Goal: Task Accomplishment & Management: Manage account settings

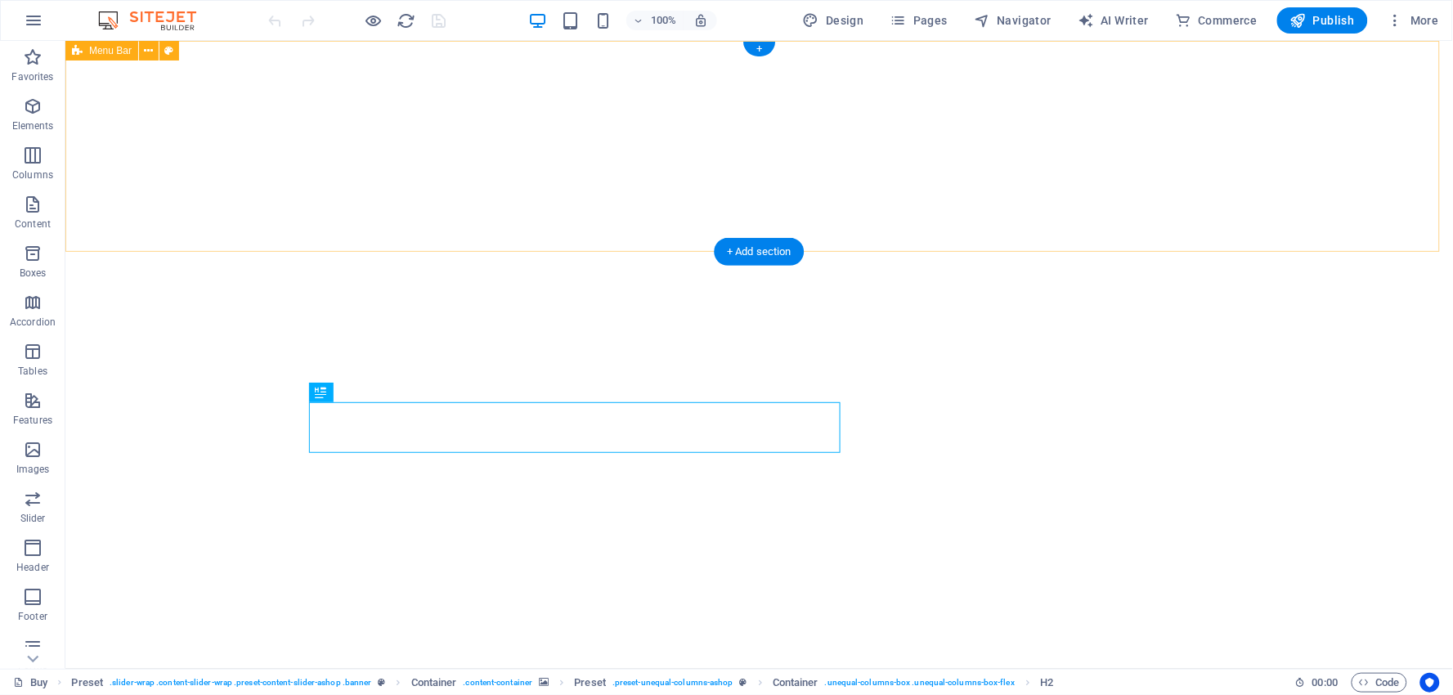
select select "nameAsc"
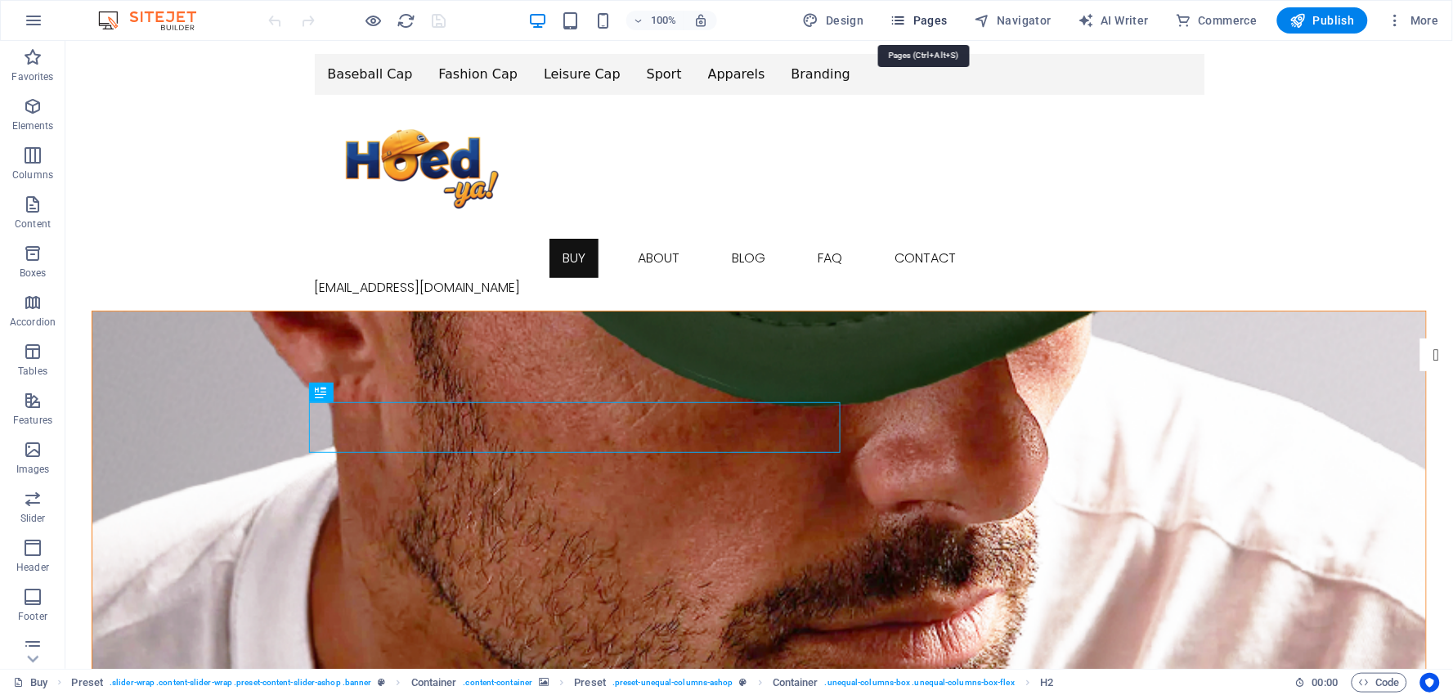
click at [930, 20] on span "Pages" at bounding box center [918, 20] width 57 height 16
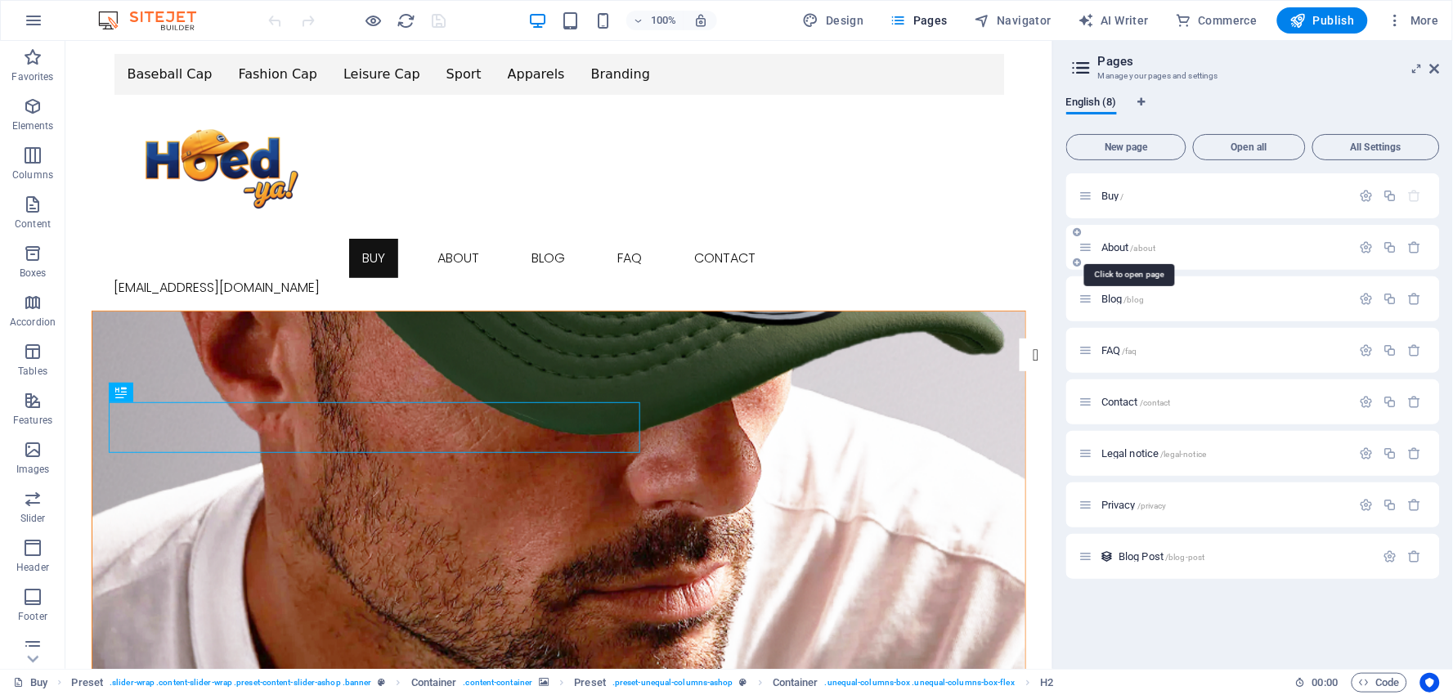
click at [0, 0] on span "About /about" at bounding box center [0, 0] width 0 height 0
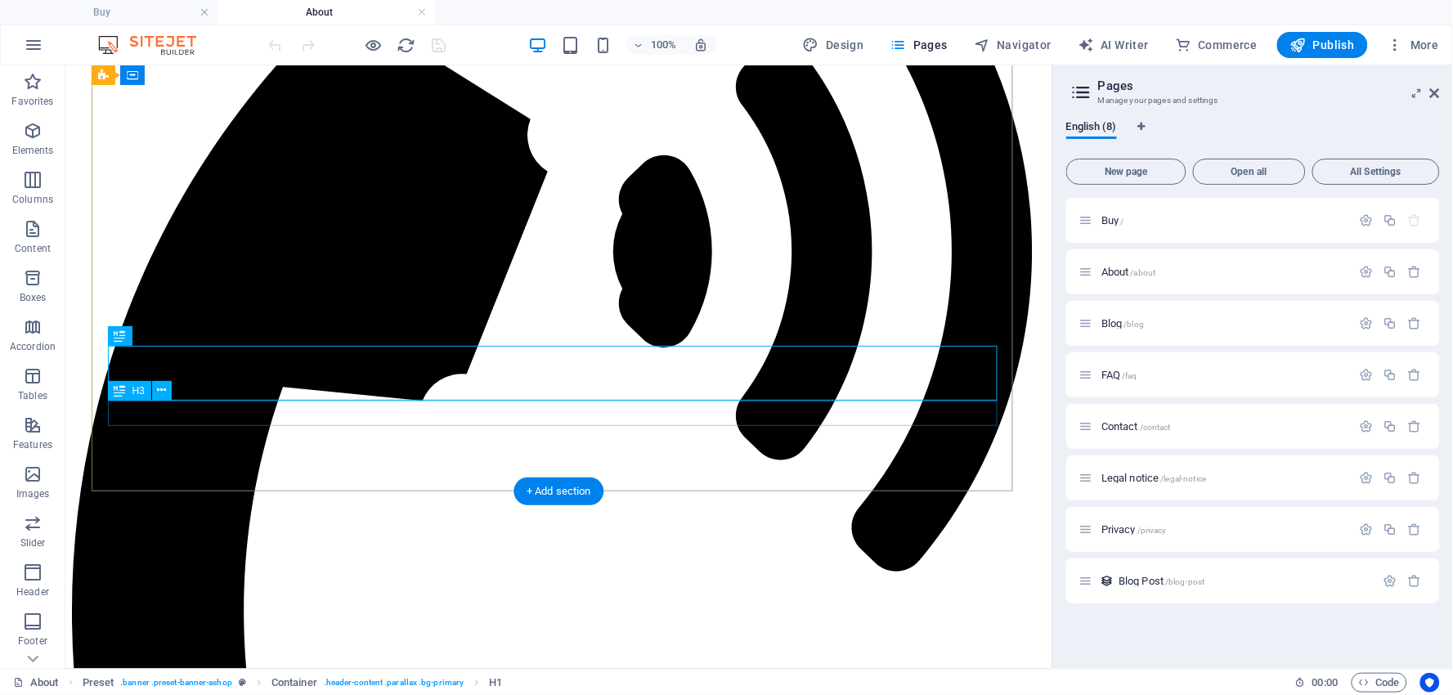
scroll to position [444, 0]
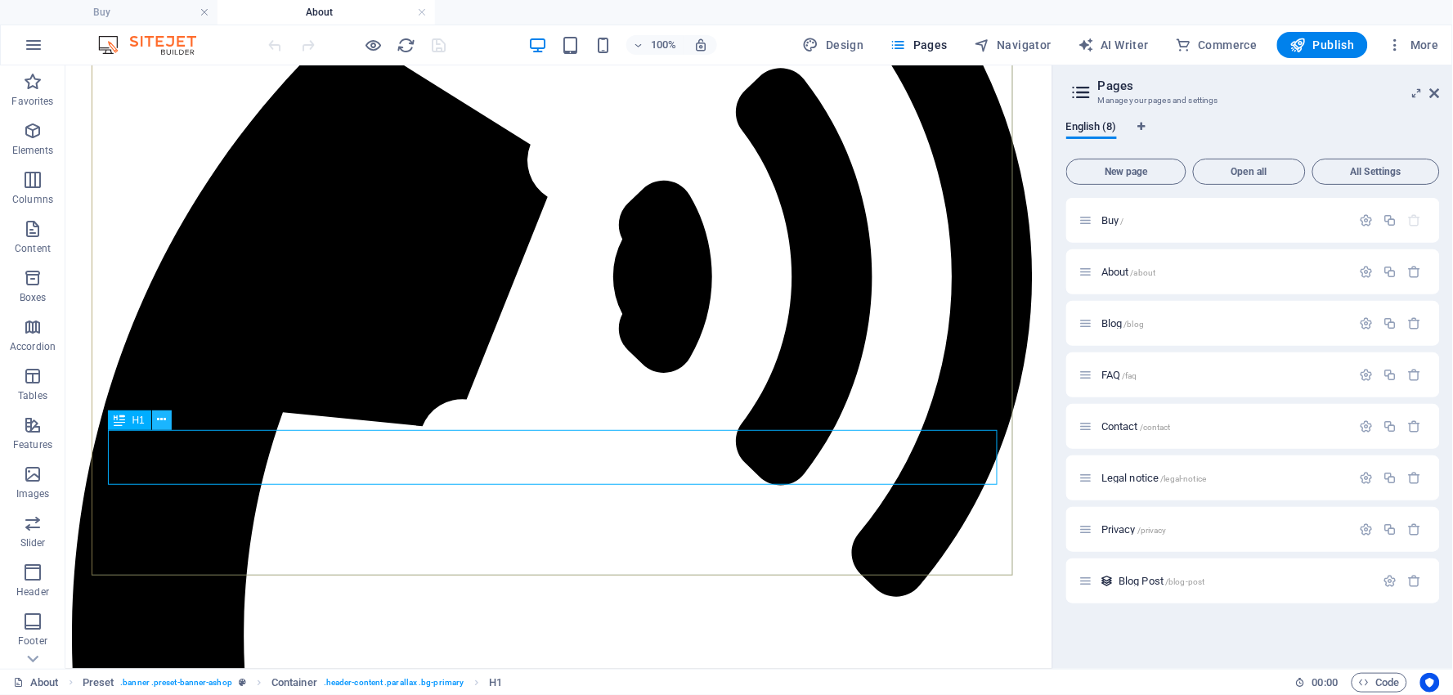
click at [0, 0] on icon at bounding box center [0, 0] width 0 height 0
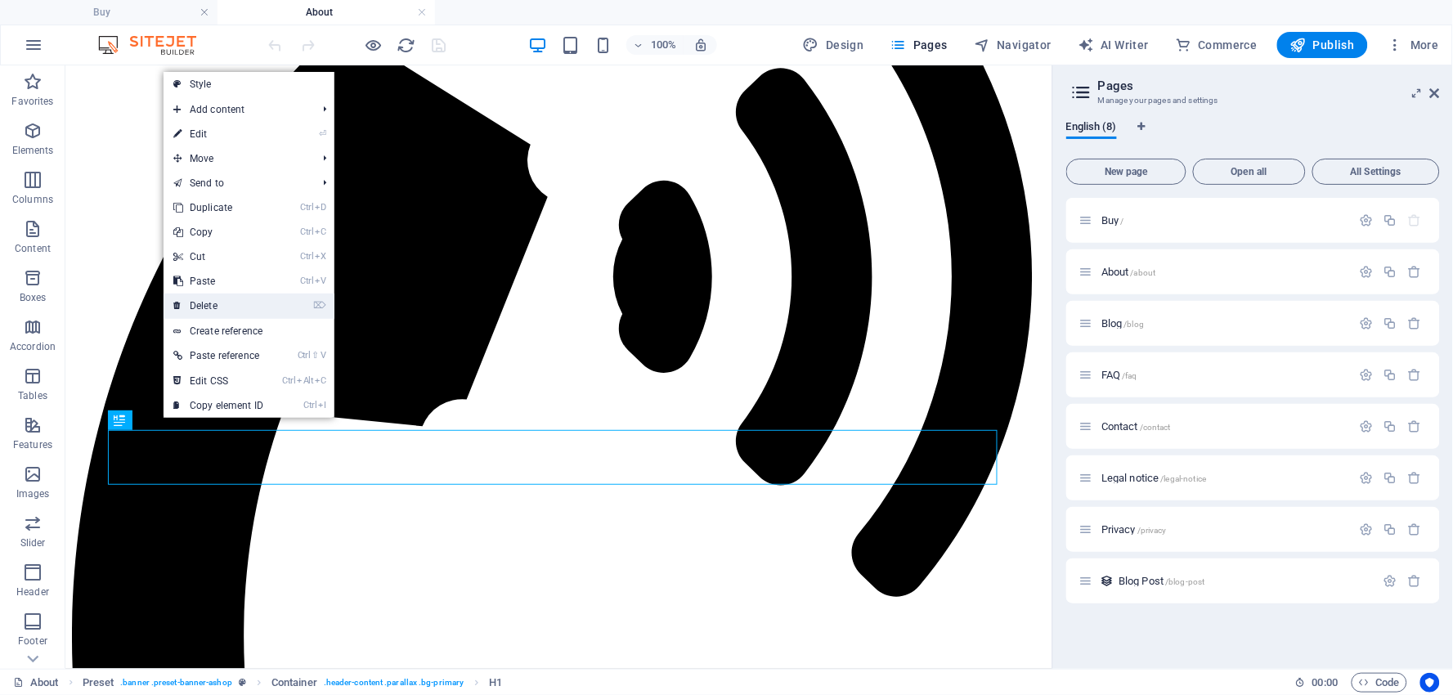
click at [204, 298] on link "⌦ Delete" at bounding box center [219, 306] width 110 height 25
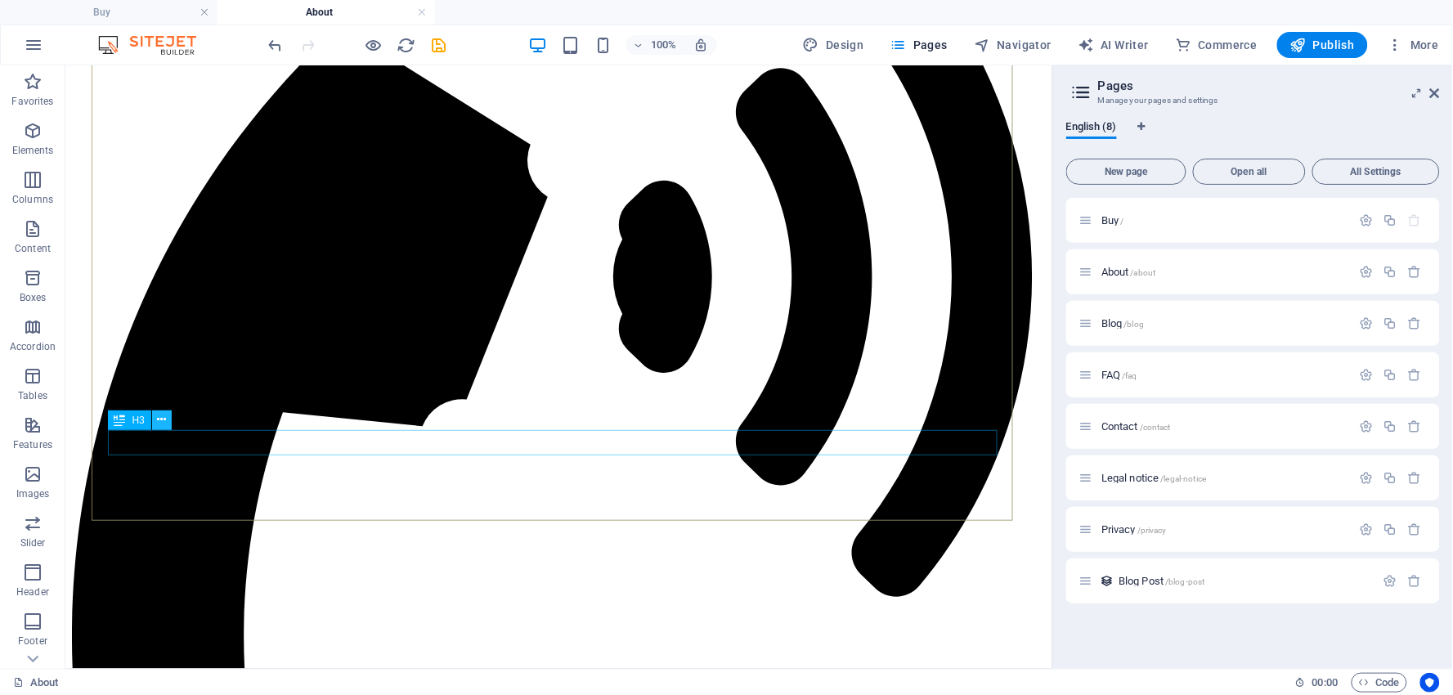
click at [0, 0] on icon at bounding box center [0, 0] width 0 height 0
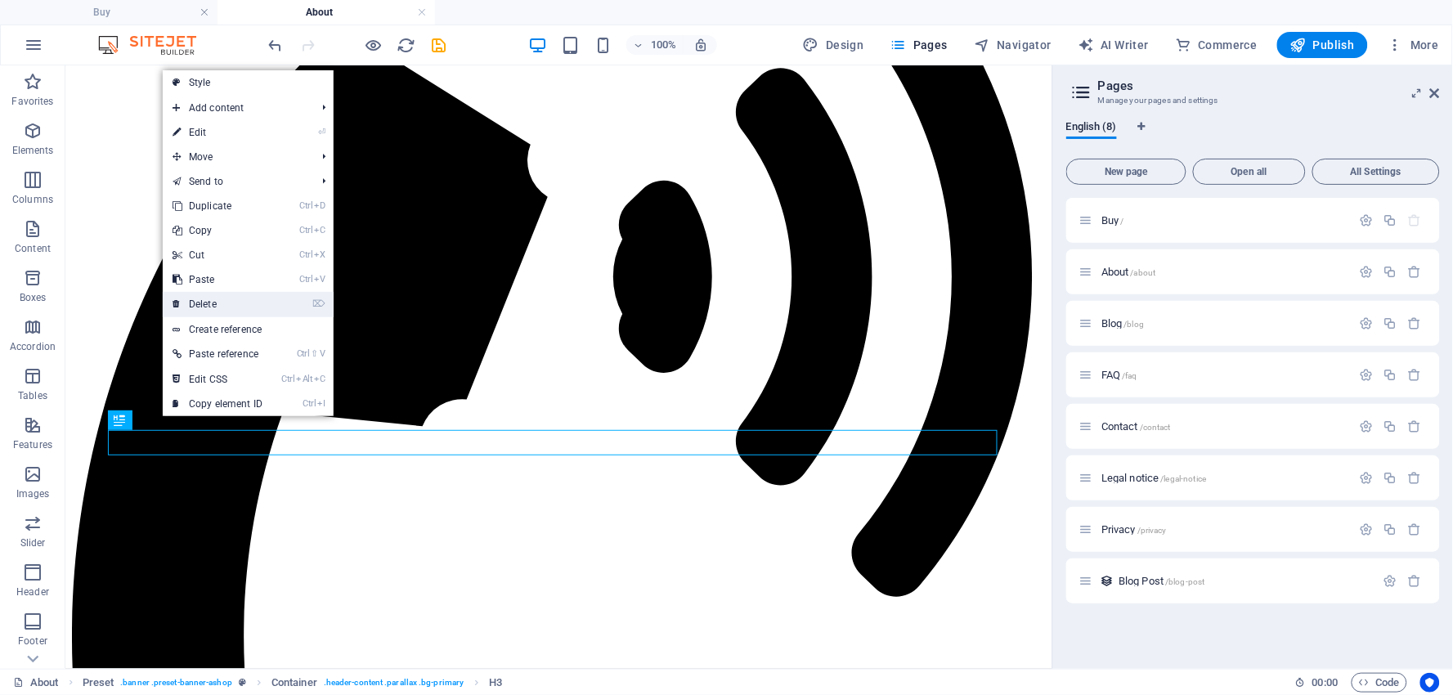
click at [0, 0] on link "⌦ Delete" at bounding box center [0, 0] width 0 height 0
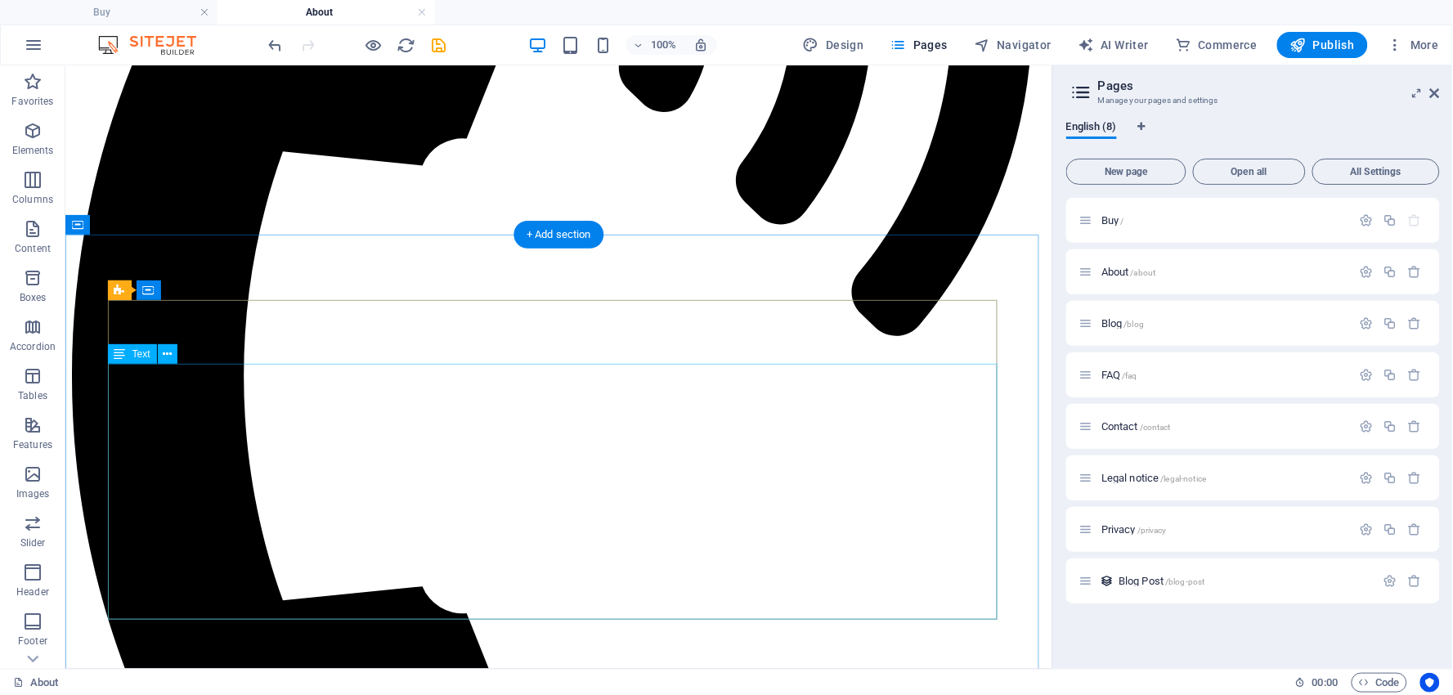
scroll to position [726, 0]
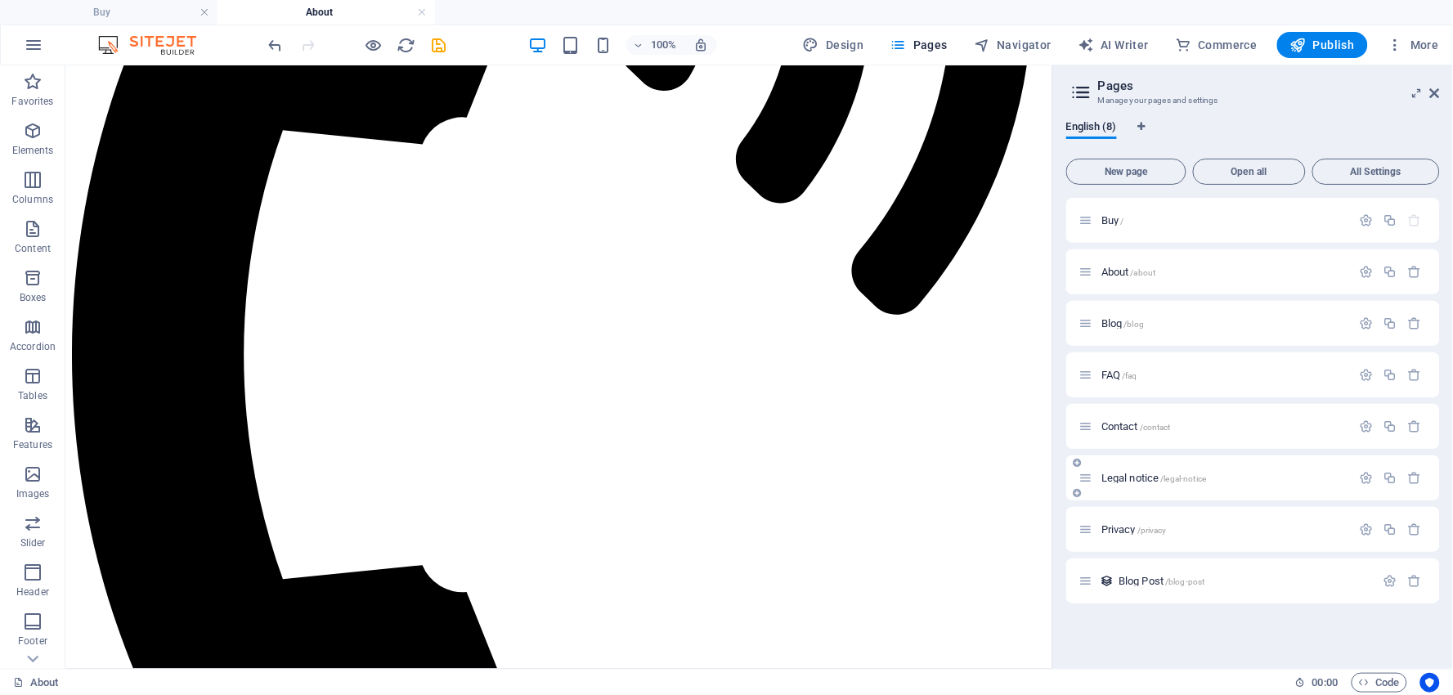
click at [1138, 477] on span "Legal notice /legal-notice" at bounding box center [1153, 478] width 105 height 12
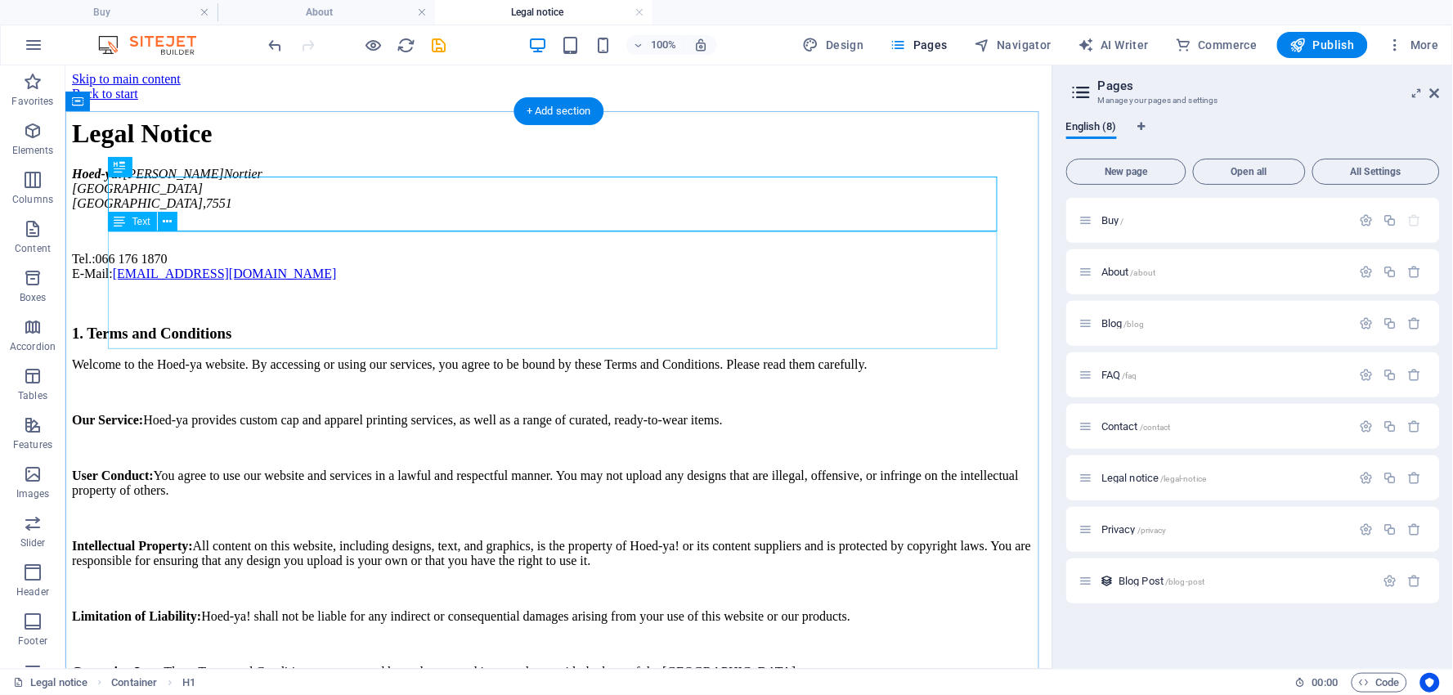
scroll to position [0, 0]
click at [0, 0] on icon at bounding box center [0, 0] width 0 height 0
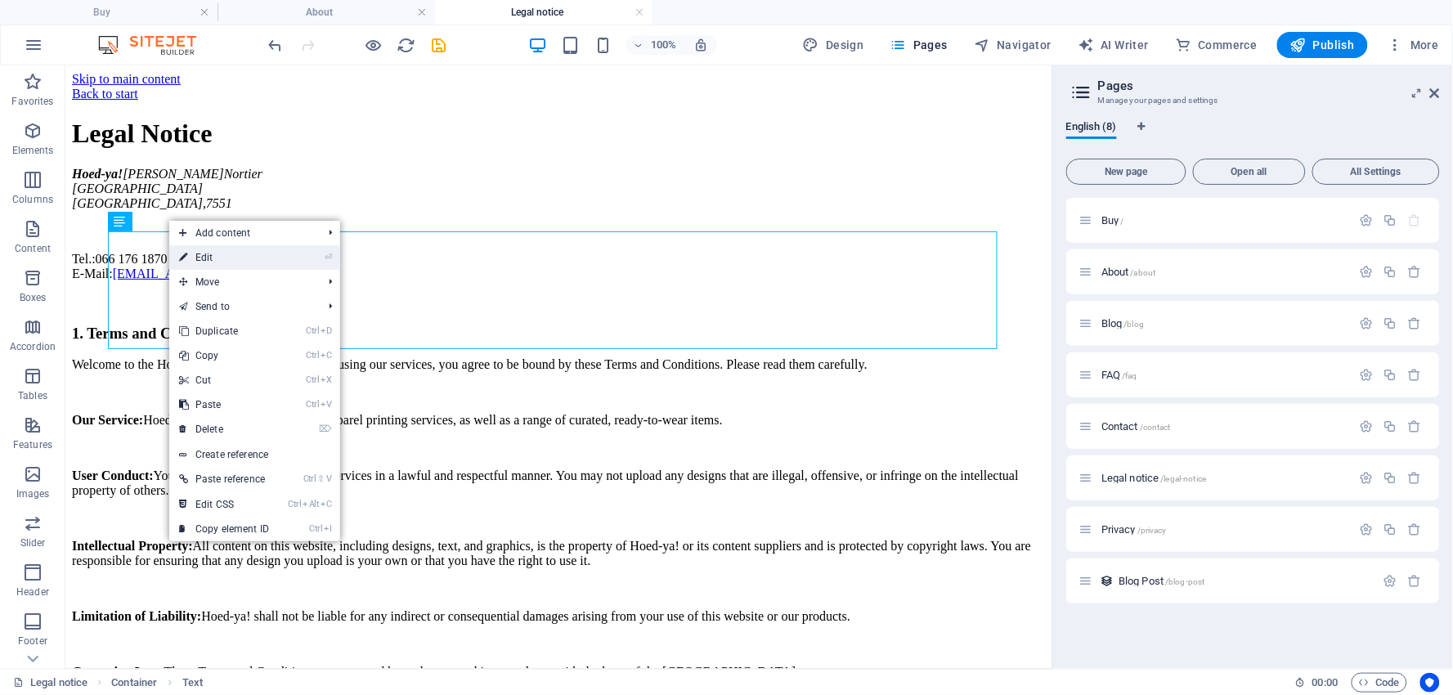
click at [0, 0] on link "⏎ Edit" at bounding box center [0, 0] width 0 height 0
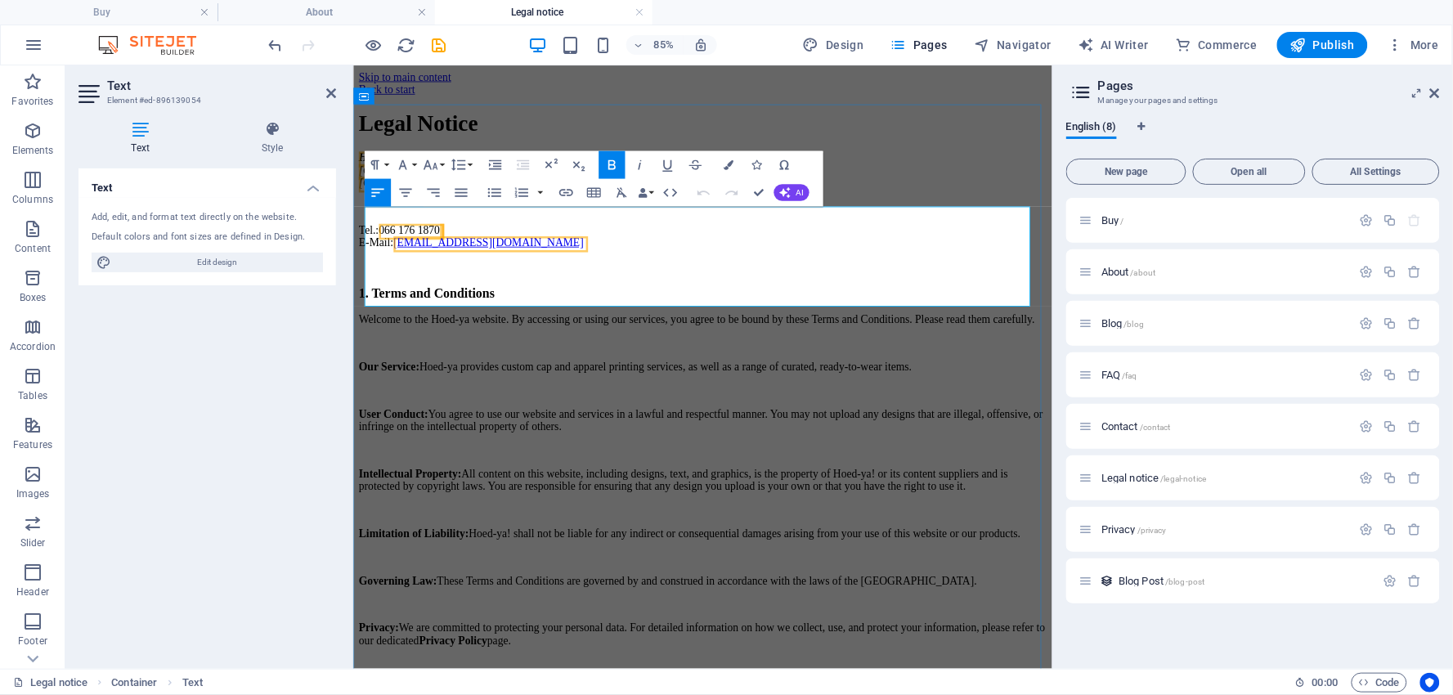
click at [527, 195] on address "Hoed-ya! [PERSON_NAME][GEOGRAPHIC_DATA]" at bounding box center [763, 180] width 809 height 29
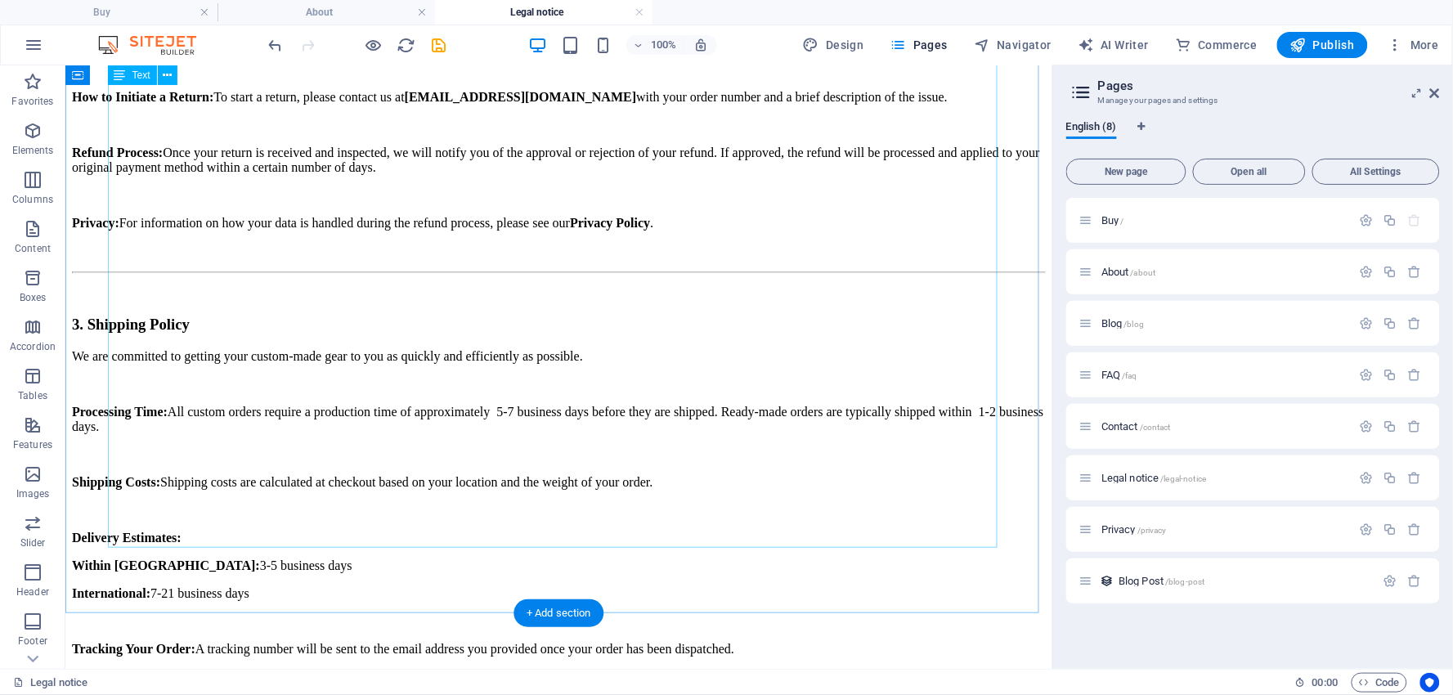
scroll to position [1090, 0]
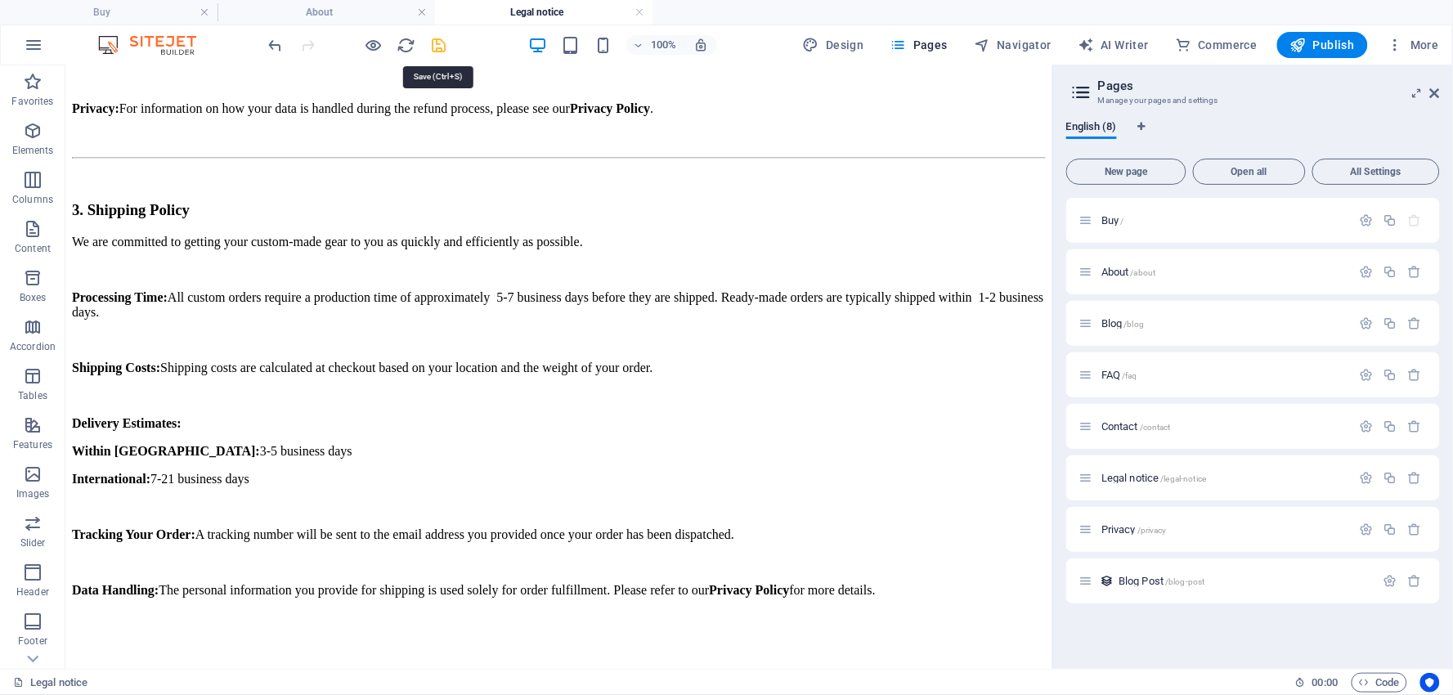
click at [0, 0] on icon "save" at bounding box center [0, 0] width 0 height 0
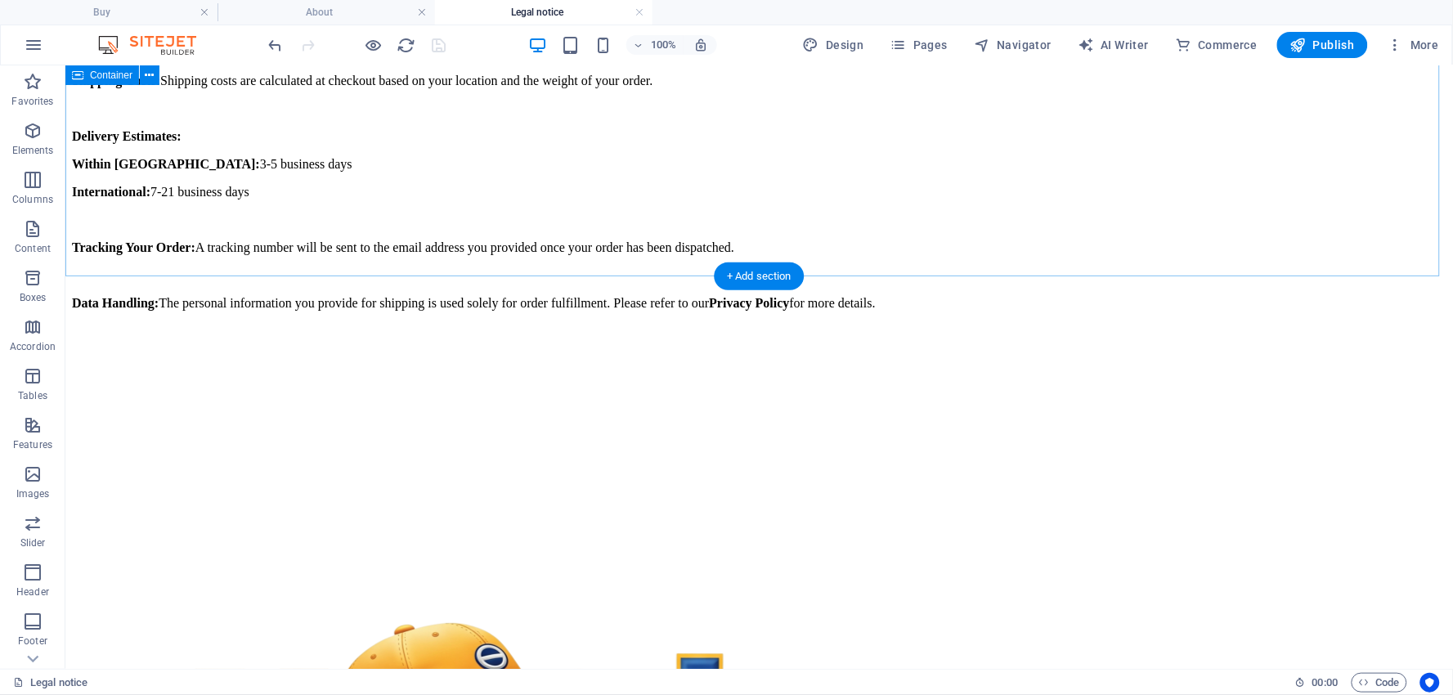
scroll to position [1343, 0]
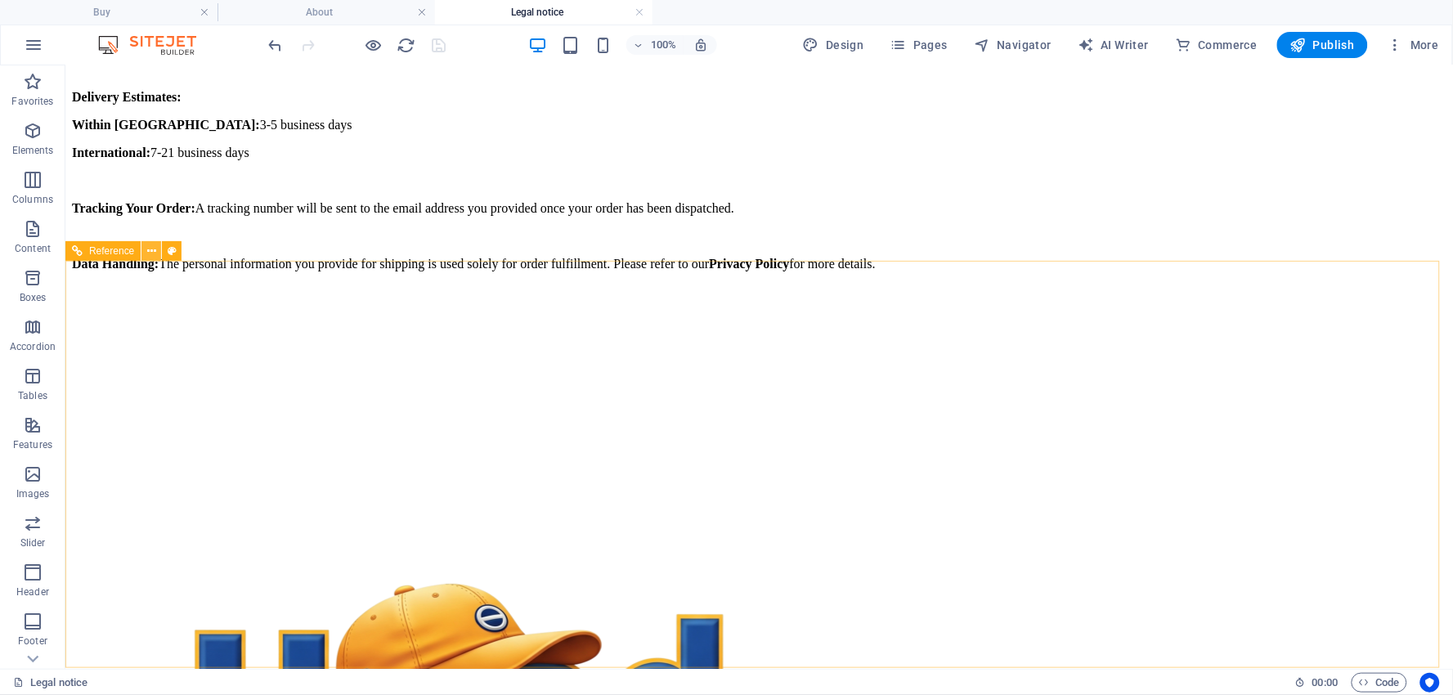
click at [153, 250] on icon at bounding box center [151, 251] width 9 height 17
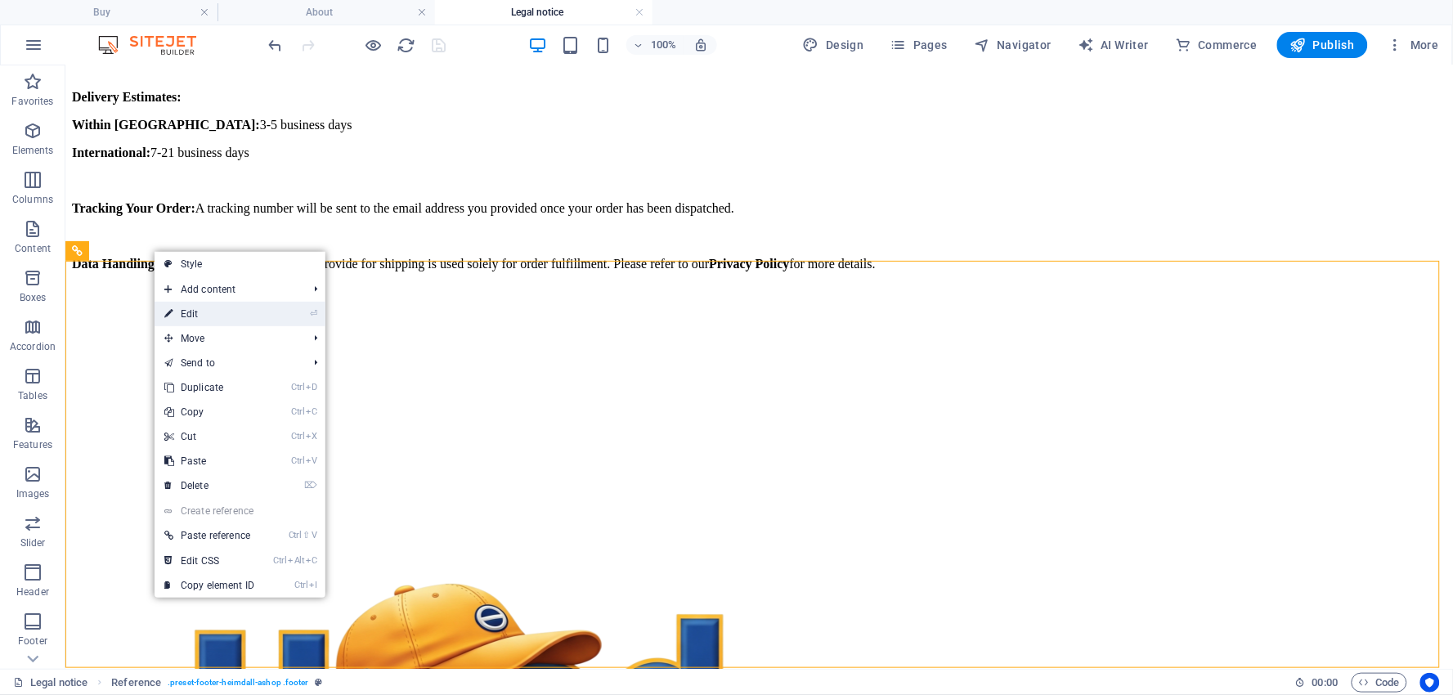
click at [191, 309] on link "⏎ Edit" at bounding box center [210, 314] width 110 height 25
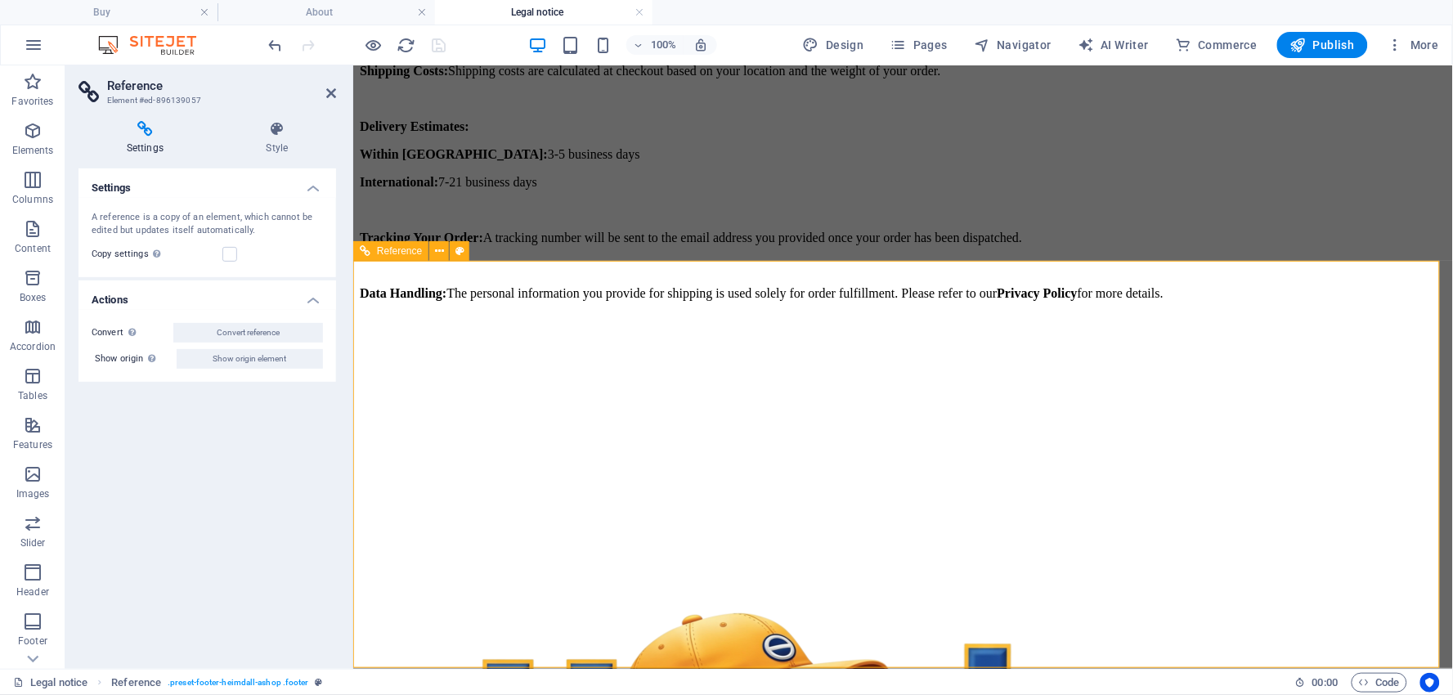
click at [440, 249] on icon at bounding box center [439, 251] width 9 height 17
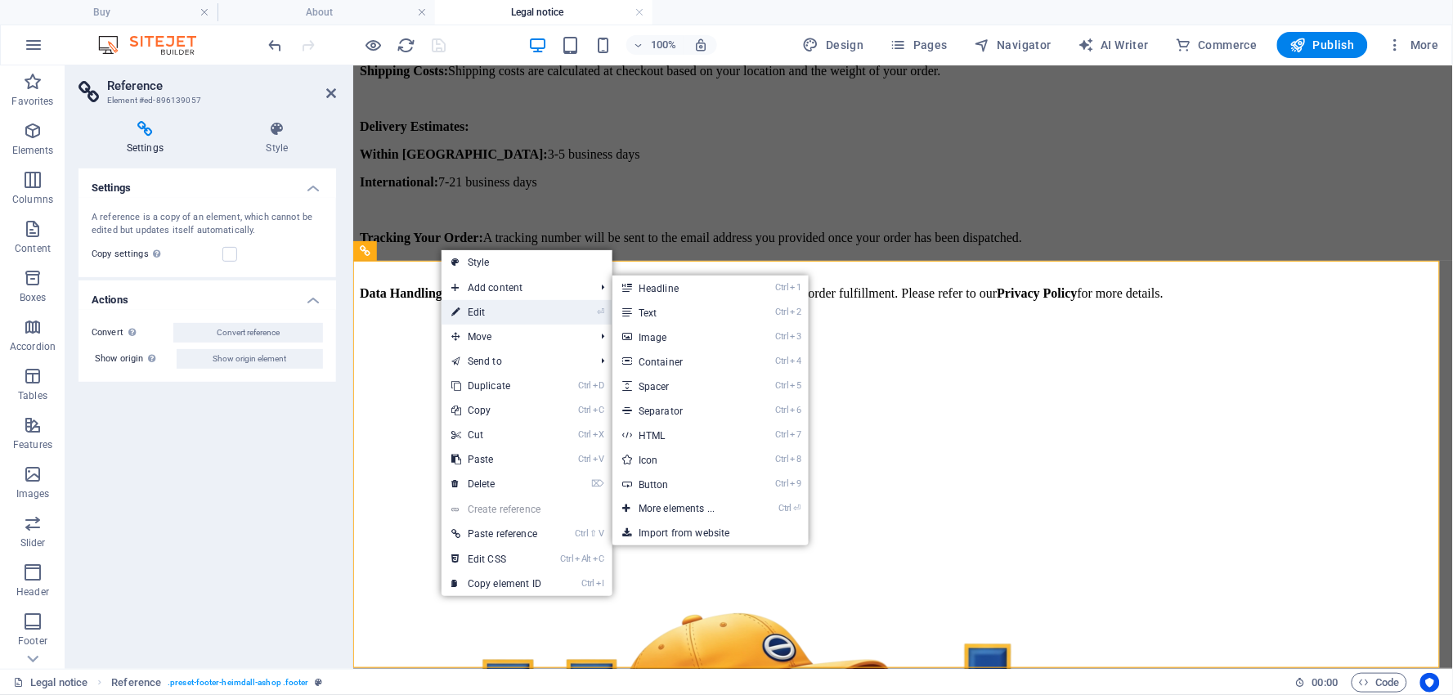
click at [476, 304] on link "⏎ Edit" at bounding box center [497, 312] width 110 height 25
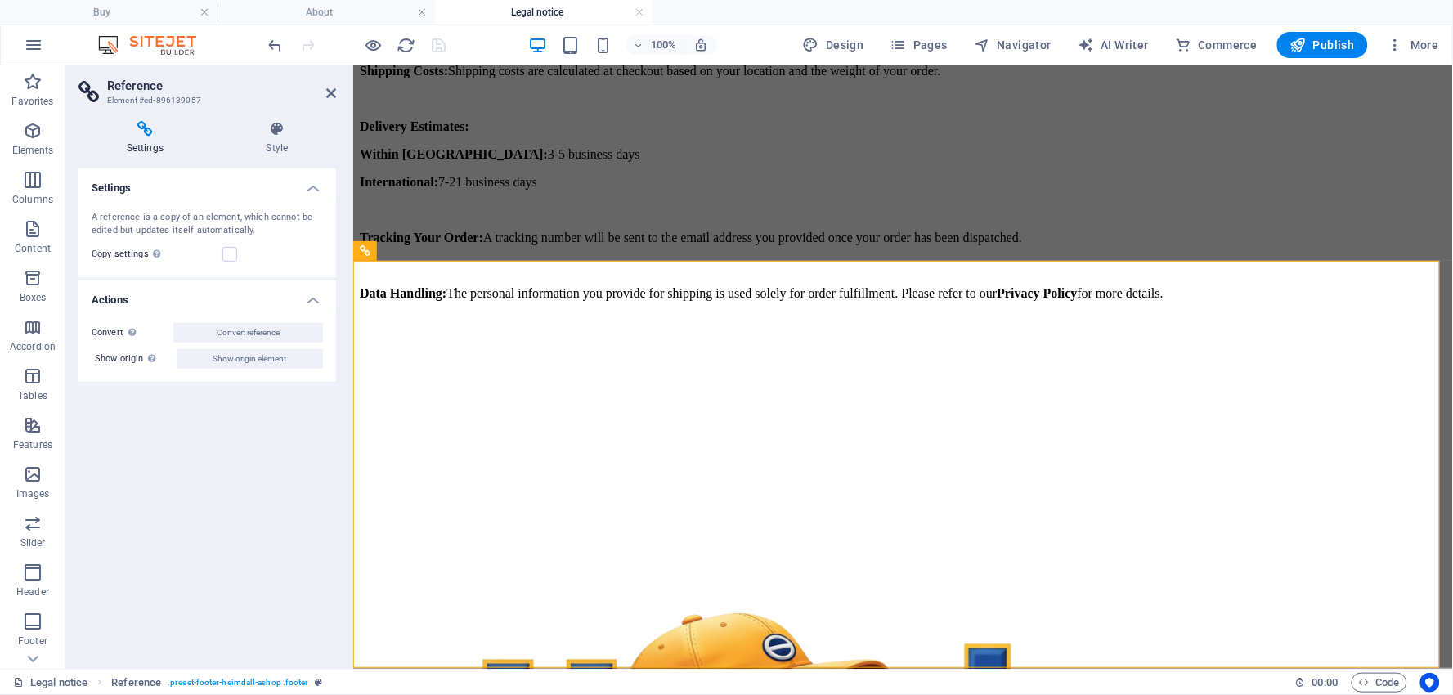
click at [156, 132] on icon at bounding box center [144, 129] width 133 height 16
click at [0, 0] on span "Pages" at bounding box center [0, 0] width 0 height 0
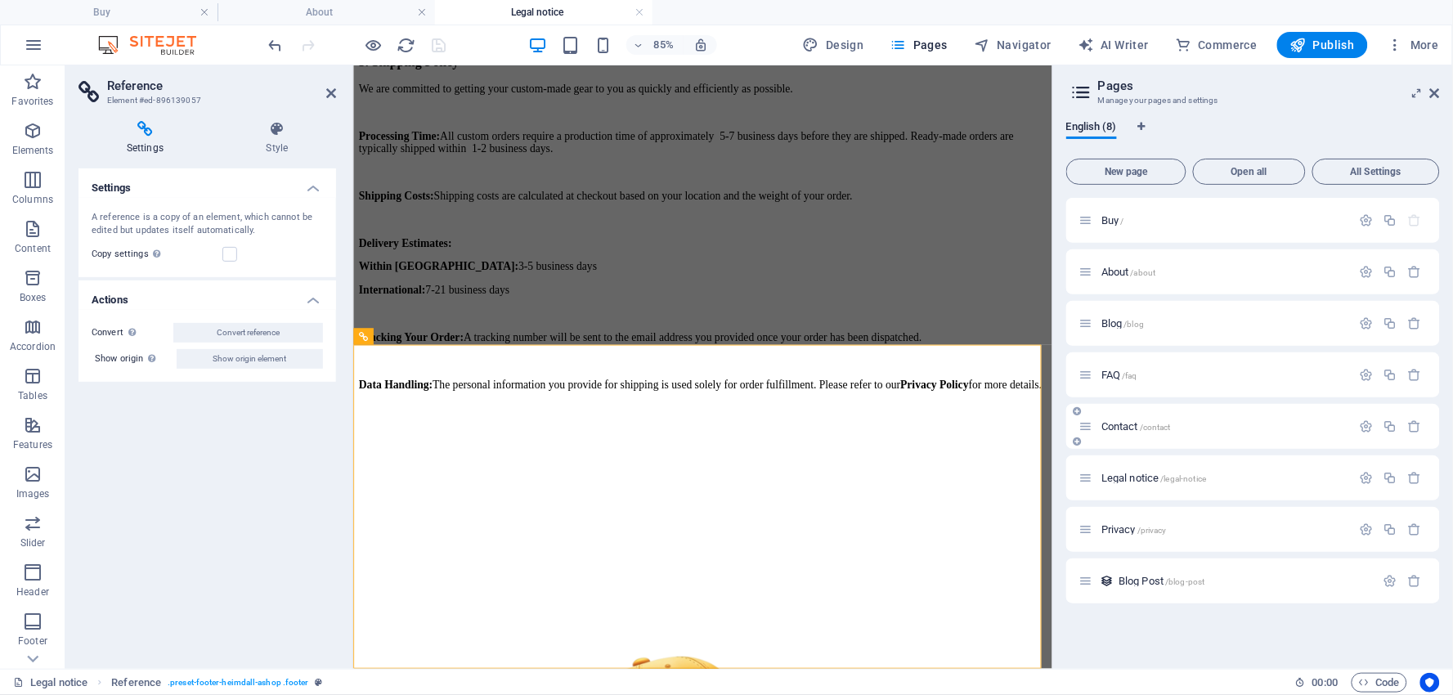
click at [1125, 423] on span "Contact /contact" at bounding box center [1135, 426] width 69 height 12
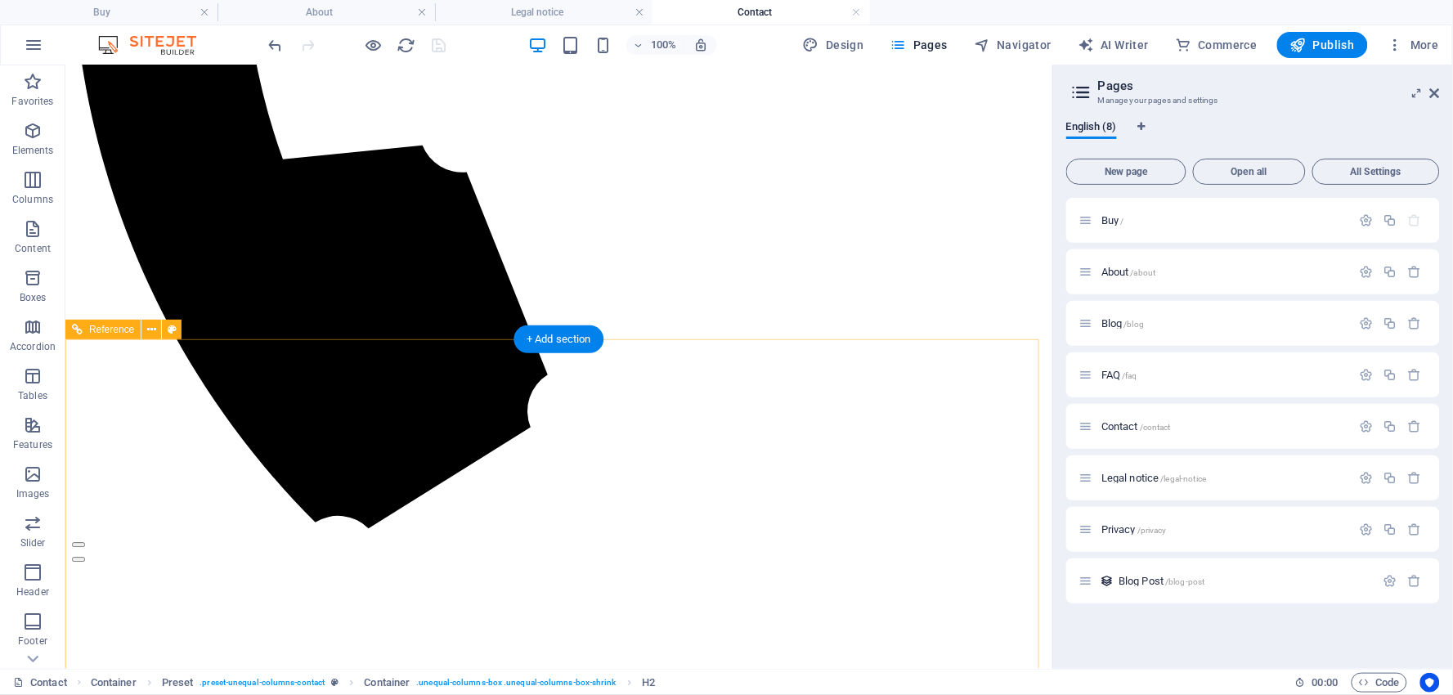
scroll to position [1241, 0]
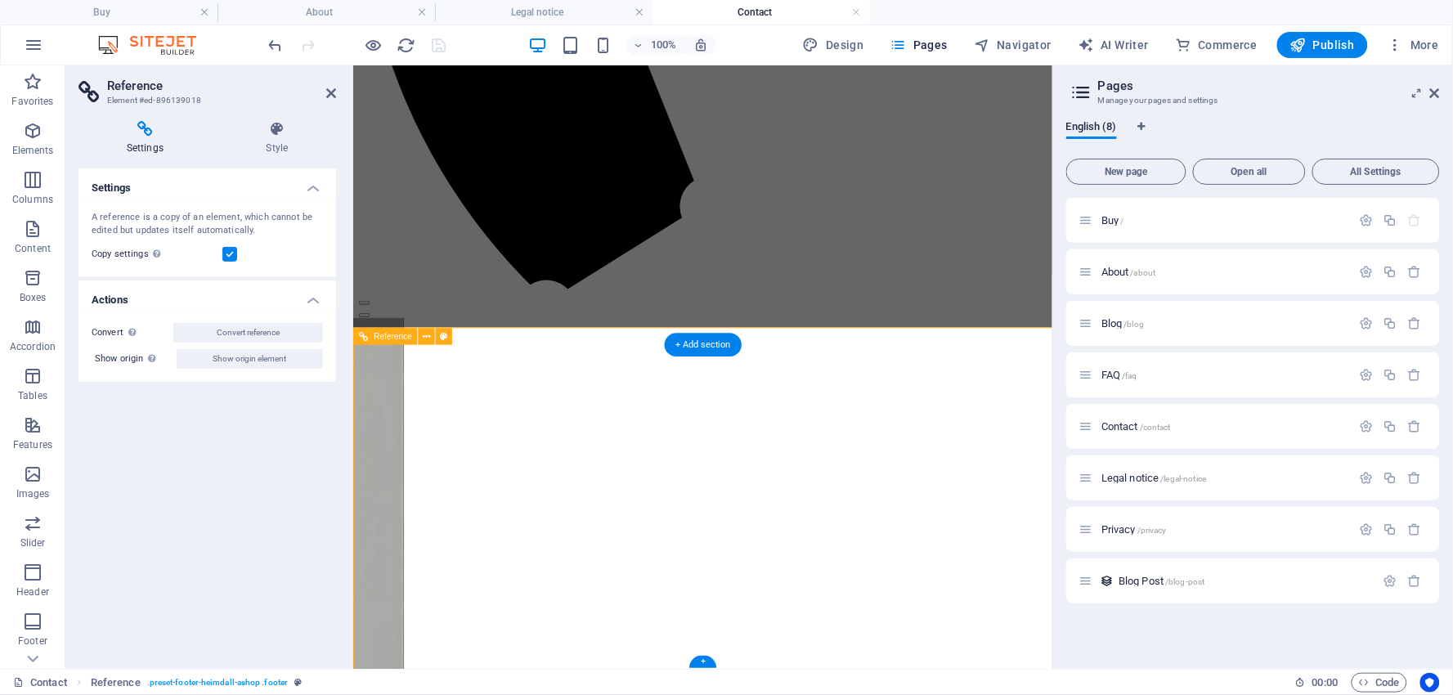
scroll to position [1076, 0]
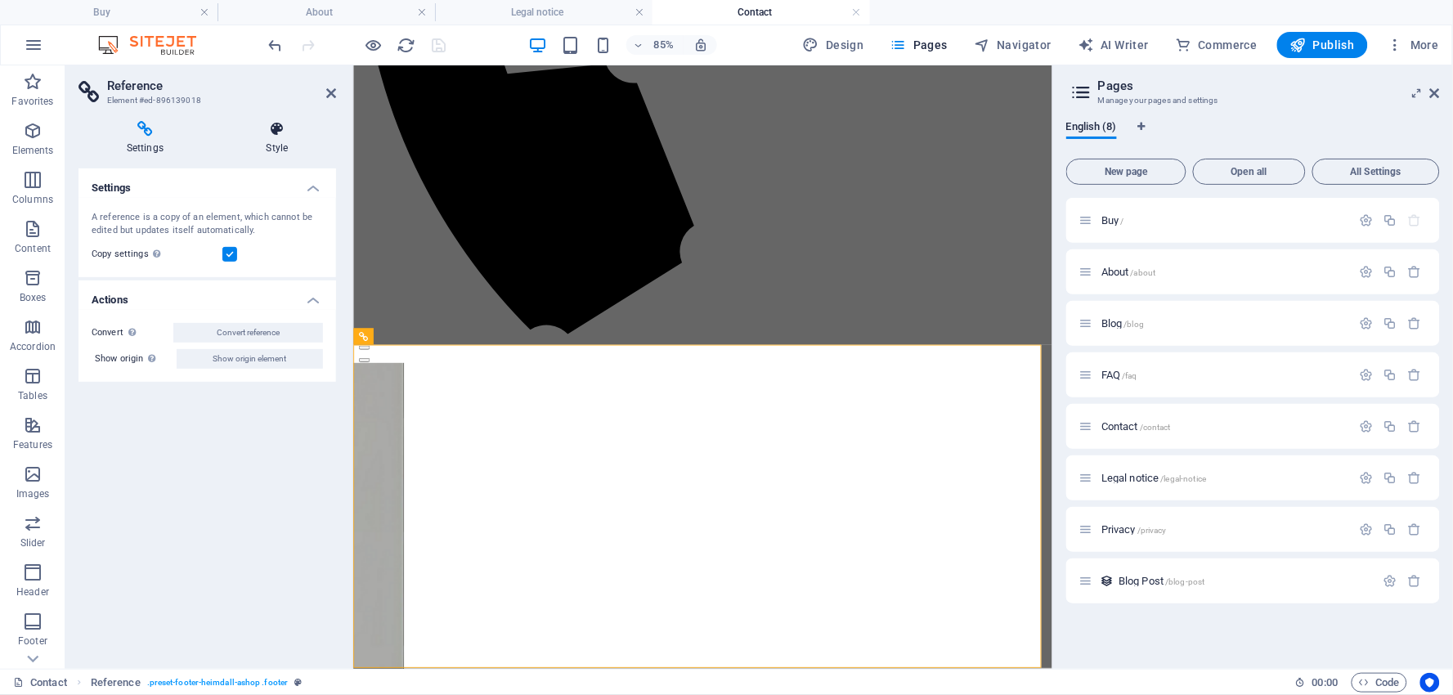
click at [272, 129] on icon at bounding box center [277, 129] width 118 height 16
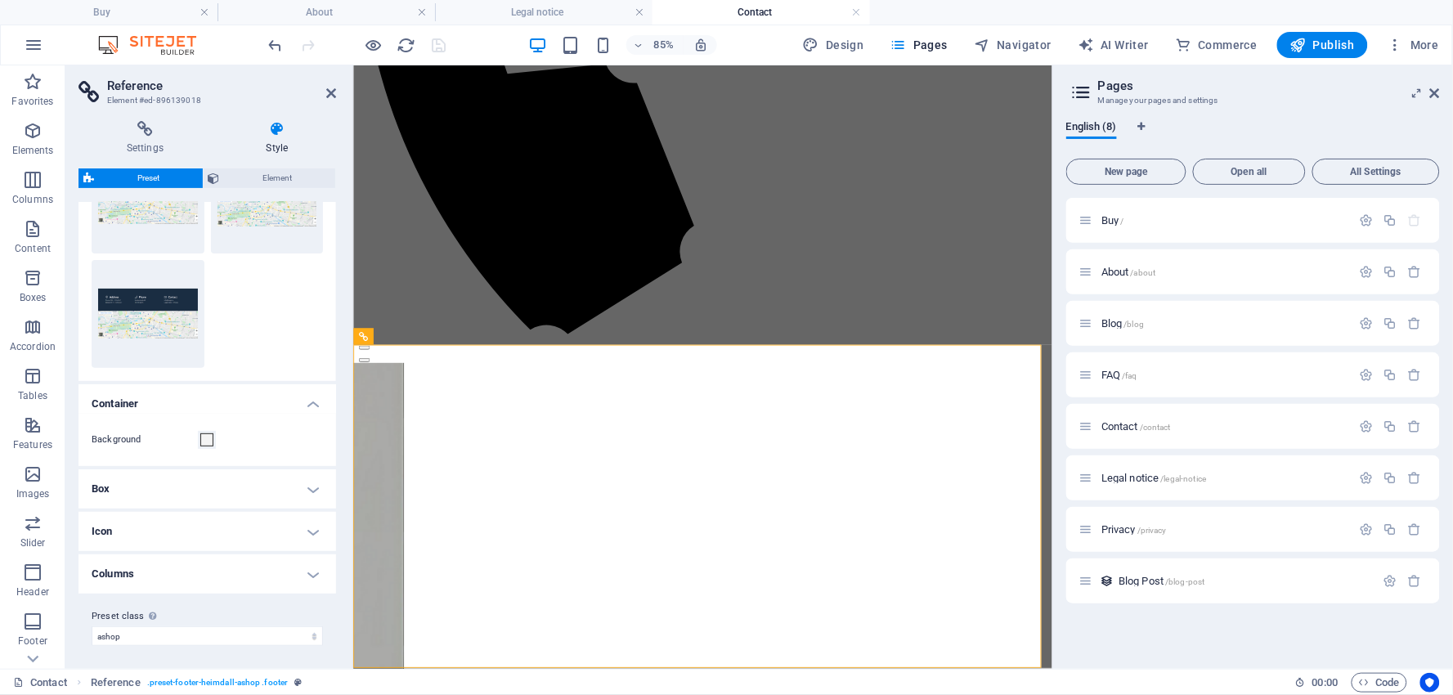
scroll to position [101, 0]
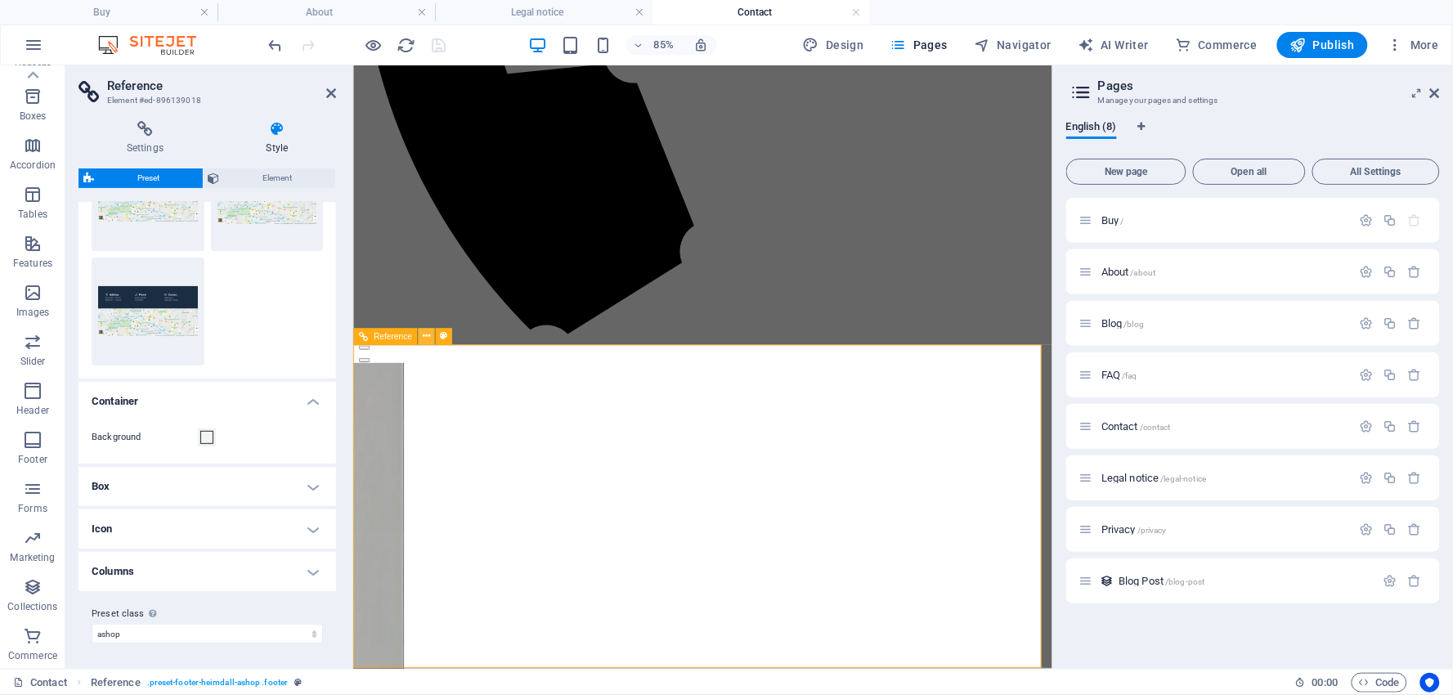
click at [426, 333] on icon at bounding box center [426, 336] width 7 height 15
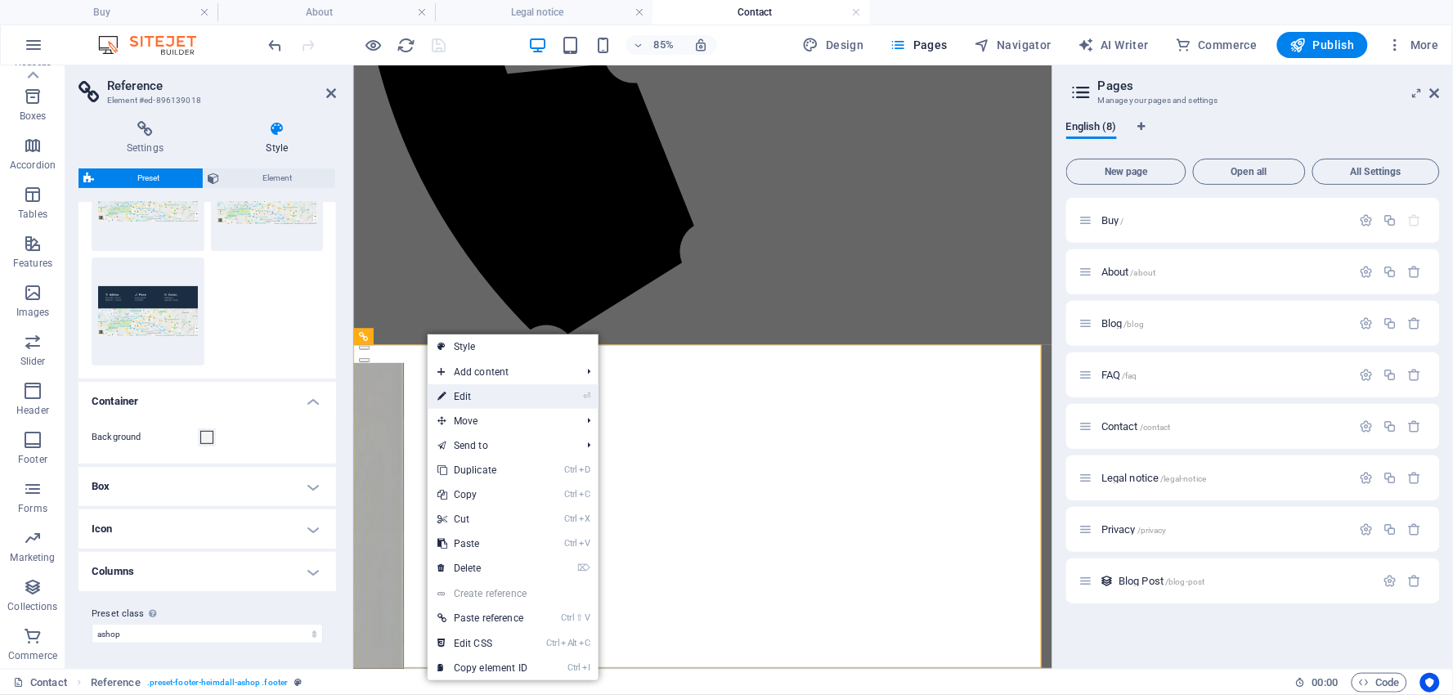
click at [461, 394] on link "⏎ Edit" at bounding box center [483, 396] width 110 height 25
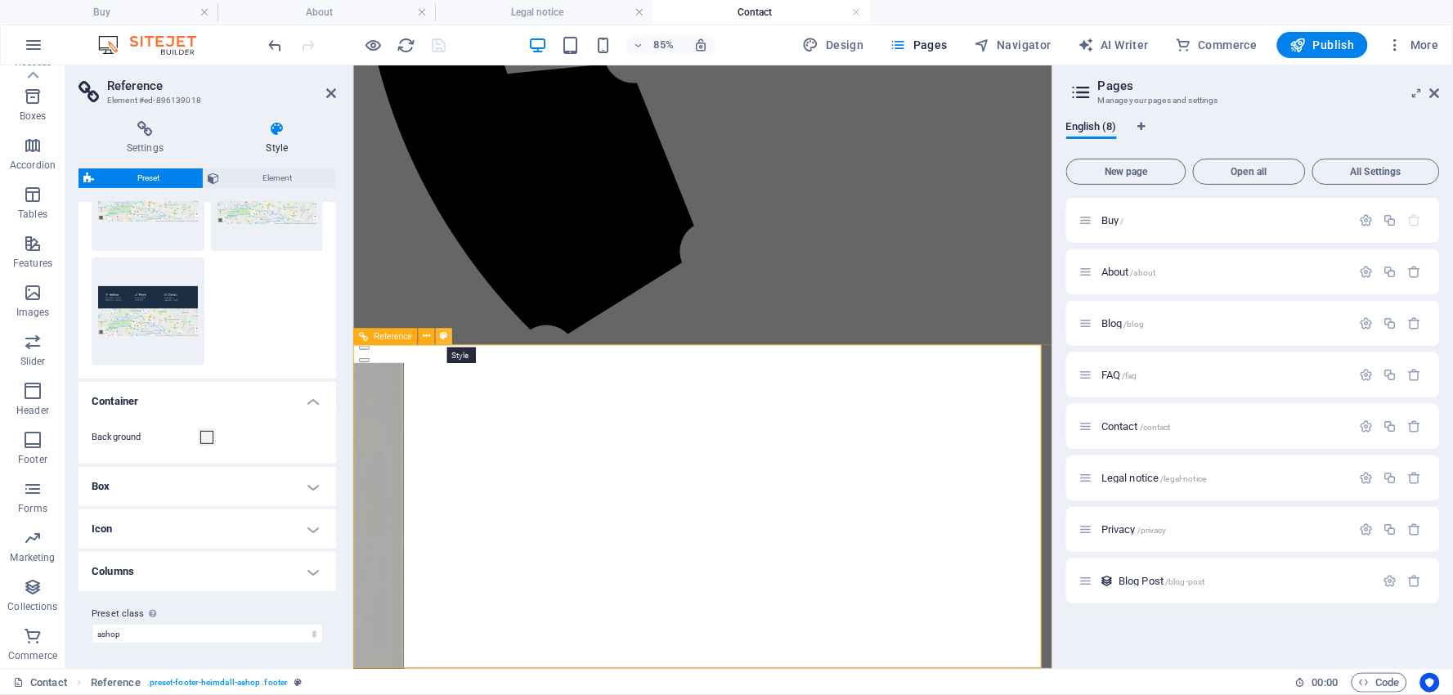
click at [443, 337] on icon at bounding box center [443, 336] width 7 height 15
click at [286, 174] on span "Element" at bounding box center [278, 178] width 106 height 20
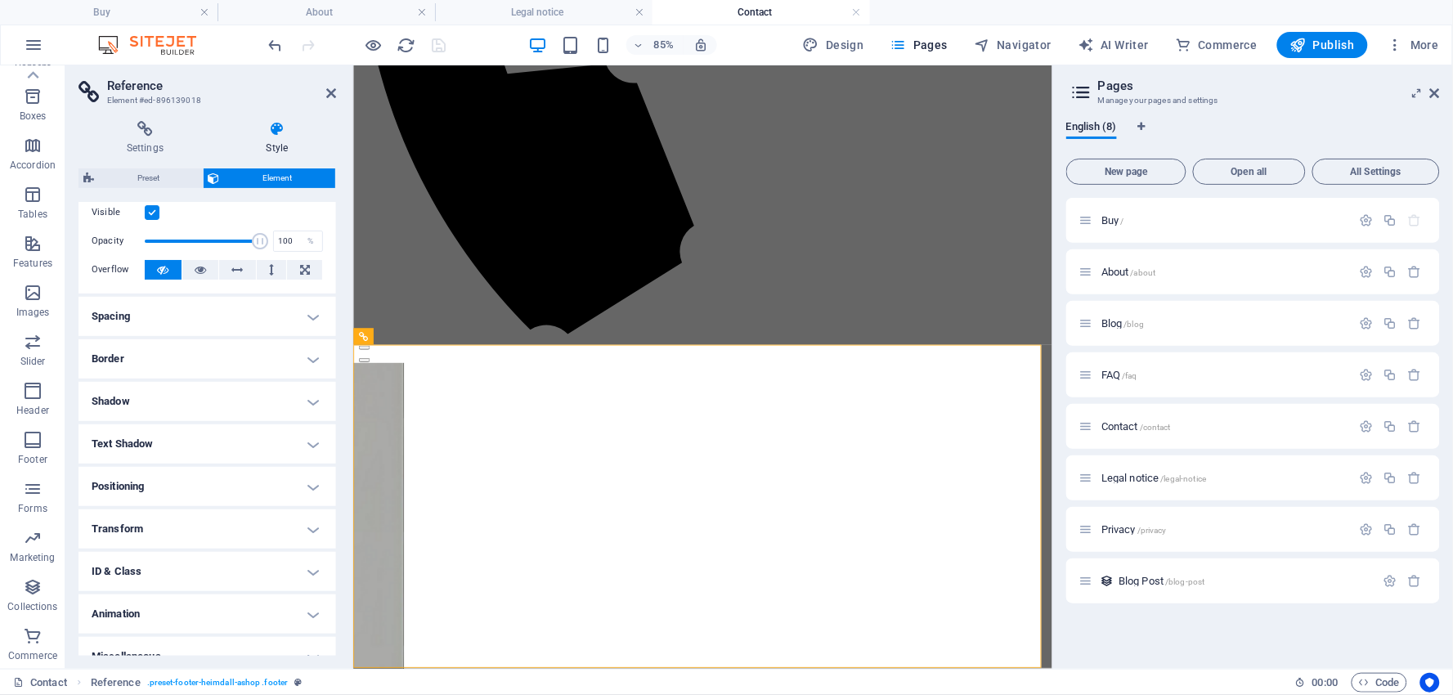
scroll to position [61, 0]
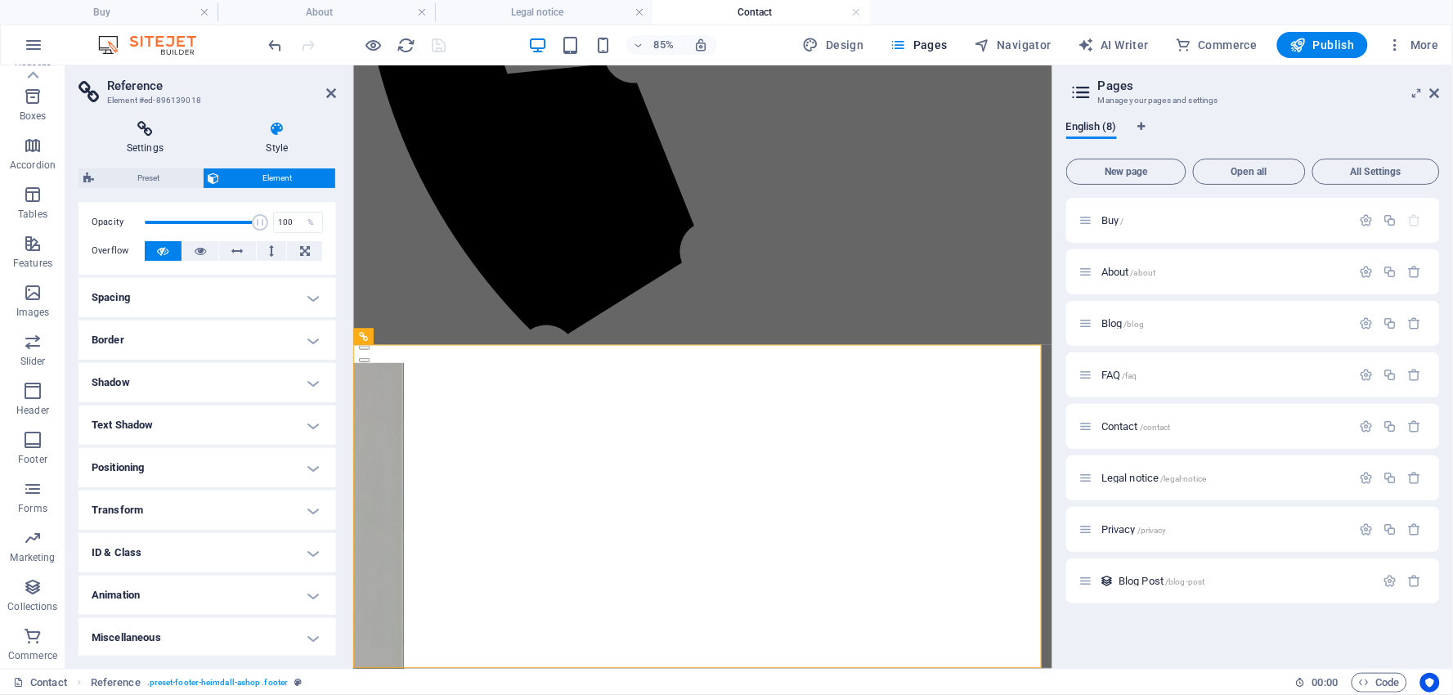
click at [146, 135] on icon at bounding box center [144, 129] width 133 height 16
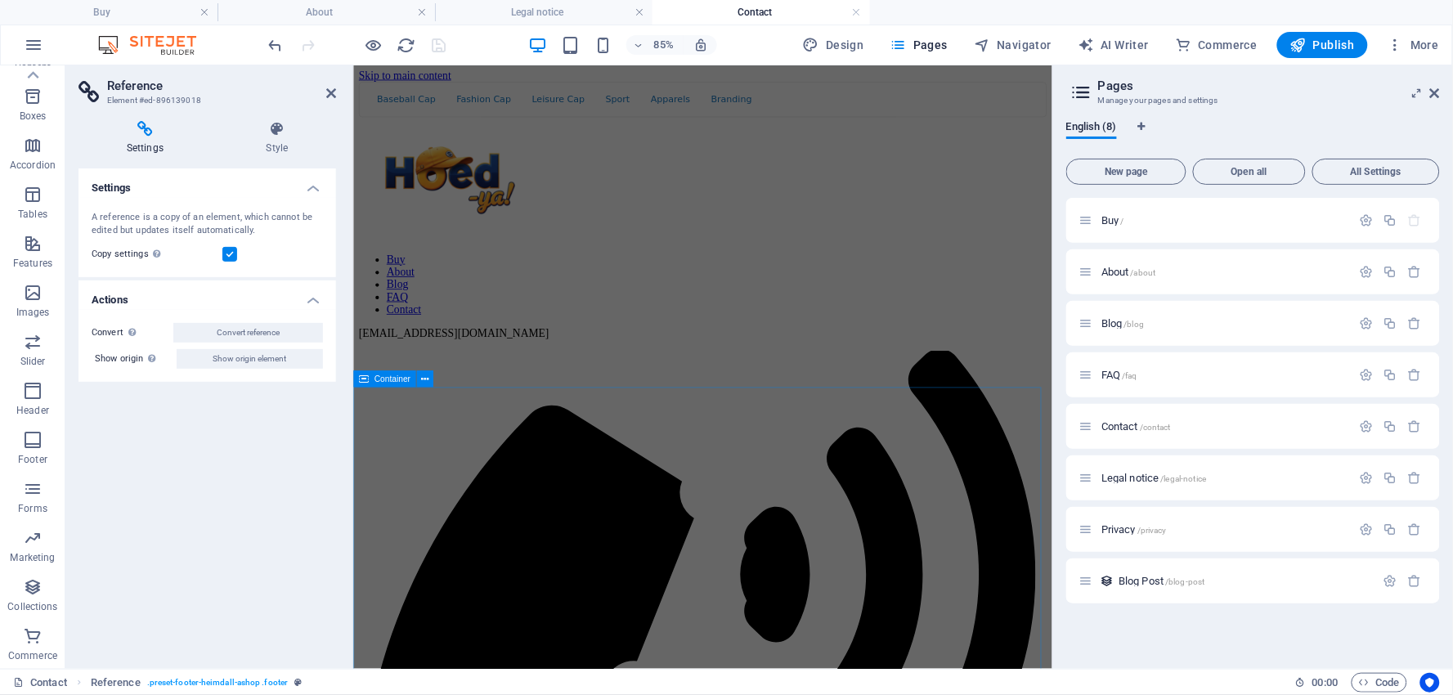
scroll to position [0, 0]
click at [1421, 38] on span "More" at bounding box center [1414, 45] width 52 height 16
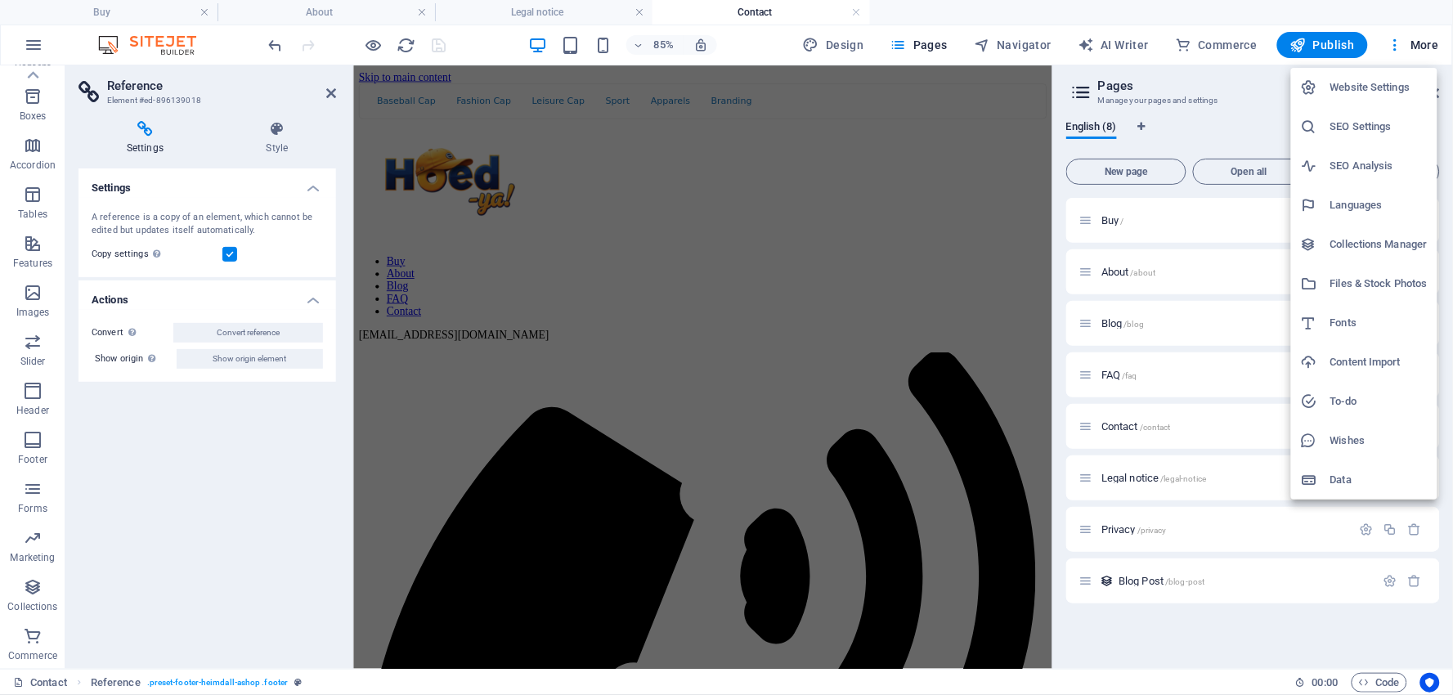
click at [1357, 86] on h6 "Website Settings" at bounding box center [1378, 88] width 97 height 20
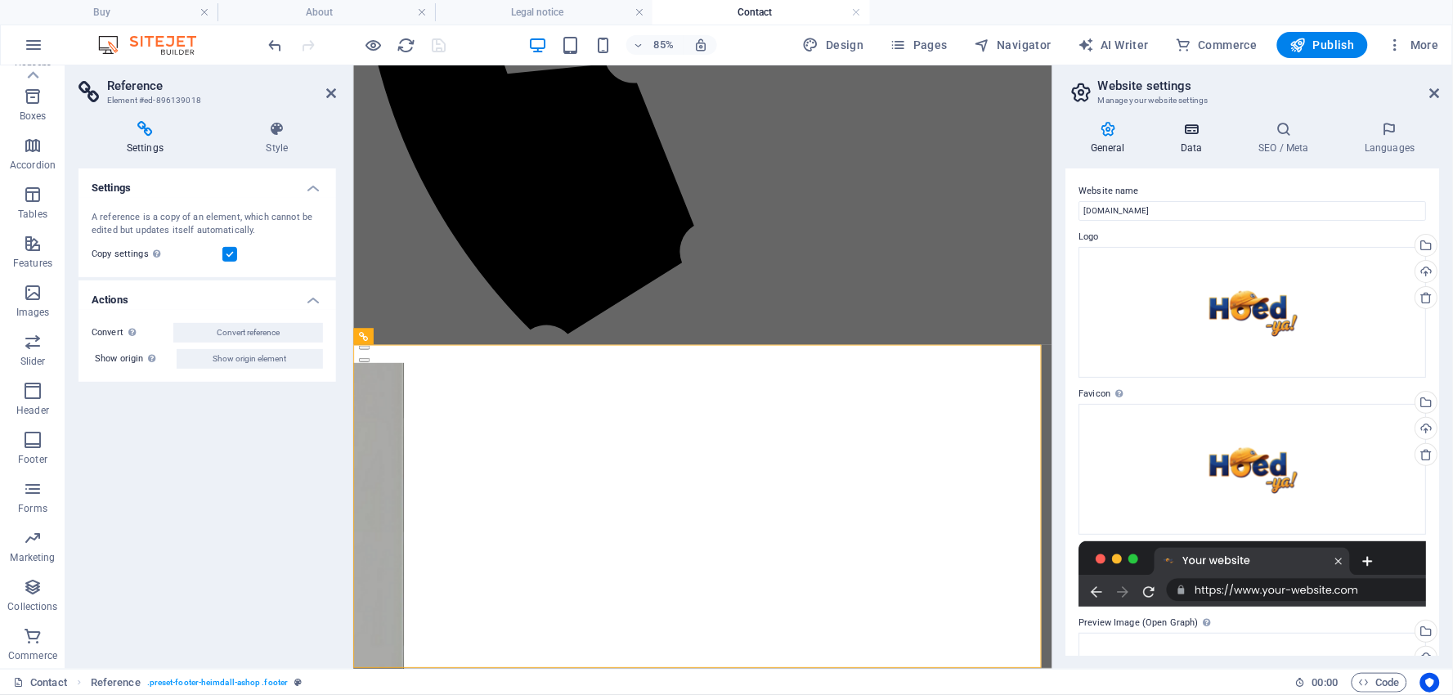
click at [1195, 131] on icon at bounding box center [1191, 129] width 71 height 16
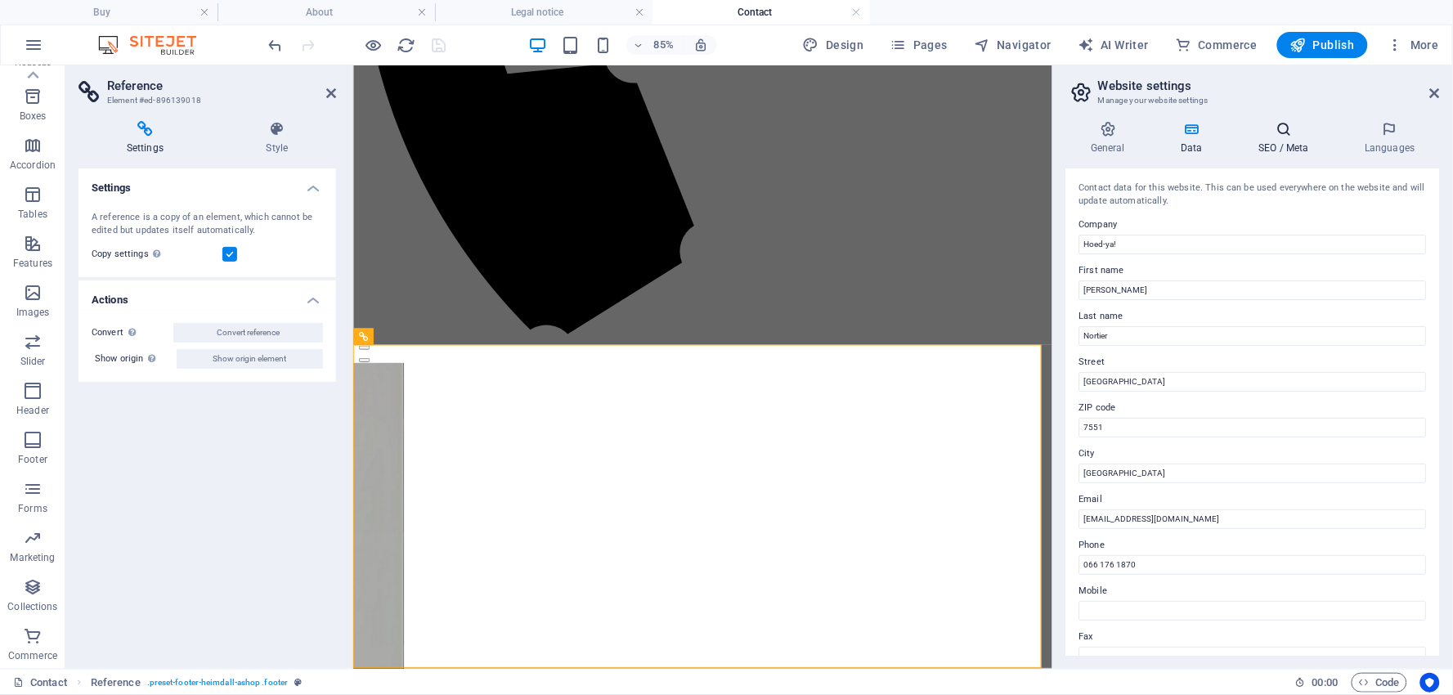
click at [1287, 139] on h4 "SEO / Meta" at bounding box center [1287, 138] width 106 height 34
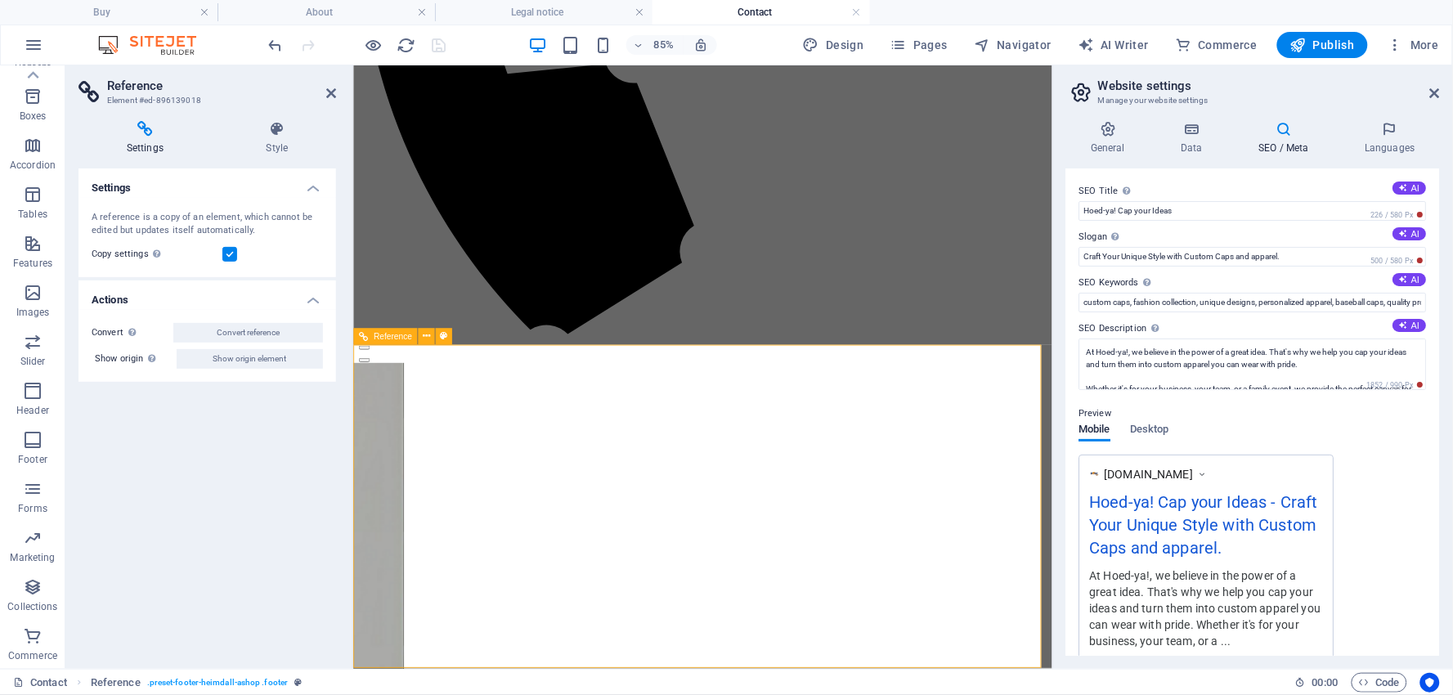
click at [1107, 132] on icon at bounding box center [1107, 129] width 83 height 16
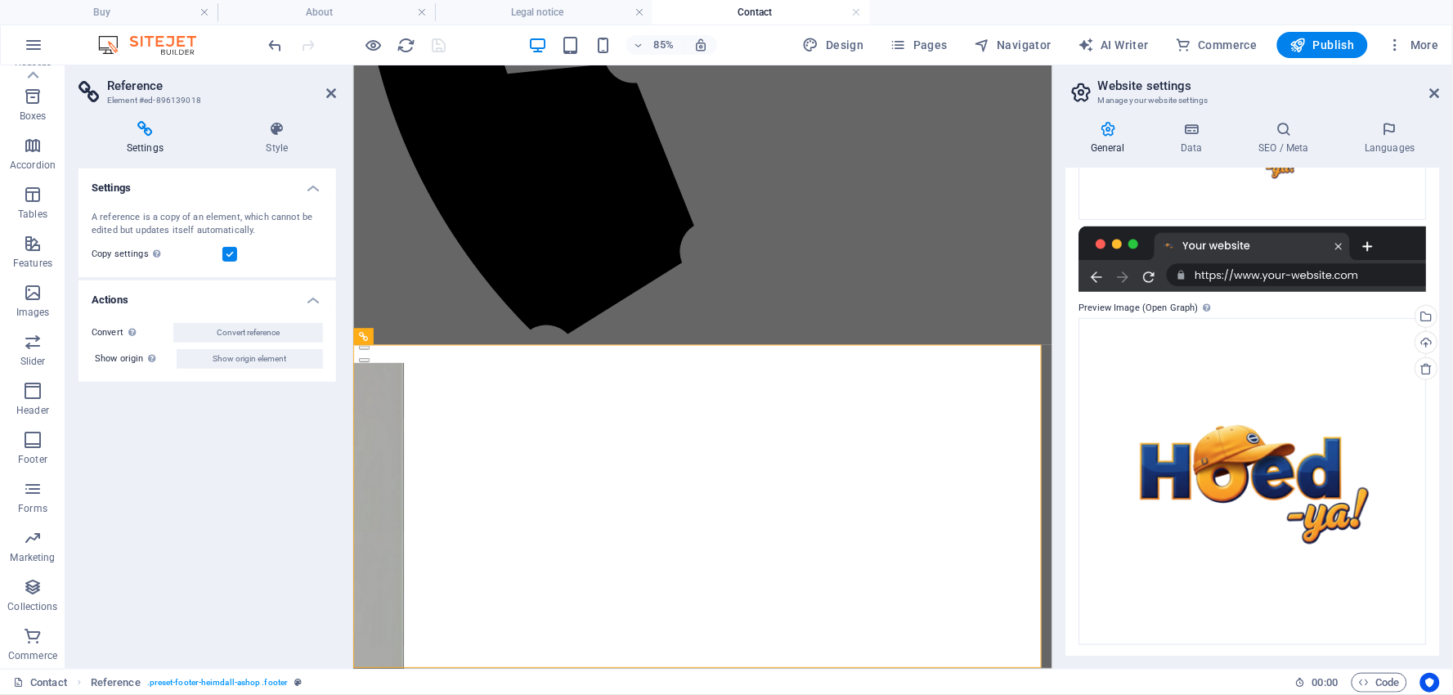
scroll to position [316, 0]
click at [1411, 43] on span "More" at bounding box center [1414, 45] width 52 height 16
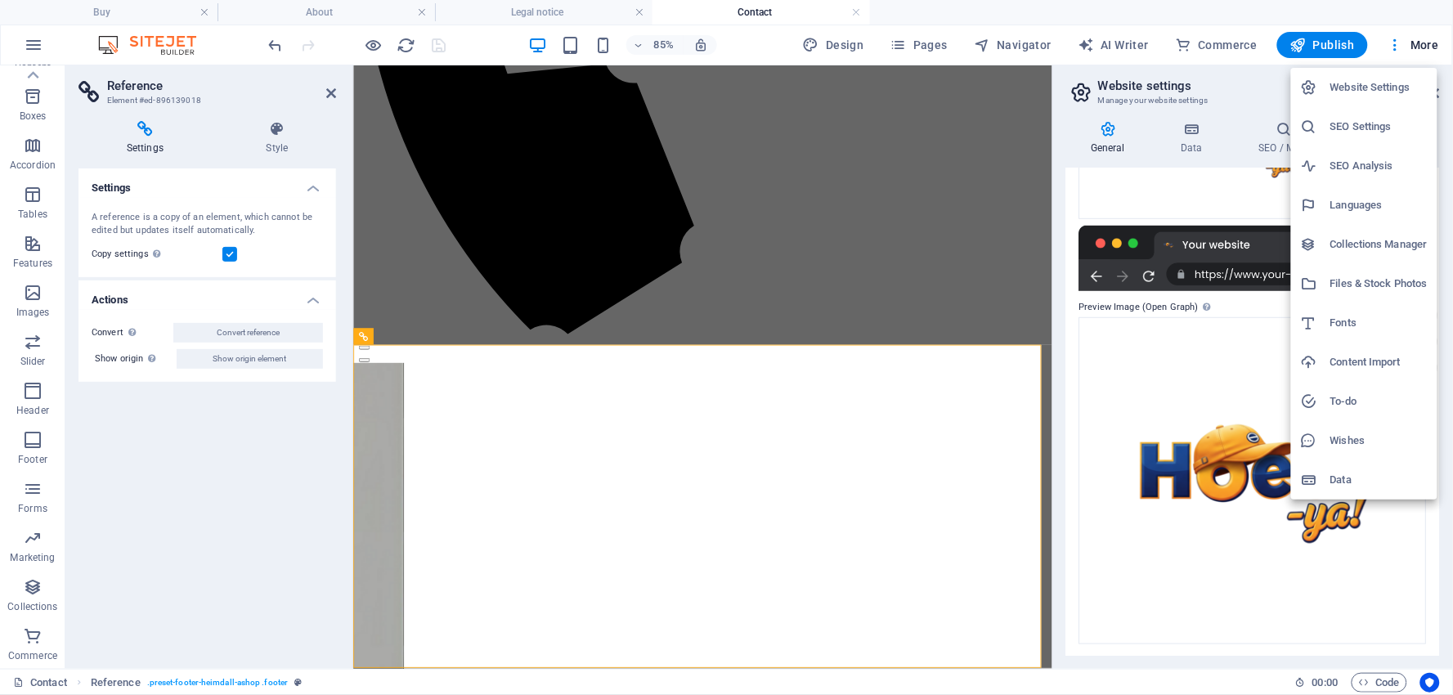
click at [1337, 477] on h6 "Data" at bounding box center [1378, 480] width 97 height 20
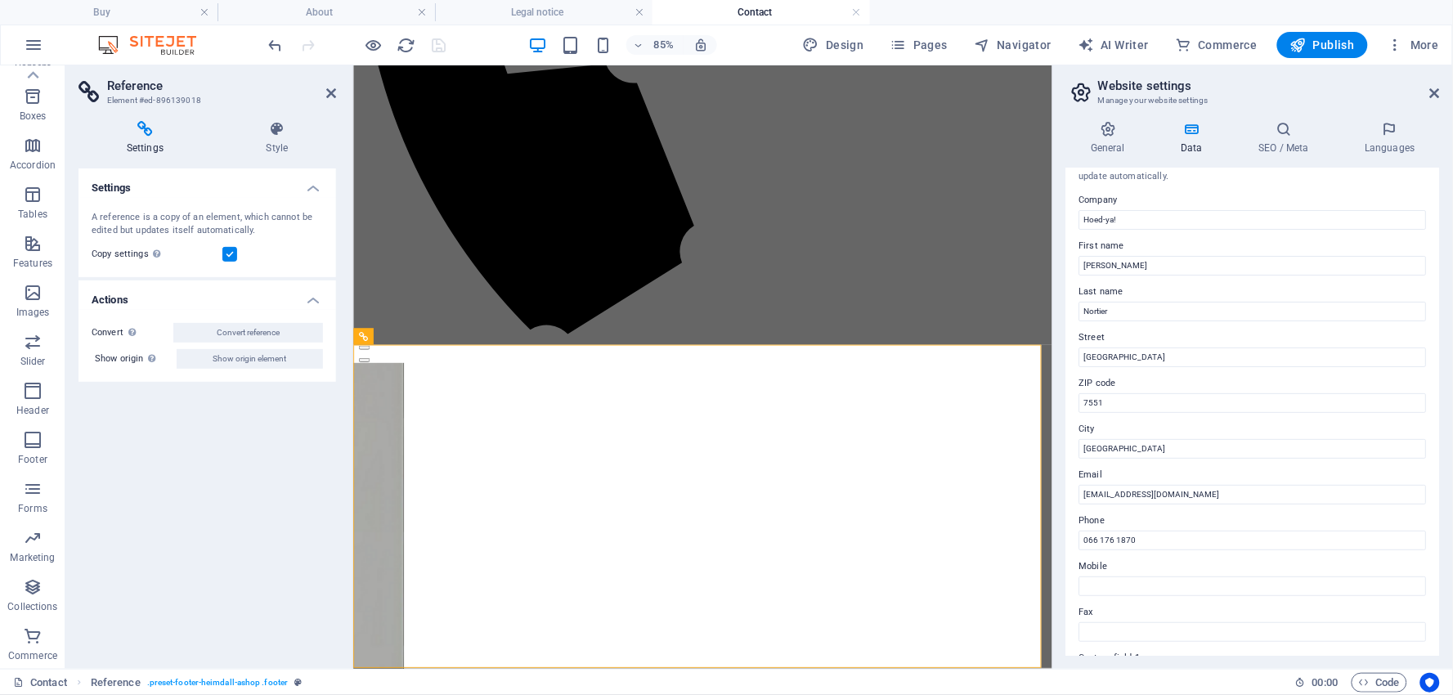
scroll to position [0, 0]
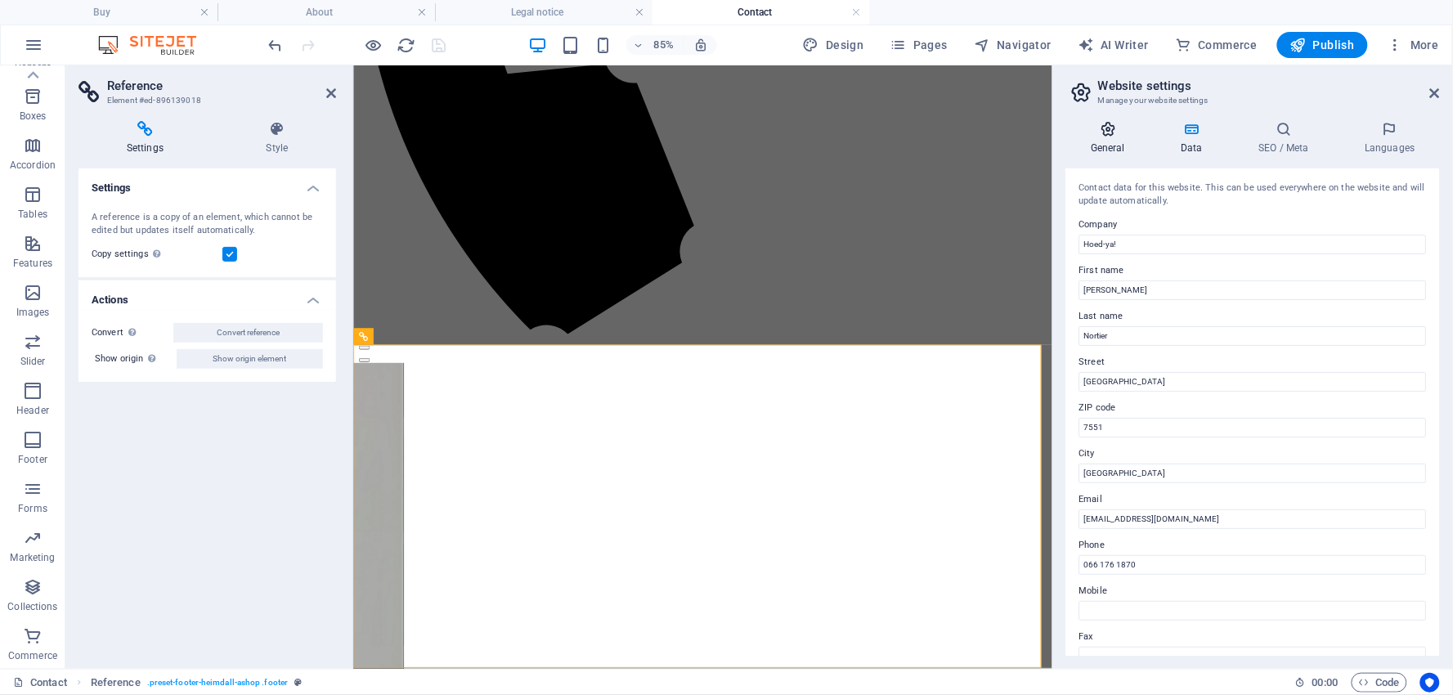
click at [1108, 128] on icon at bounding box center [1107, 129] width 83 height 16
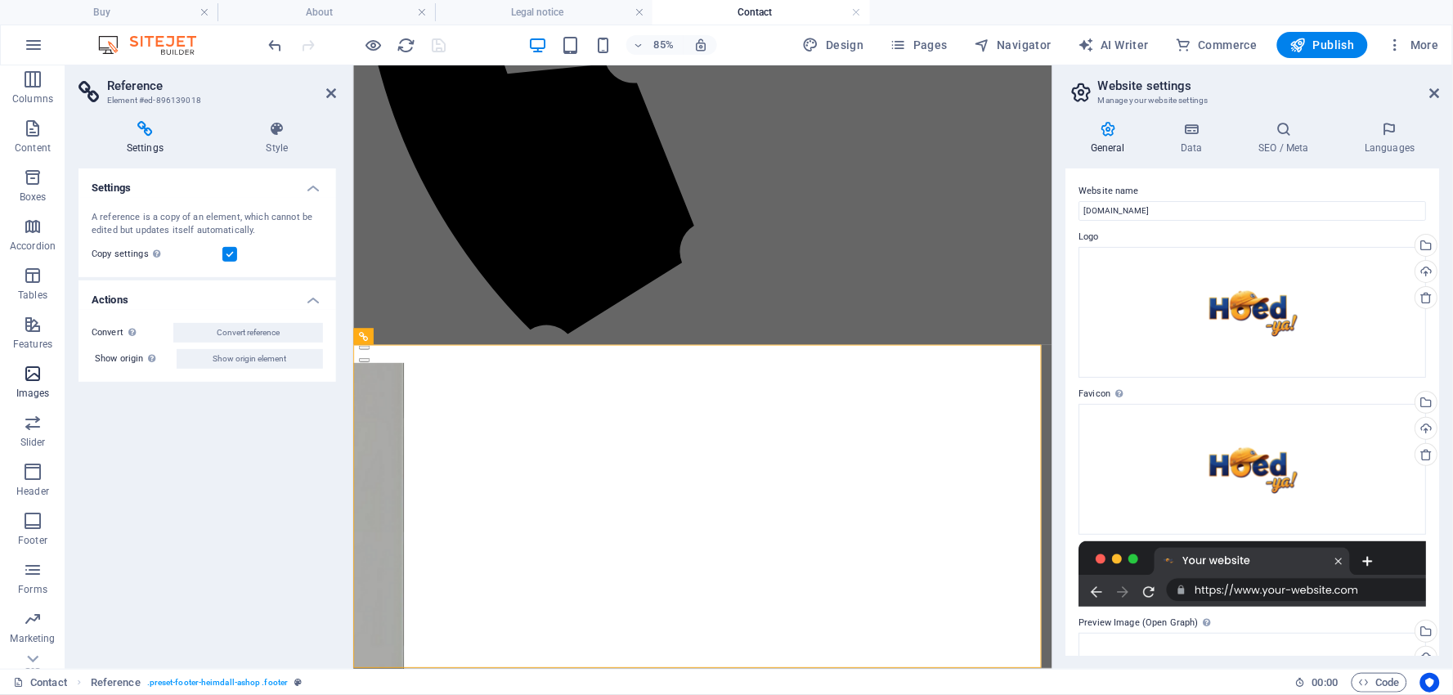
scroll to position [182, 0]
click at [34, 437] on icon "button" at bounding box center [33, 440] width 20 height 20
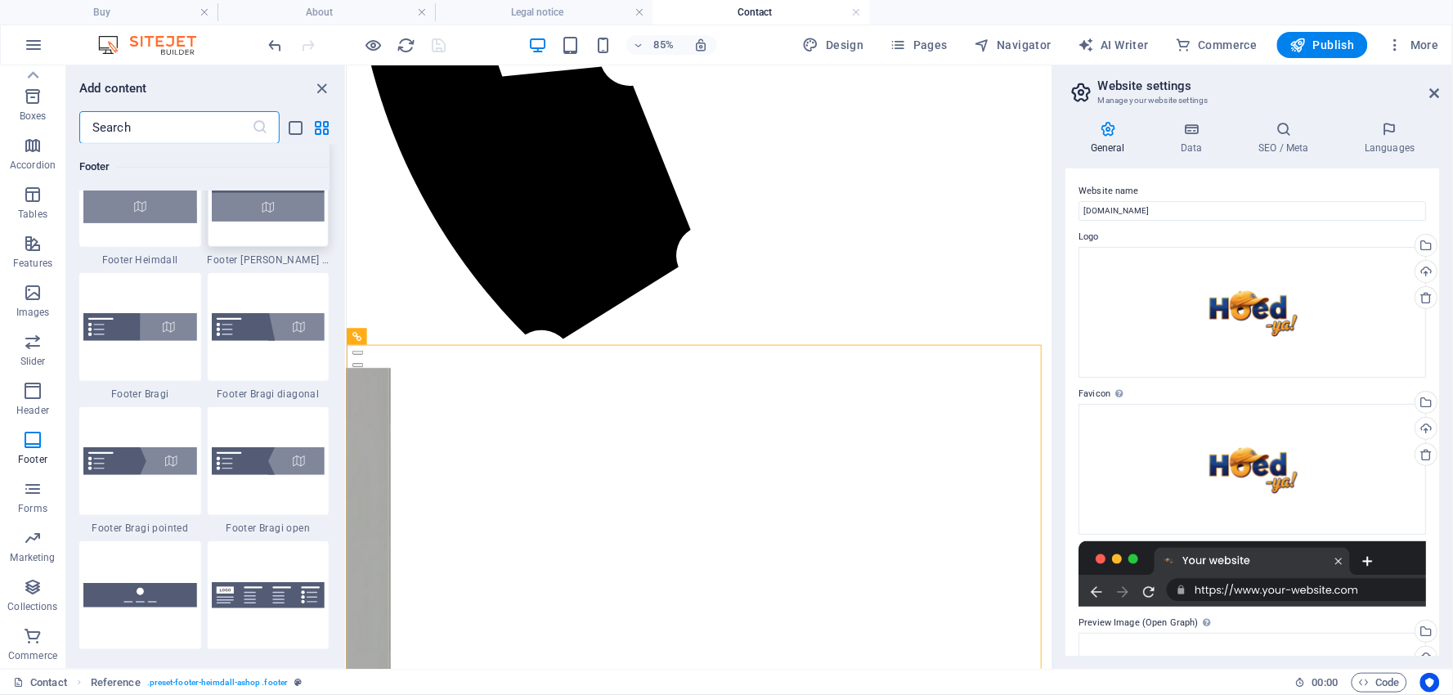
scroll to position [11186, 0]
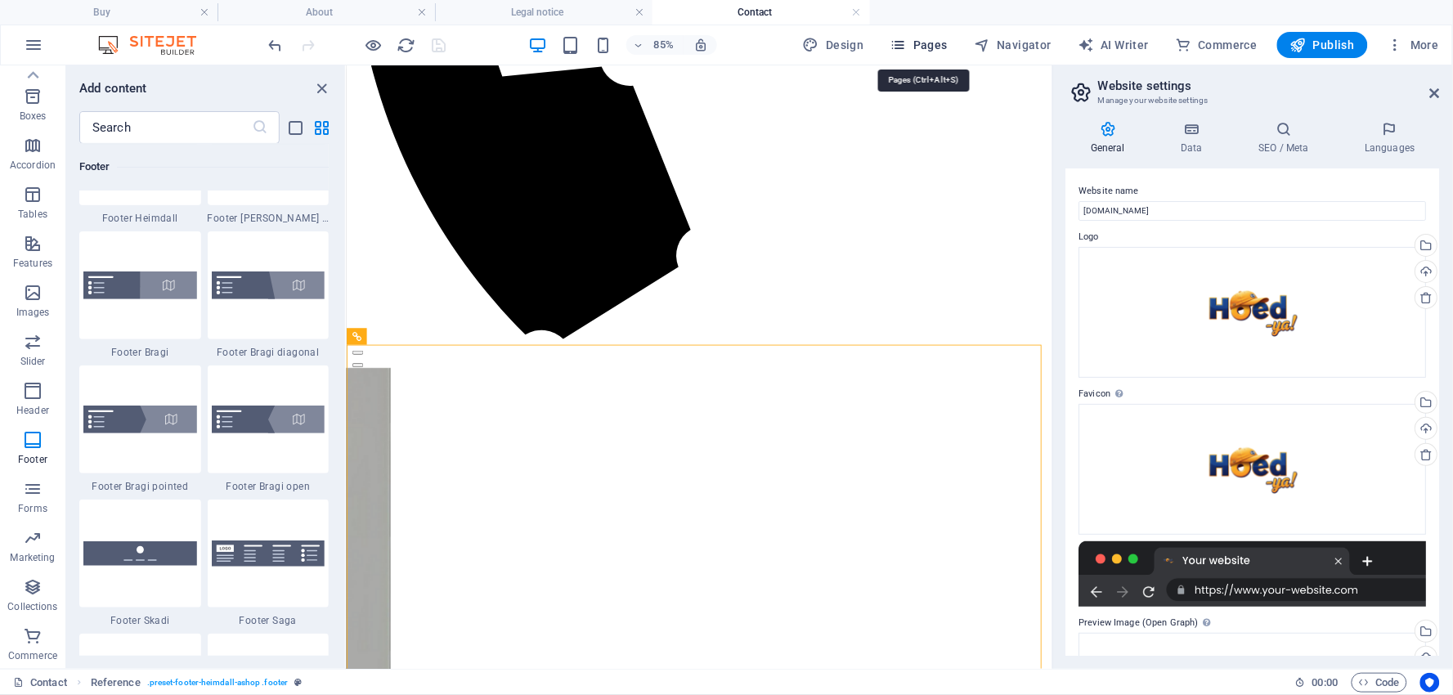
click at [932, 39] on span "Pages" at bounding box center [918, 45] width 57 height 16
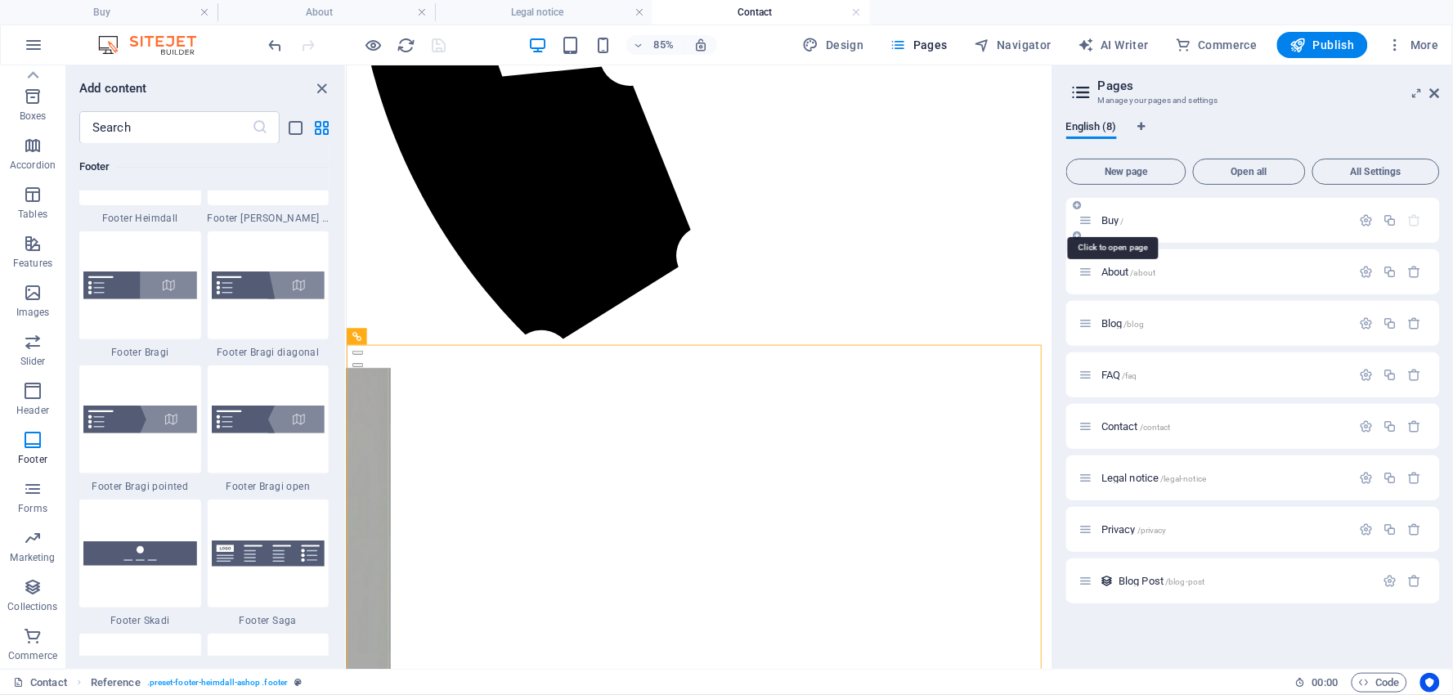
click at [1110, 219] on span "Buy /" at bounding box center [1112, 220] width 23 height 12
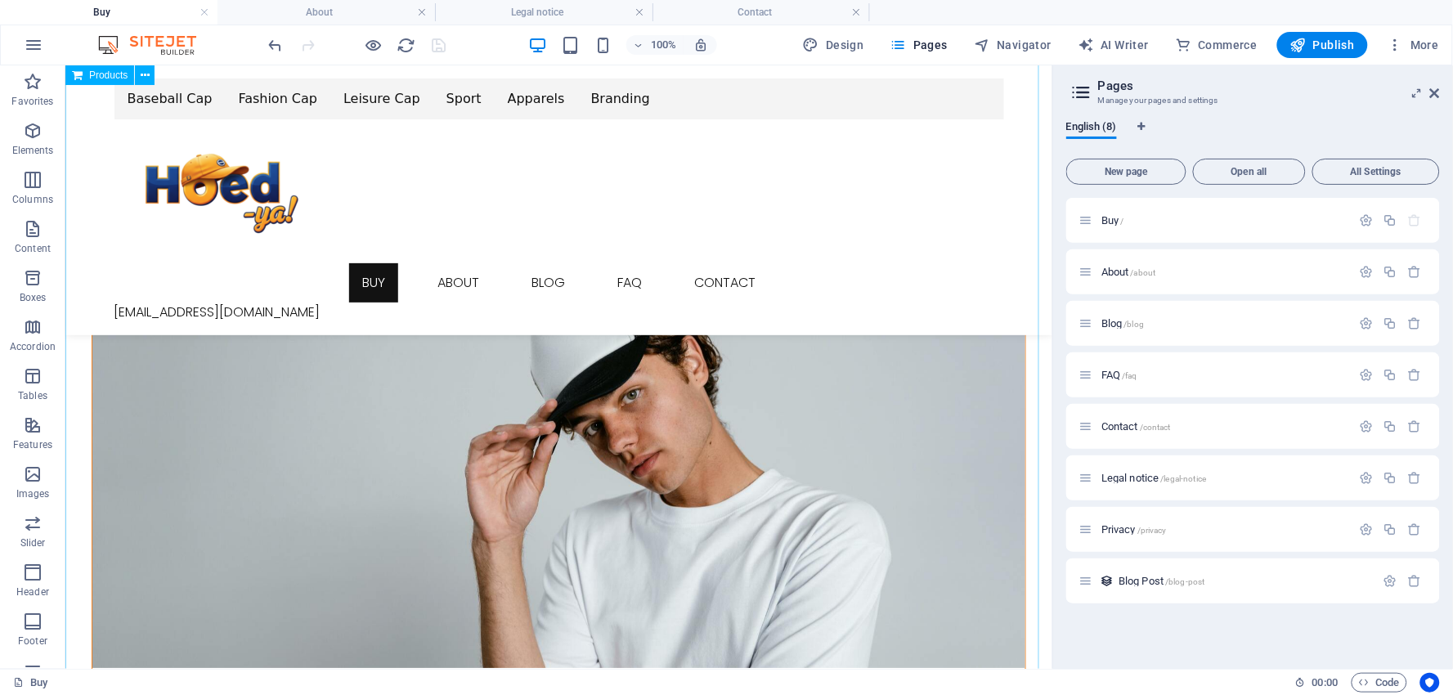
scroll to position [1544, 0]
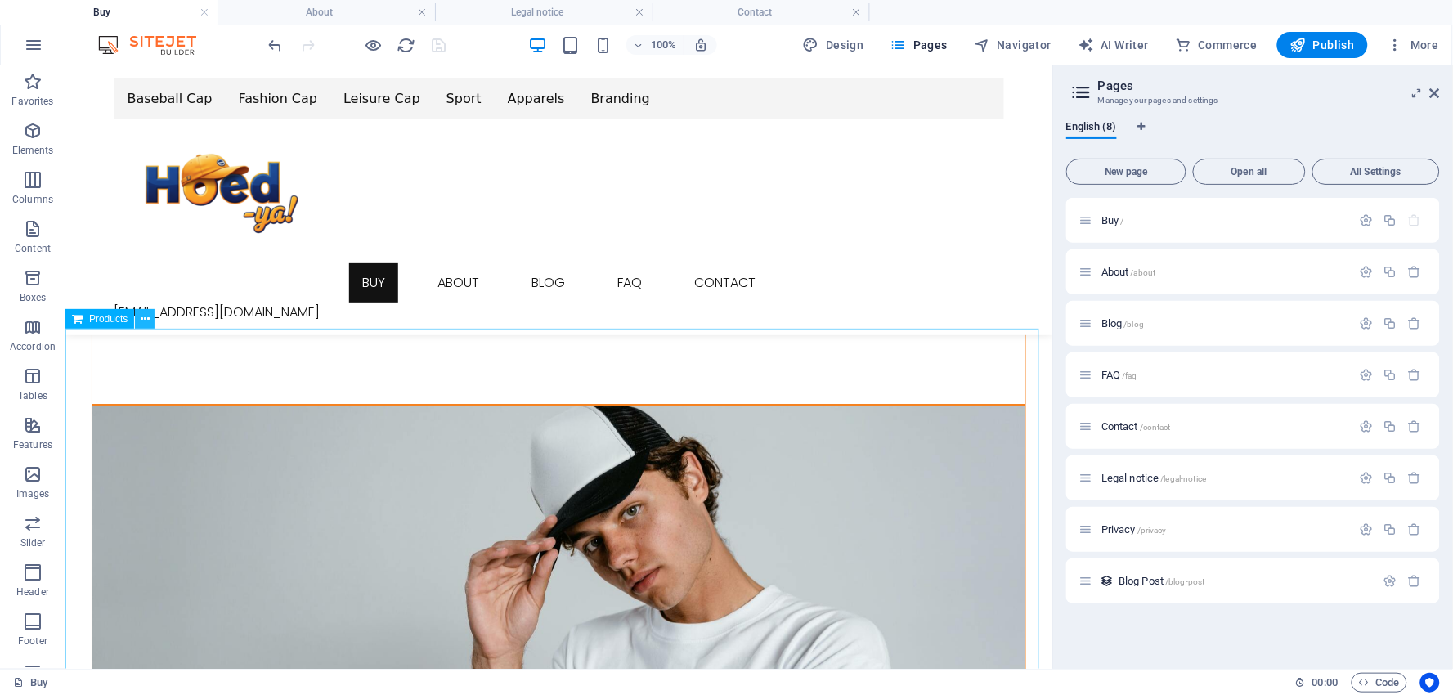
click at [142, 315] on icon at bounding box center [145, 319] width 9 height 17
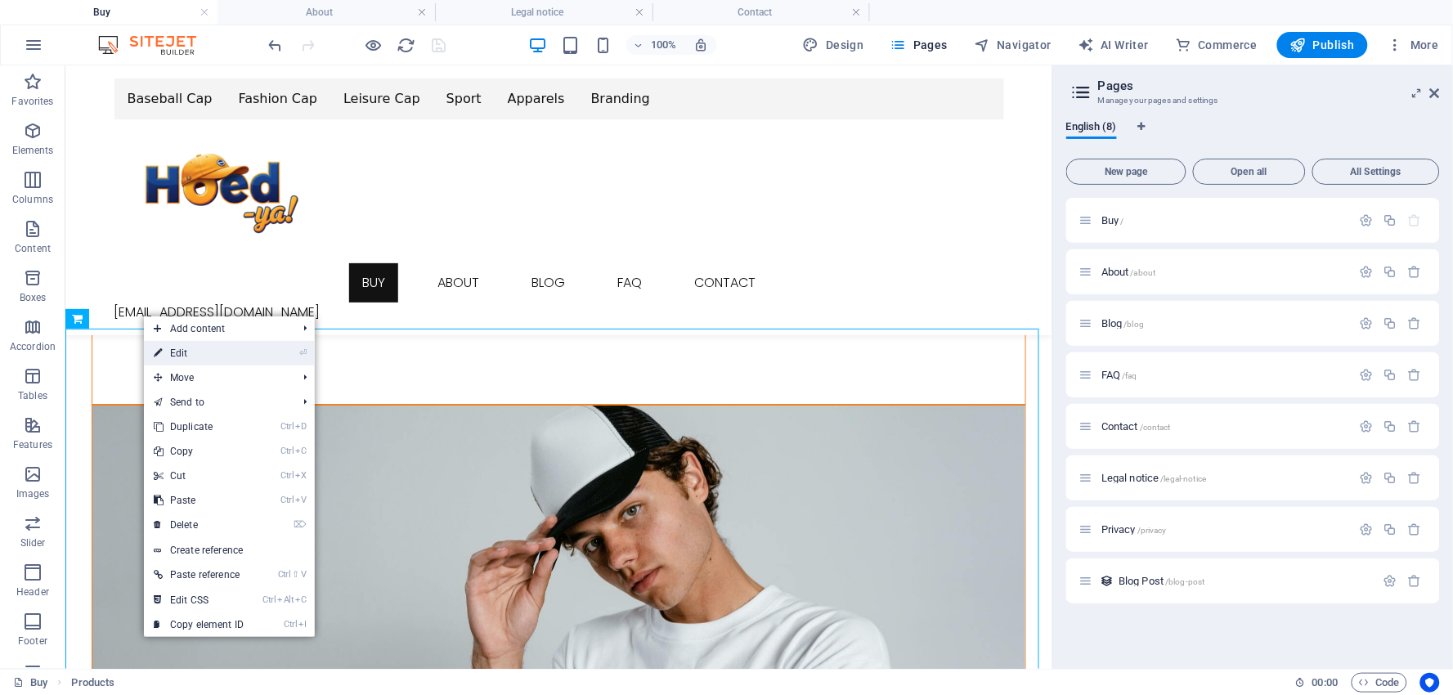
click at [177, 353] on link "⏎ Edit" at bounding box center [199, 353] width 110 height 25
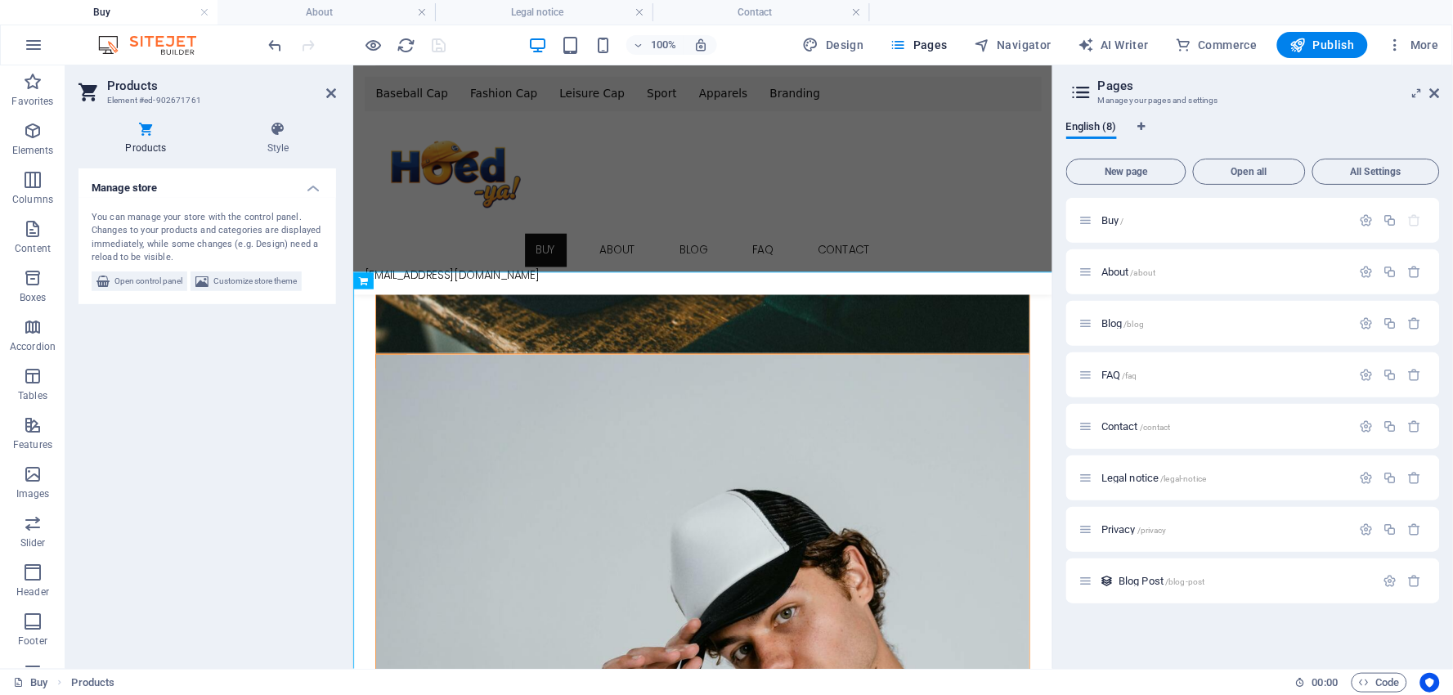
scroll to position [1565, 0]
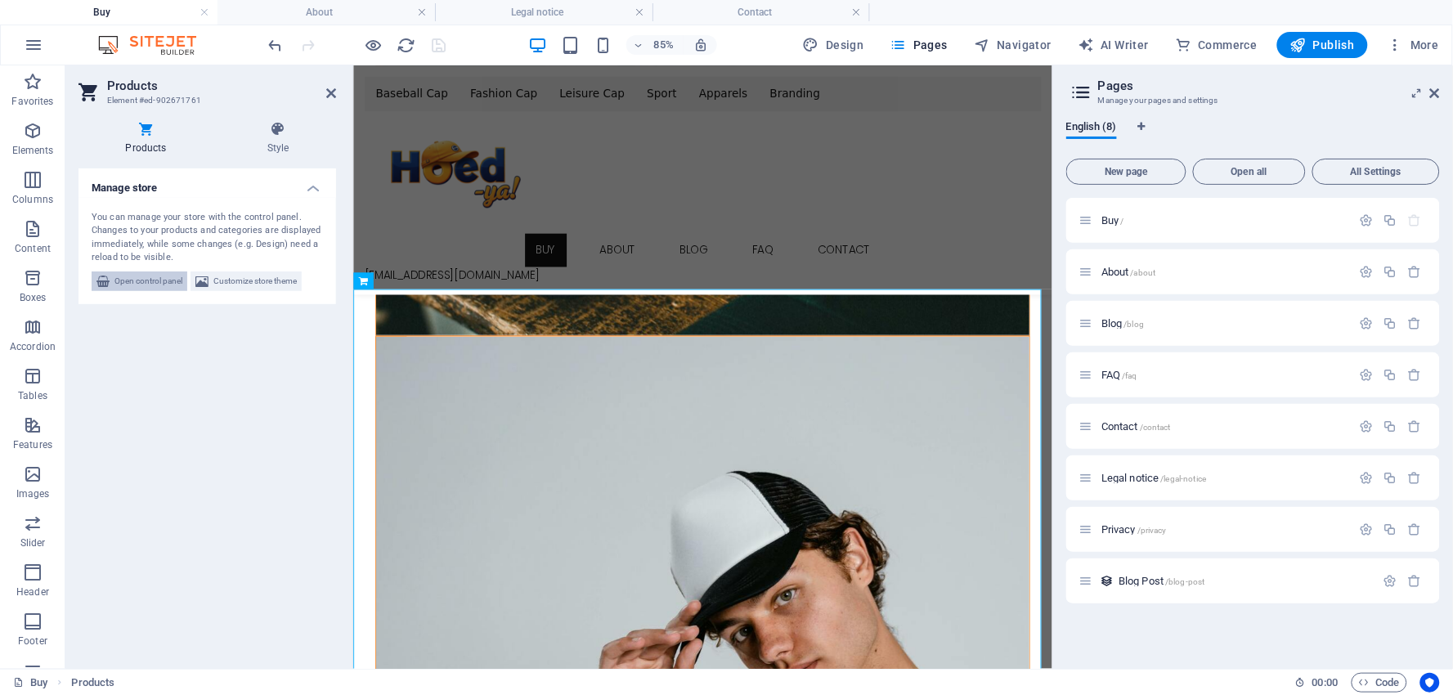
click at [149, 276] on span "Open control panel" at bounding box center [148, 281] width 68 height 20
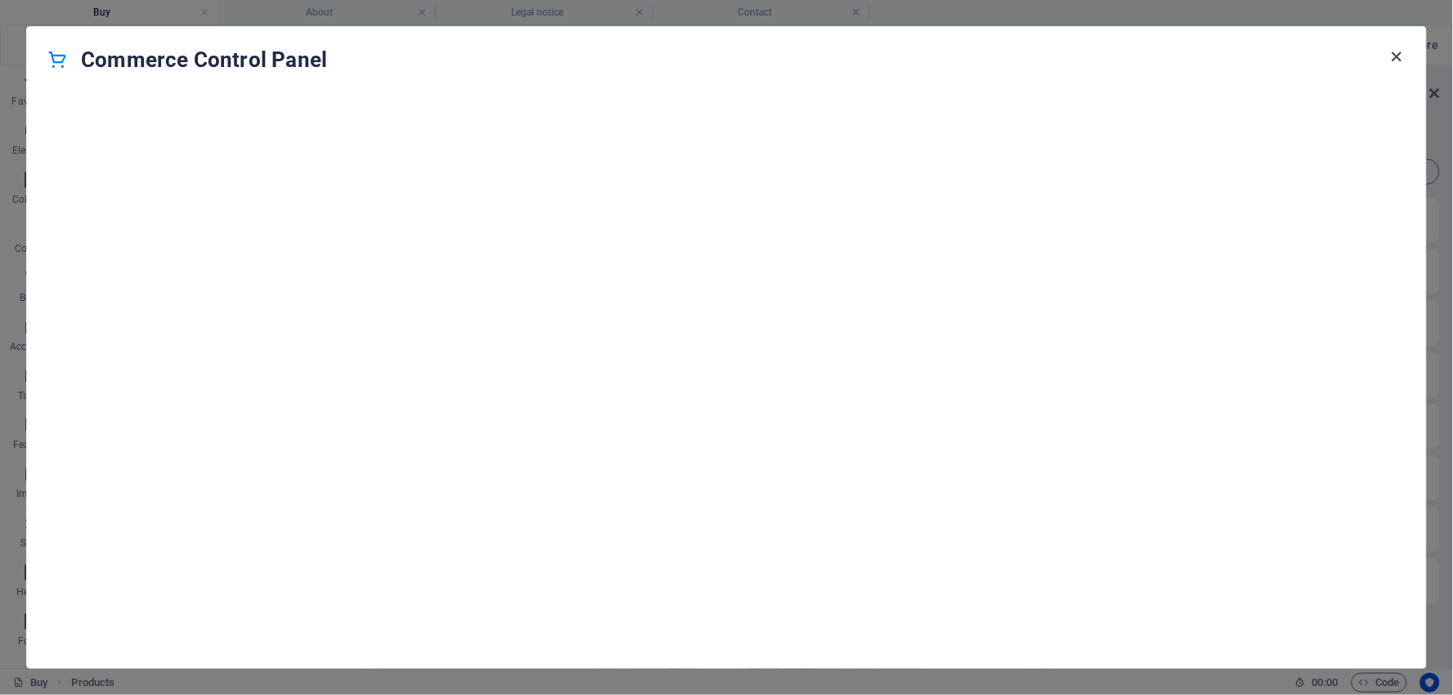
click at [1398, 55] on icon "button" at bounding box center [1397, 56] width 19 height 19
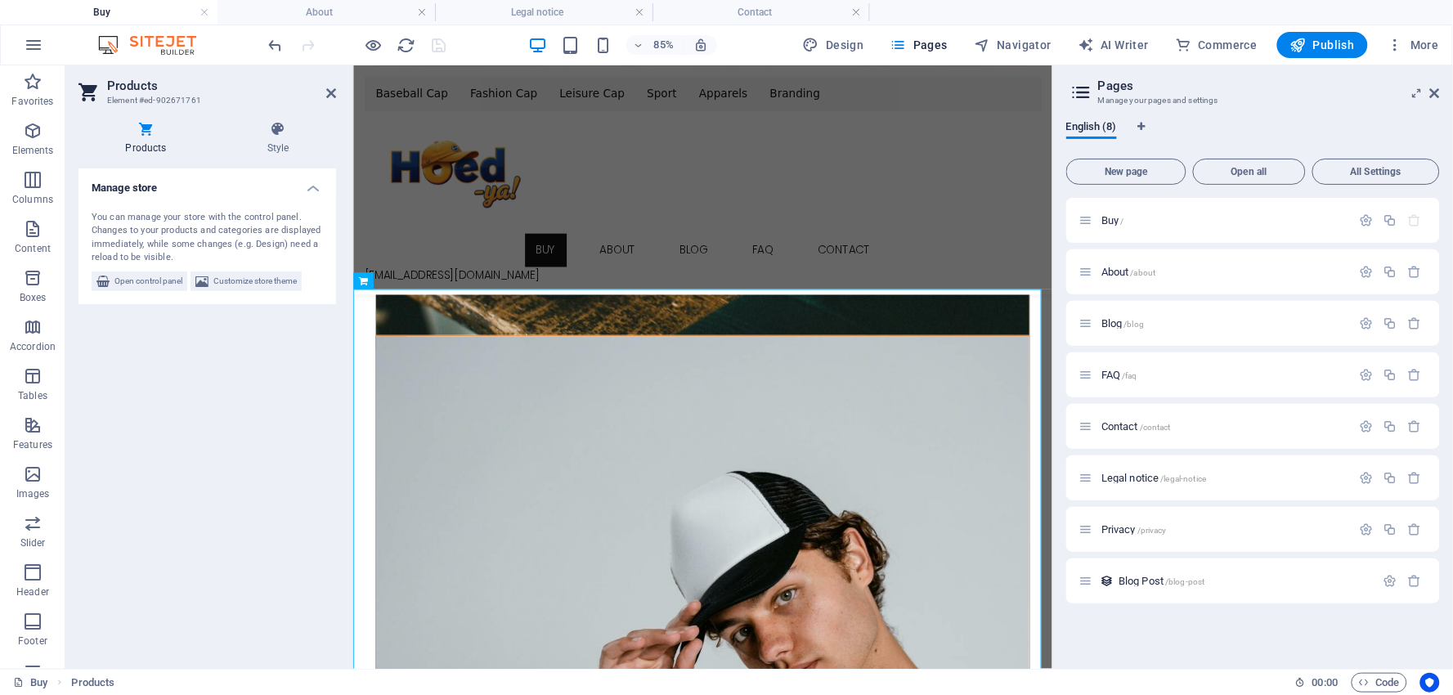
select select "nameAsc"
click at [834, 39] on span "Design" at bounding box center [833, 45] width 61 height 16
select select "px"
select select "300"
select select "px"
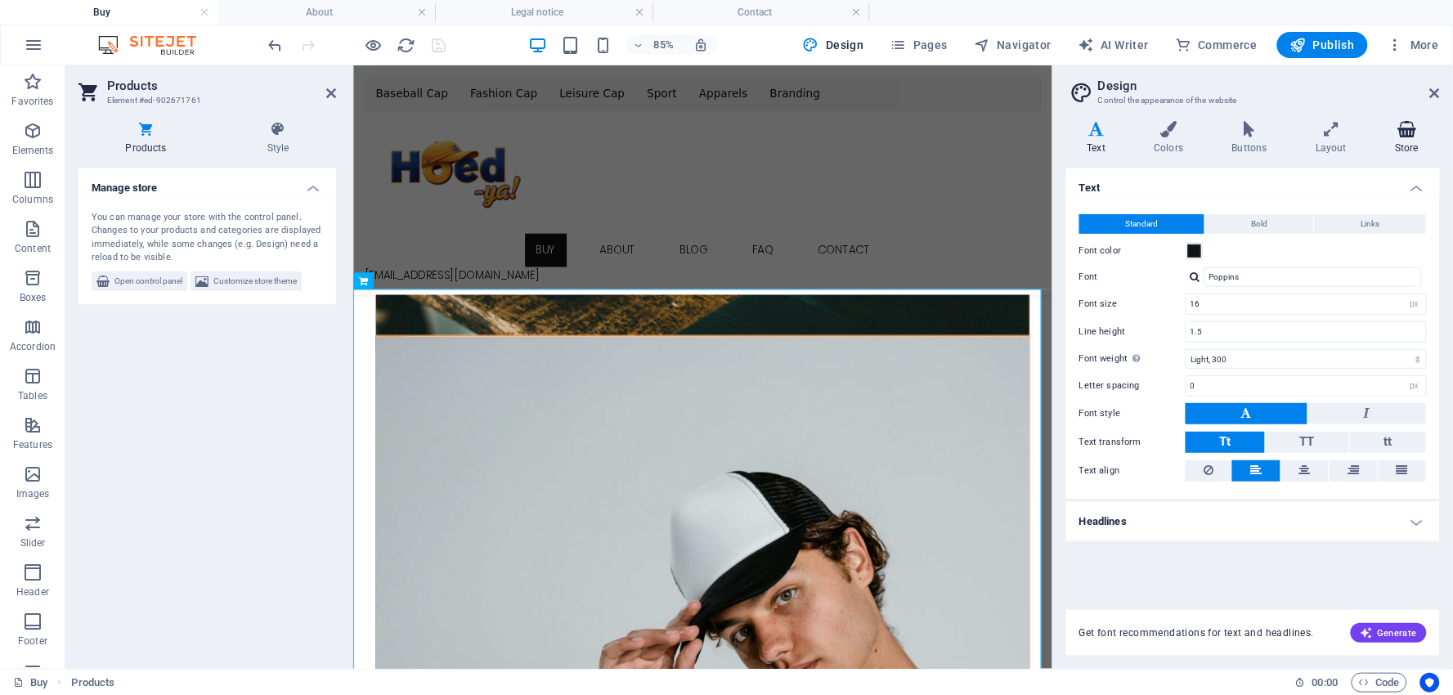
click at [1414, 131] on icon at bounding box center [1406, 129] width 65 height 16
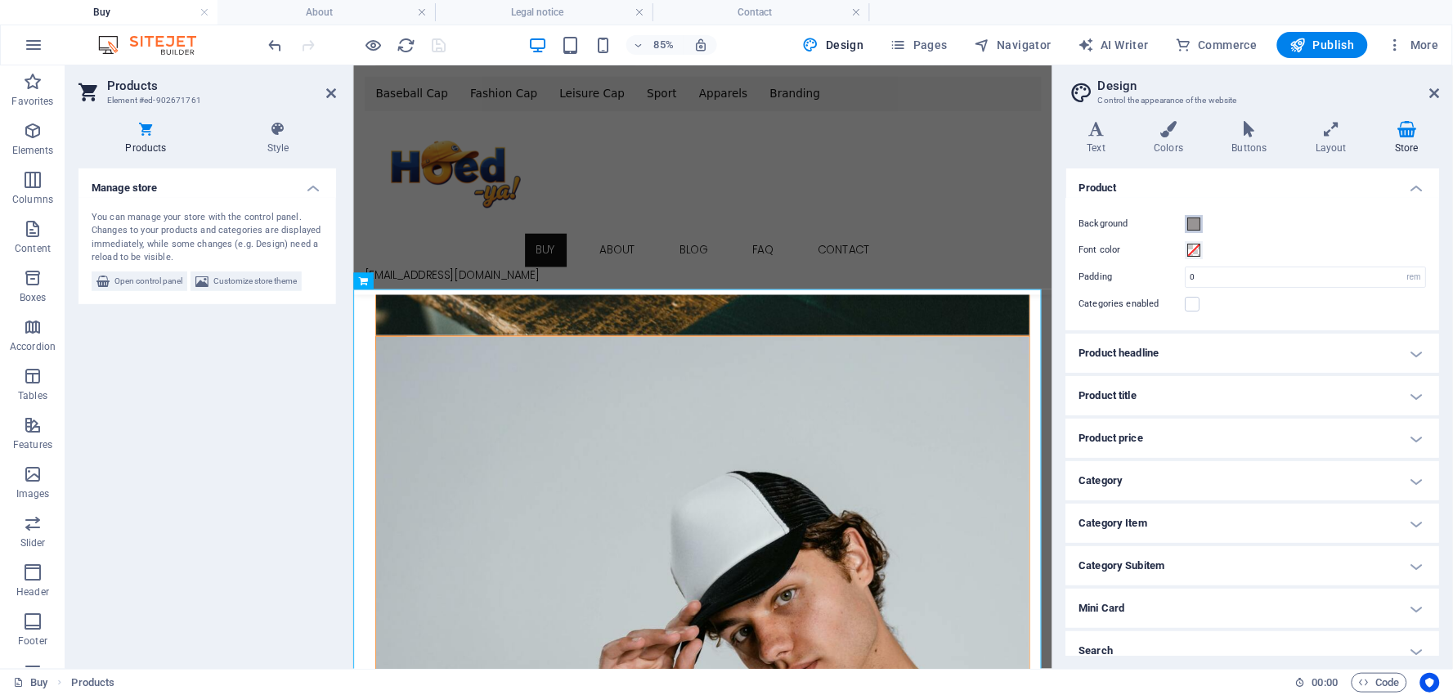
click at [1197, 225] on span at bounding box center [1194, 223] width 13 height 13
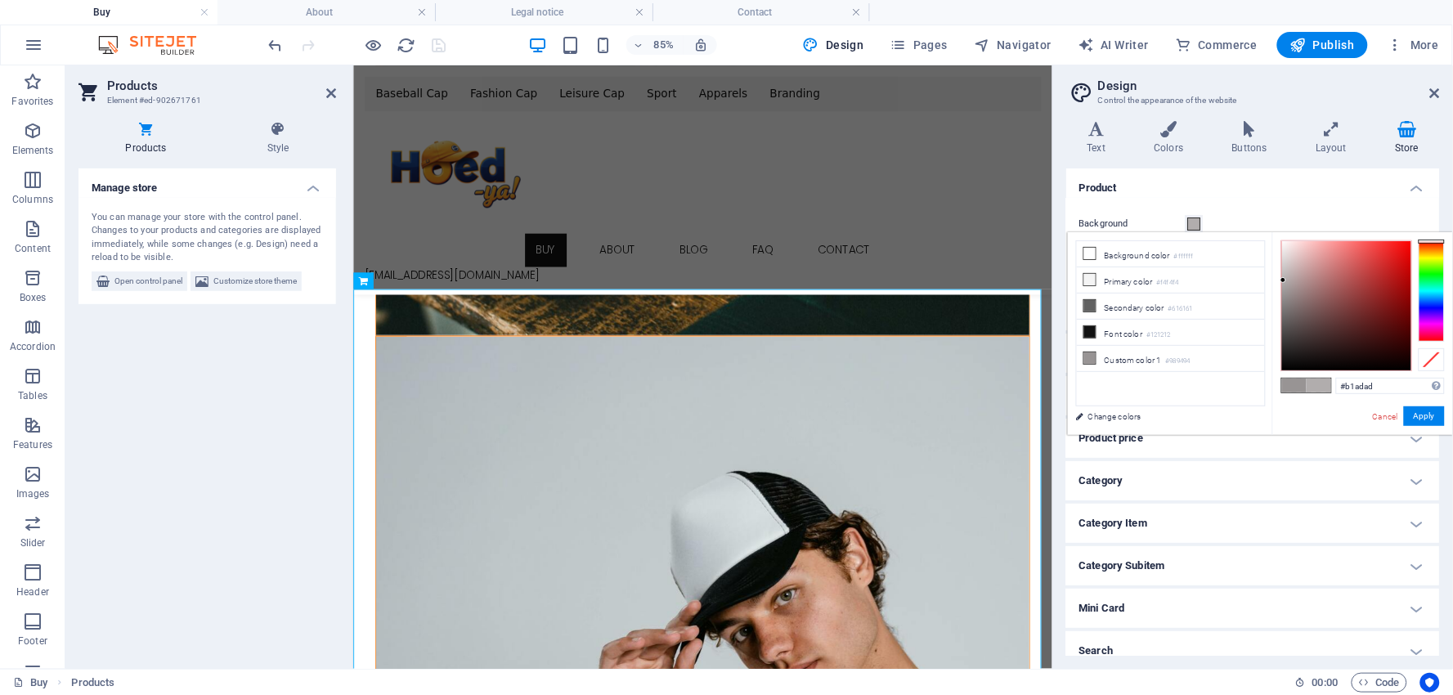
click at [1284, 280] on div at bounding box center [1346, 305] width 129 height 129
click at [1284, 265] on div at bounding box center [1346, 305] width 129 height 129
click at [1284, 257] on div at bounding box center [1346, 305] width 129 height 129
click at [1421, 412] on button "Apply" at bounding box center [1424, 416] width 41 height 20
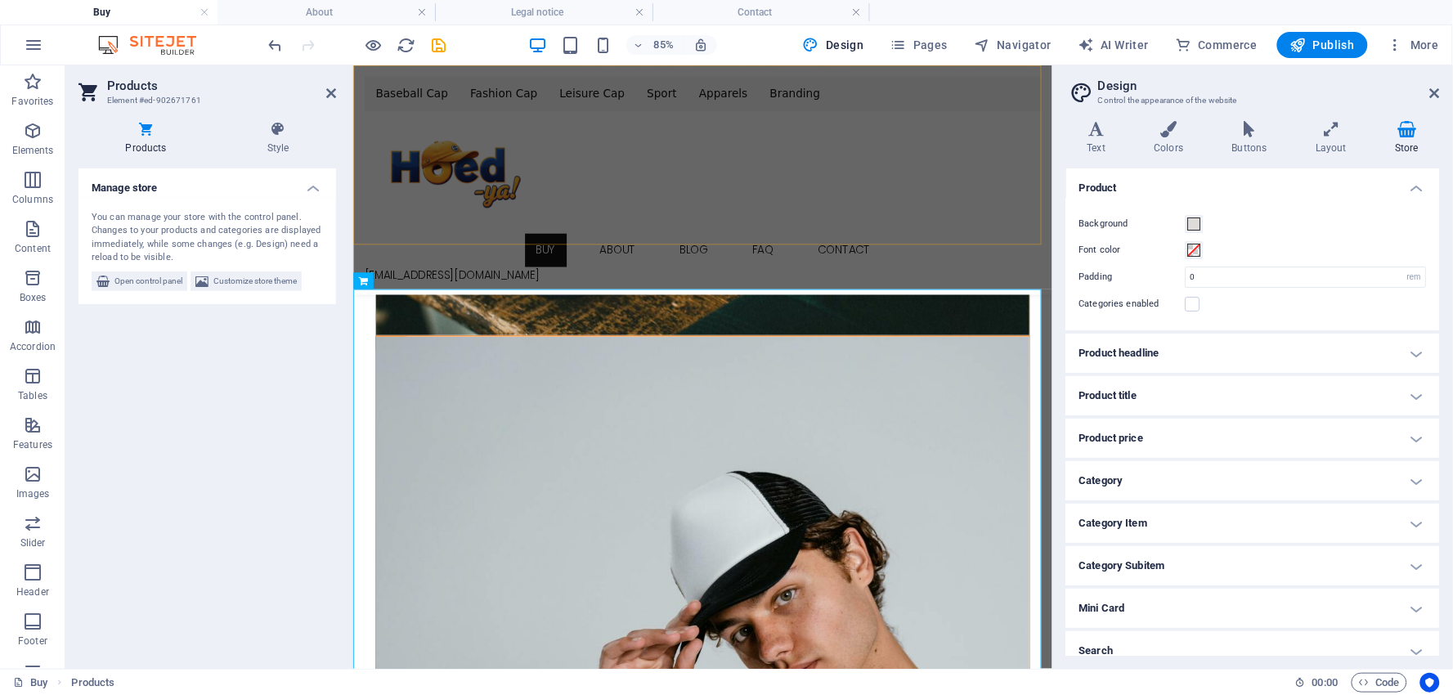
click at [893, 241] on div "Baseball Cap Fashion Cap Leisure Cap Sport Apparels Branding 0 more Buy About B…" at bounding box center [763, 200] width 823 height 270
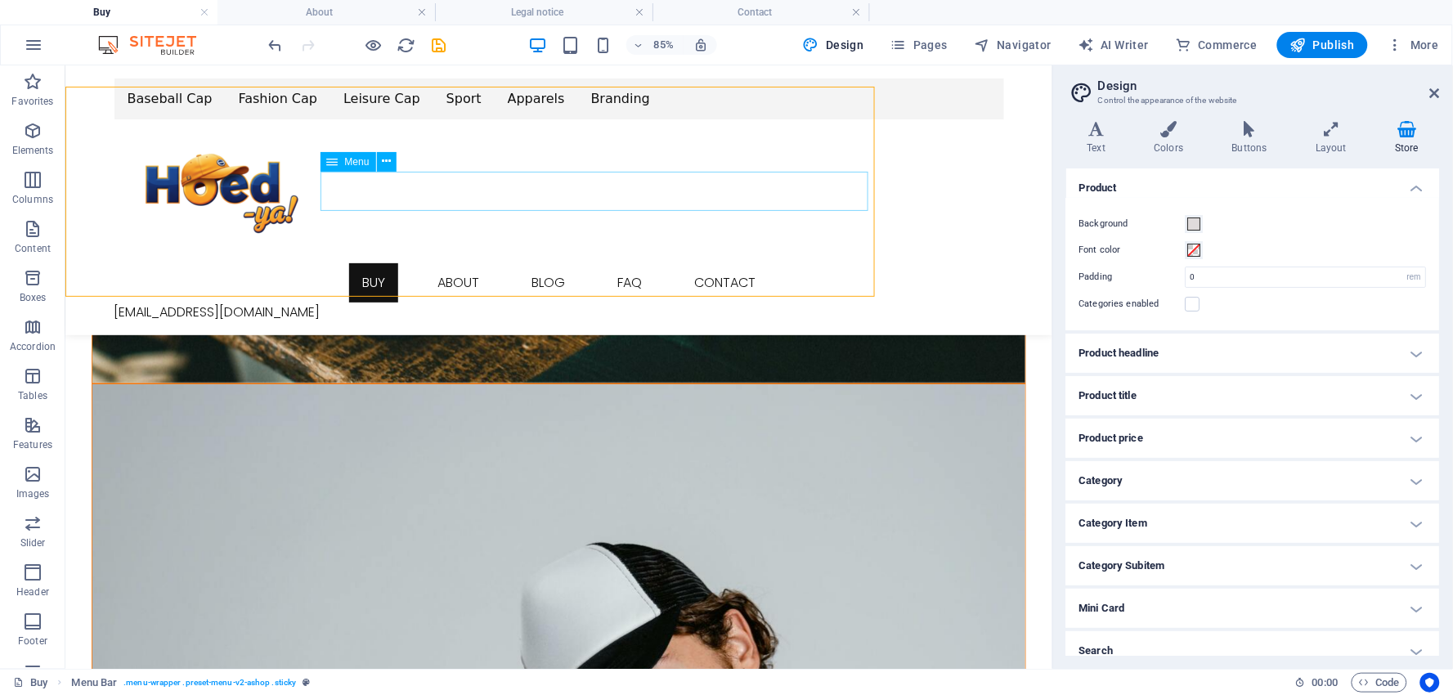
scroll to position [1544, 0]
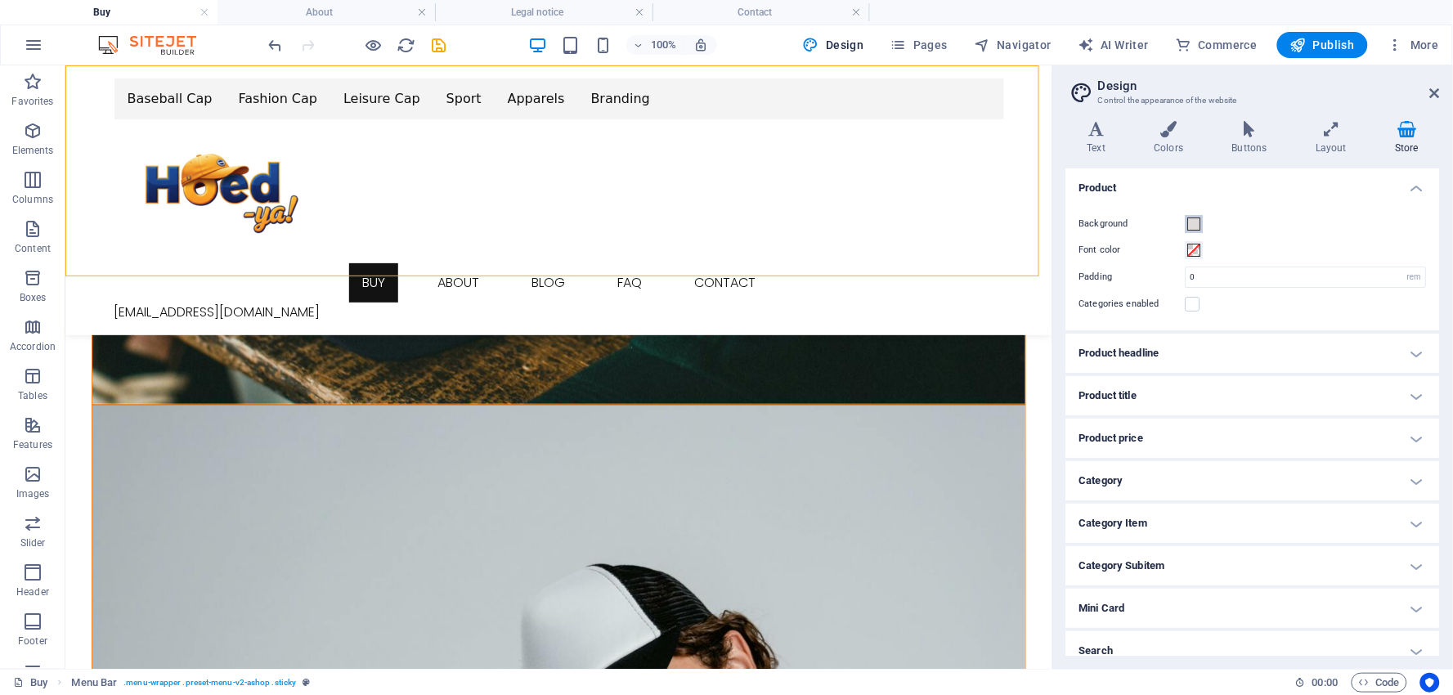
click at [1195, 224] on span at bounding box center [1194, 223] width 13 height 13
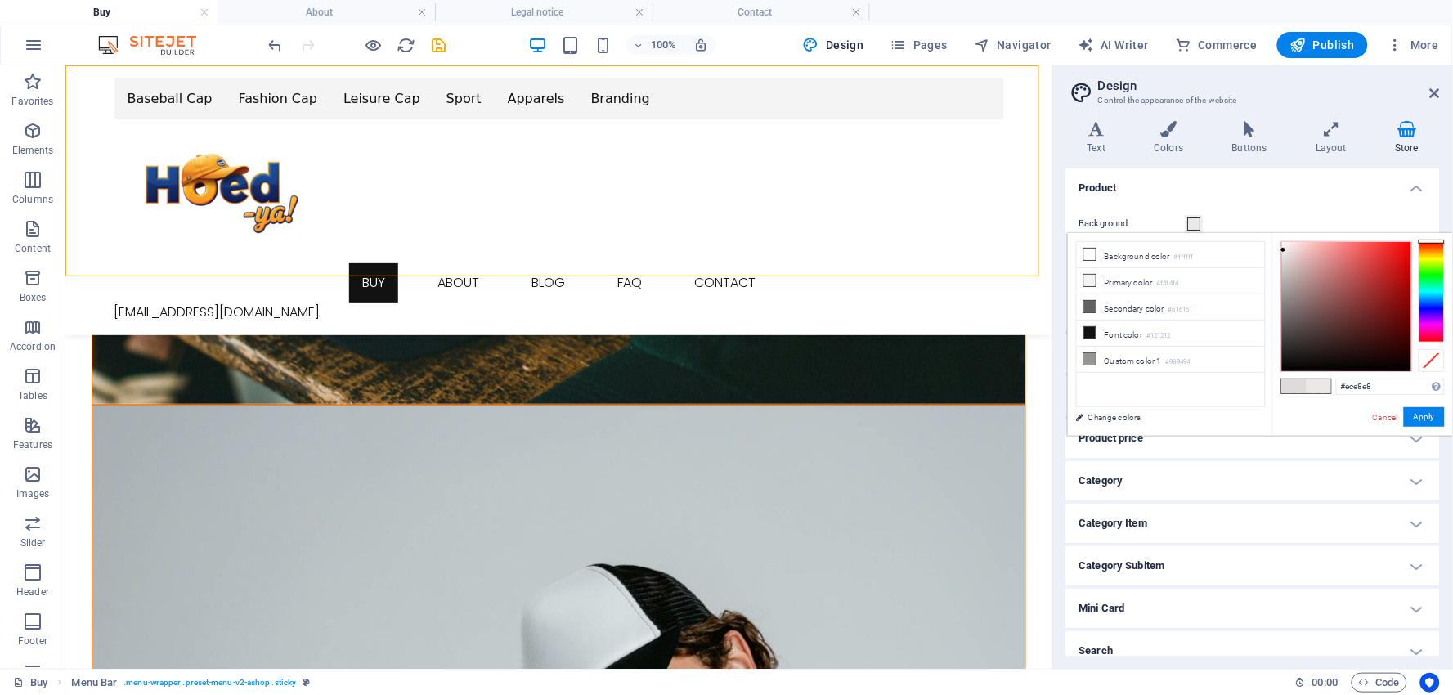
click at [1284, 250] on div at bounding box center [1346, 306] width 129 height 129
type input "#e6e0e0"
click at [1284, 253] on div at bounding box center [1346, 306] width 129 height 129
click at [1419, 415] on button "Apply" at bounding box center [1424, 417] width 41 height 20
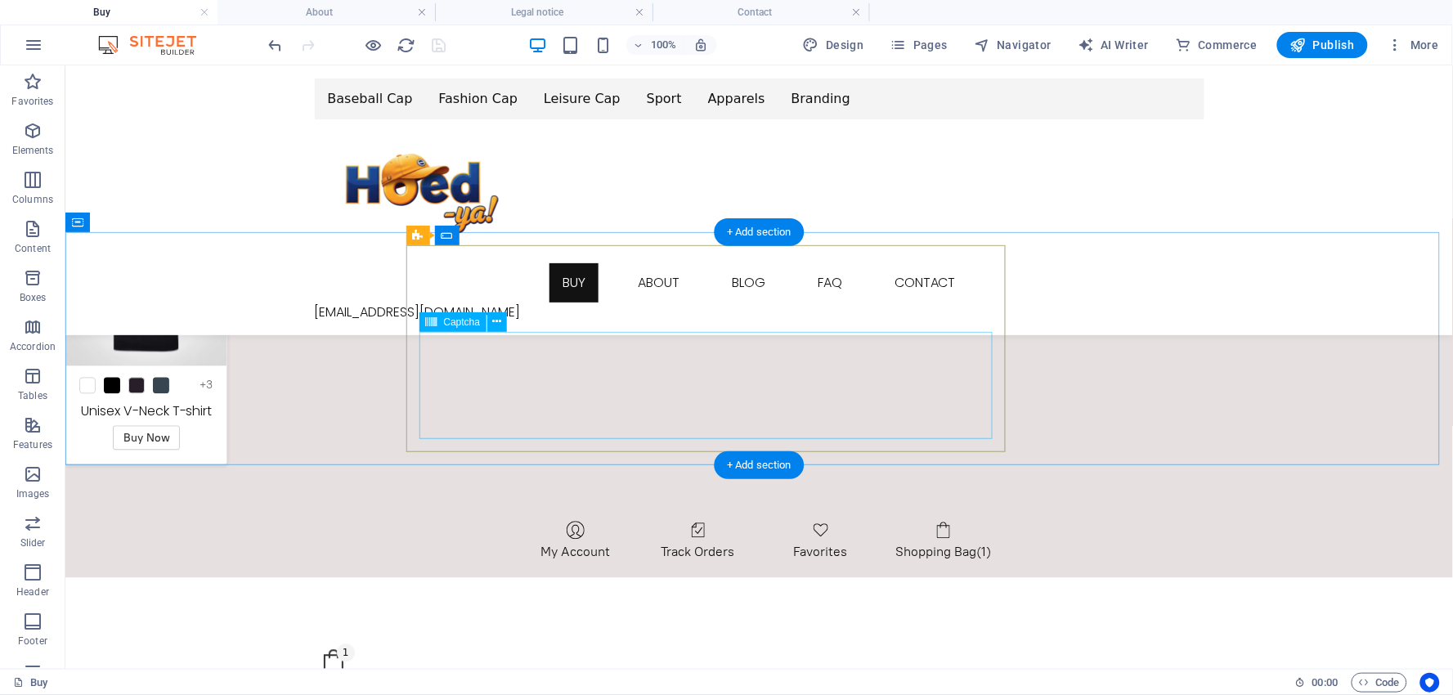
scroll to position [4633, 0]
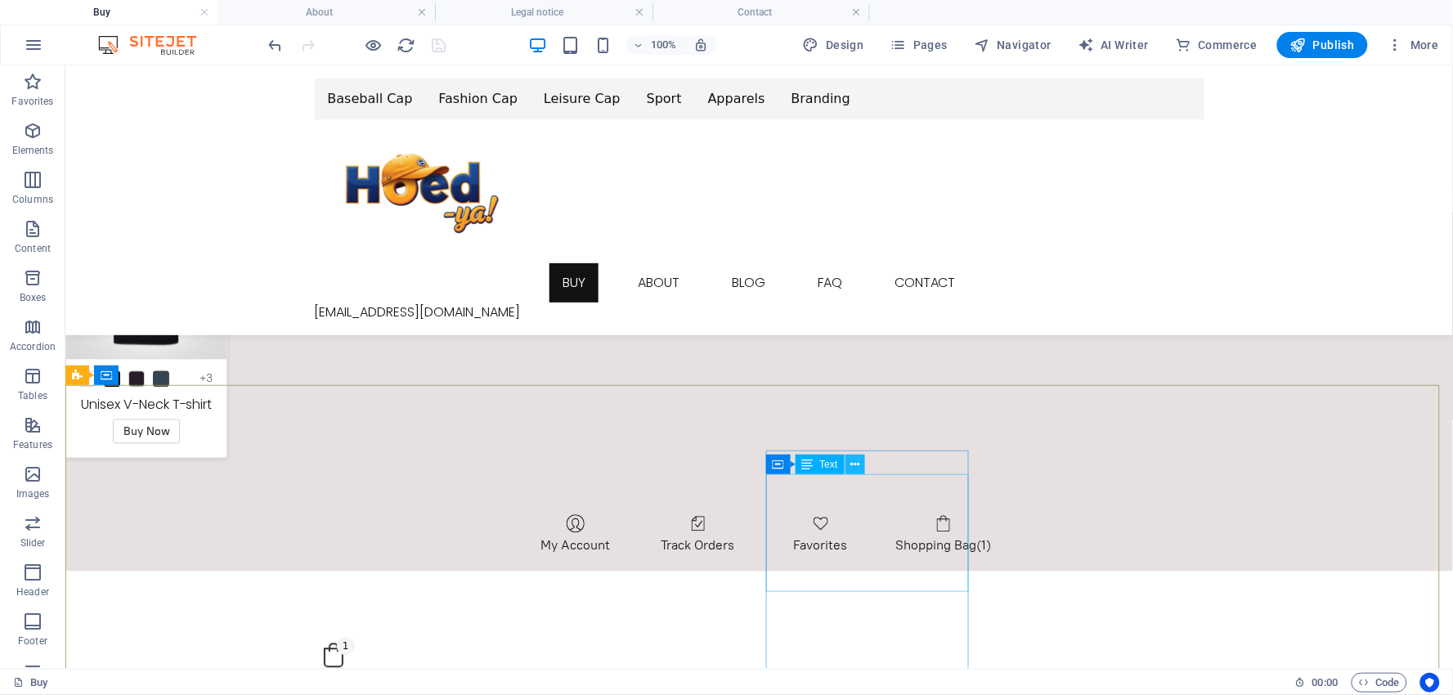
click at [854, 464] on icon at bounding box center [854, 464] width 9 height 17
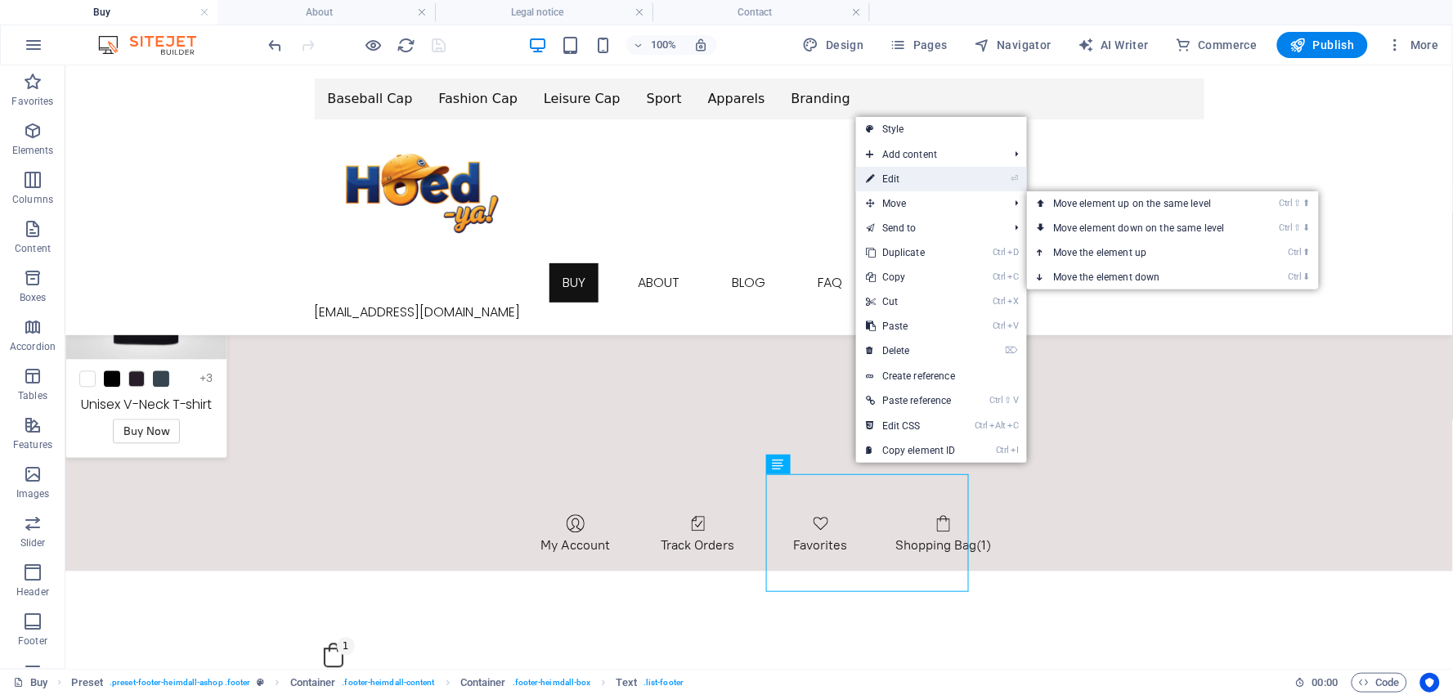
drag, startPoint x: 894, startPoint y: 182, endPoint x: 540, endPoint y: 280, distance: 366.6
click at [894, 182] on link "⏎ Edit" at bounding box center [911, 179] width 110 height 25
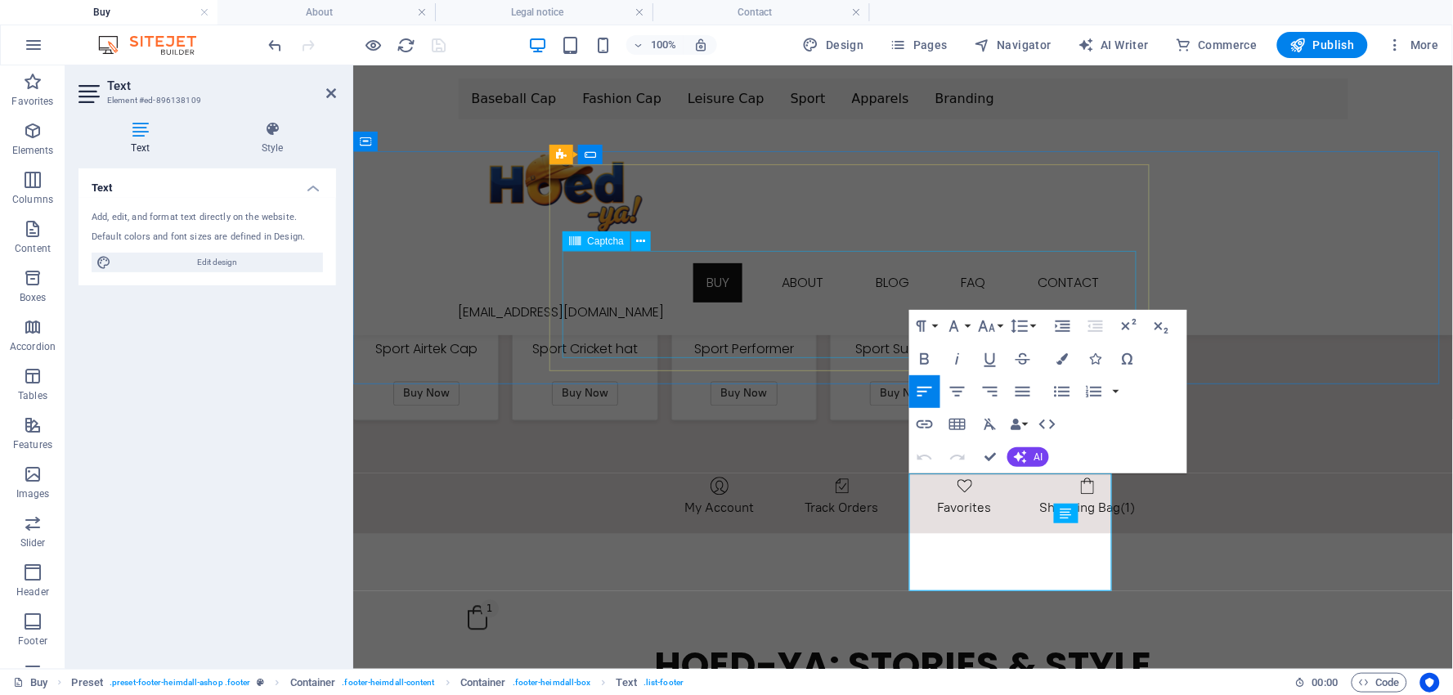
scroll to position [4560, 0]
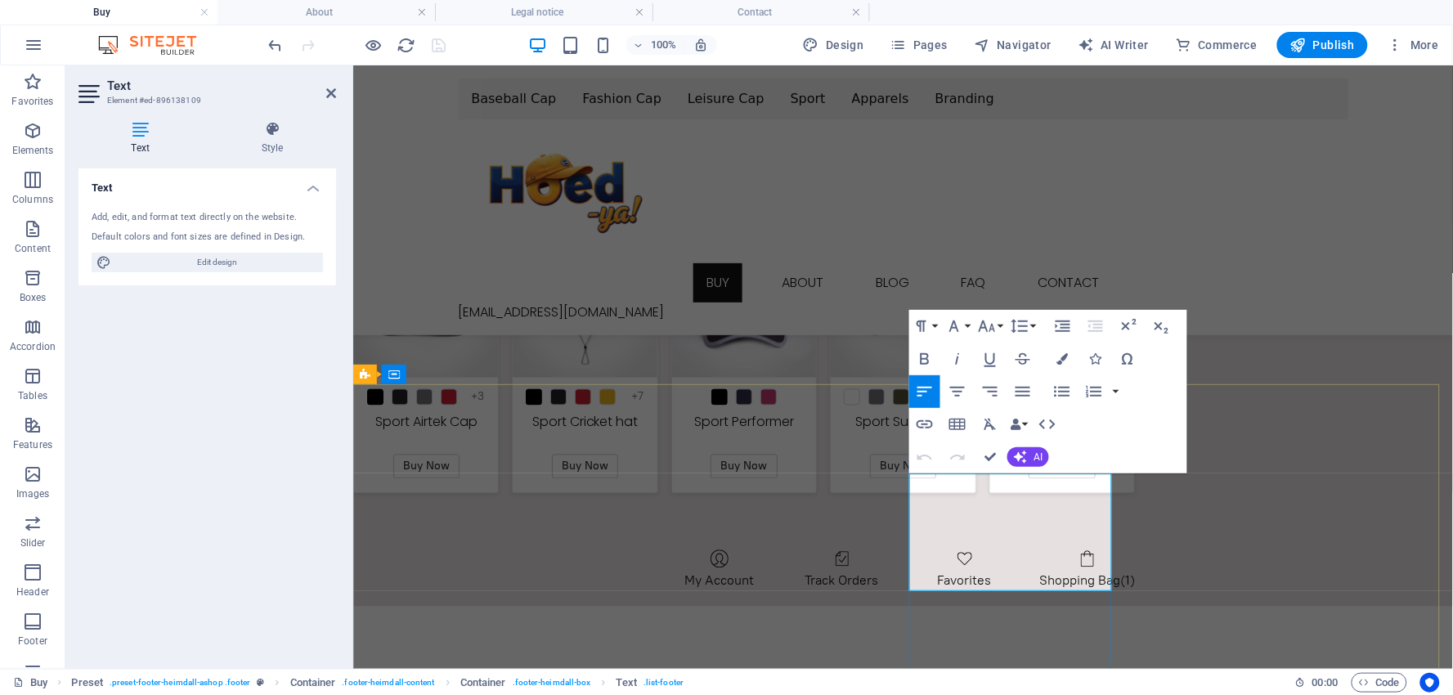
drag, startPoint x: 1044, startPoint y: 479, endPoint x: 941, endPoint y: 478, distance: 103.0
drag, startPoint x: 971, startPoint y: 482, endPoint x: 903, endPoint y: 479, distance: 67.1
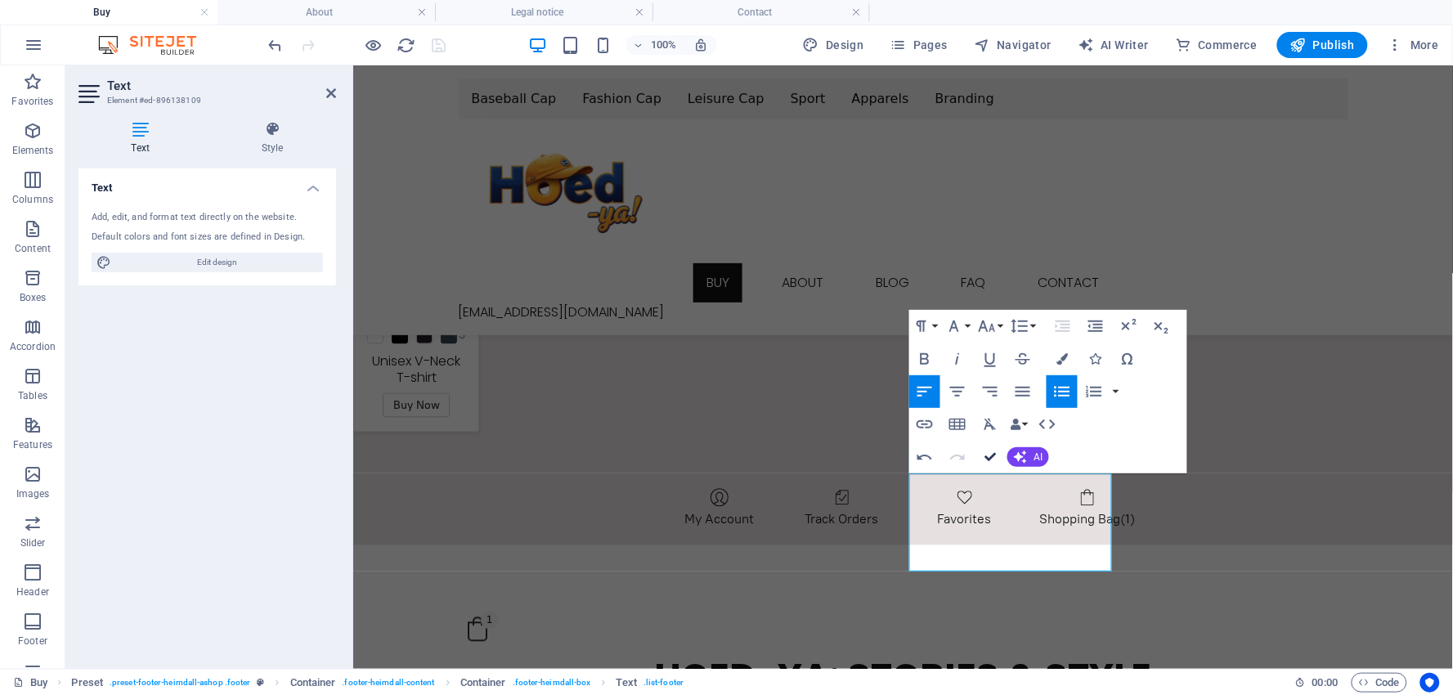
scroll to position [4633, 0]
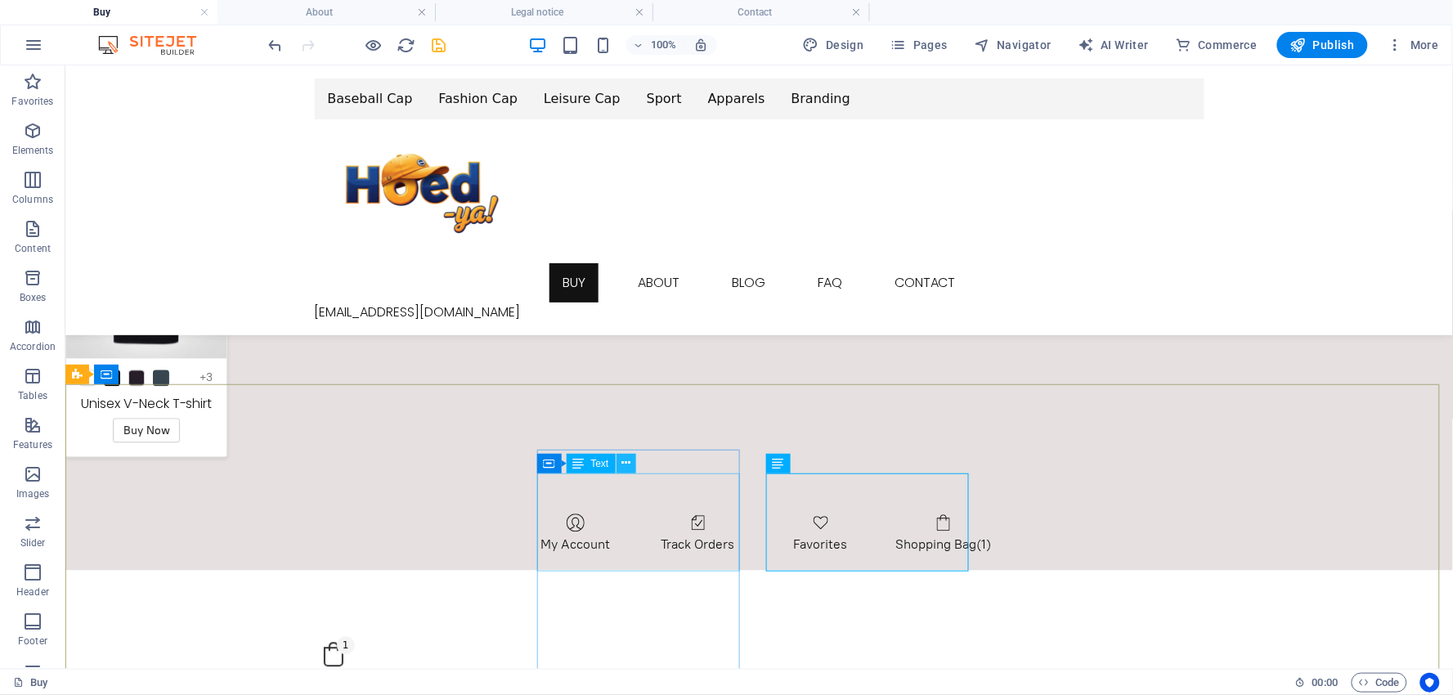
click at [625, 462] on icon at bounding box center [625, 463] width 9 height 17
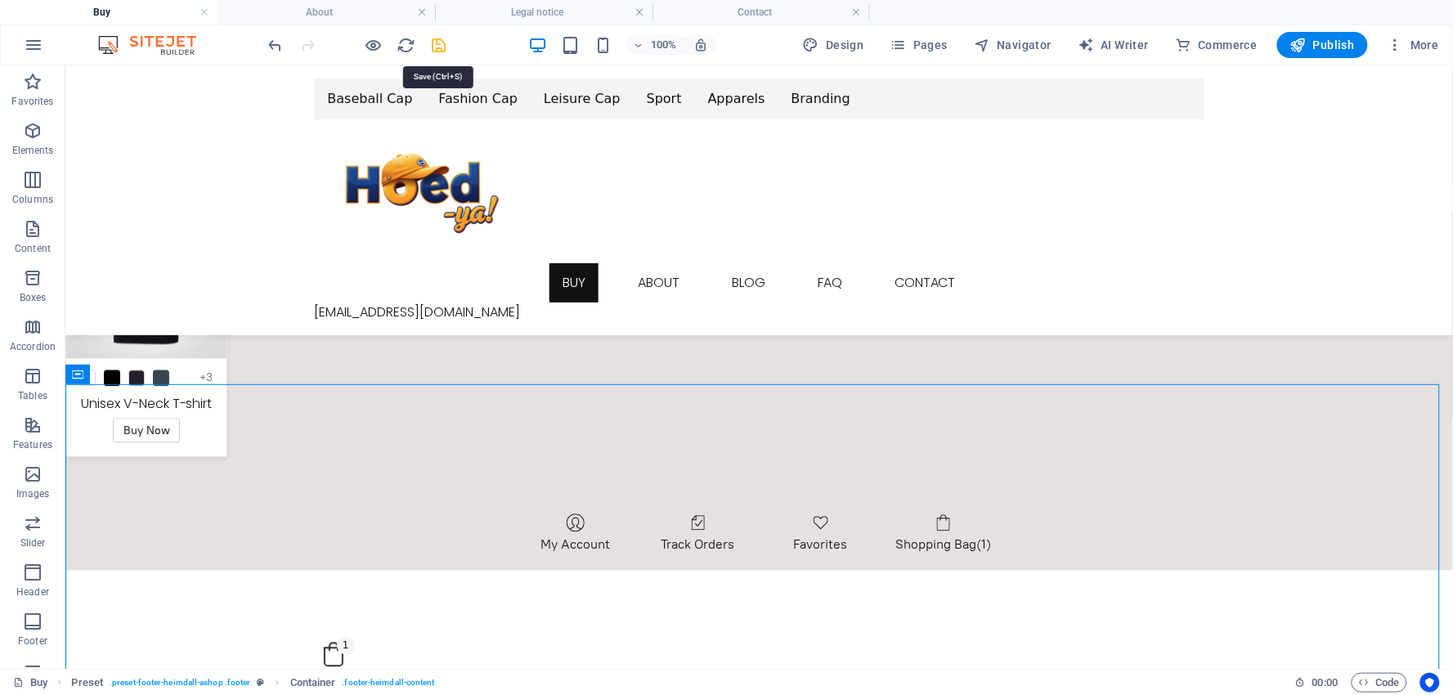
click at [439, 42] on icon "save" at bounding box center [439, 45] width 19 height 19
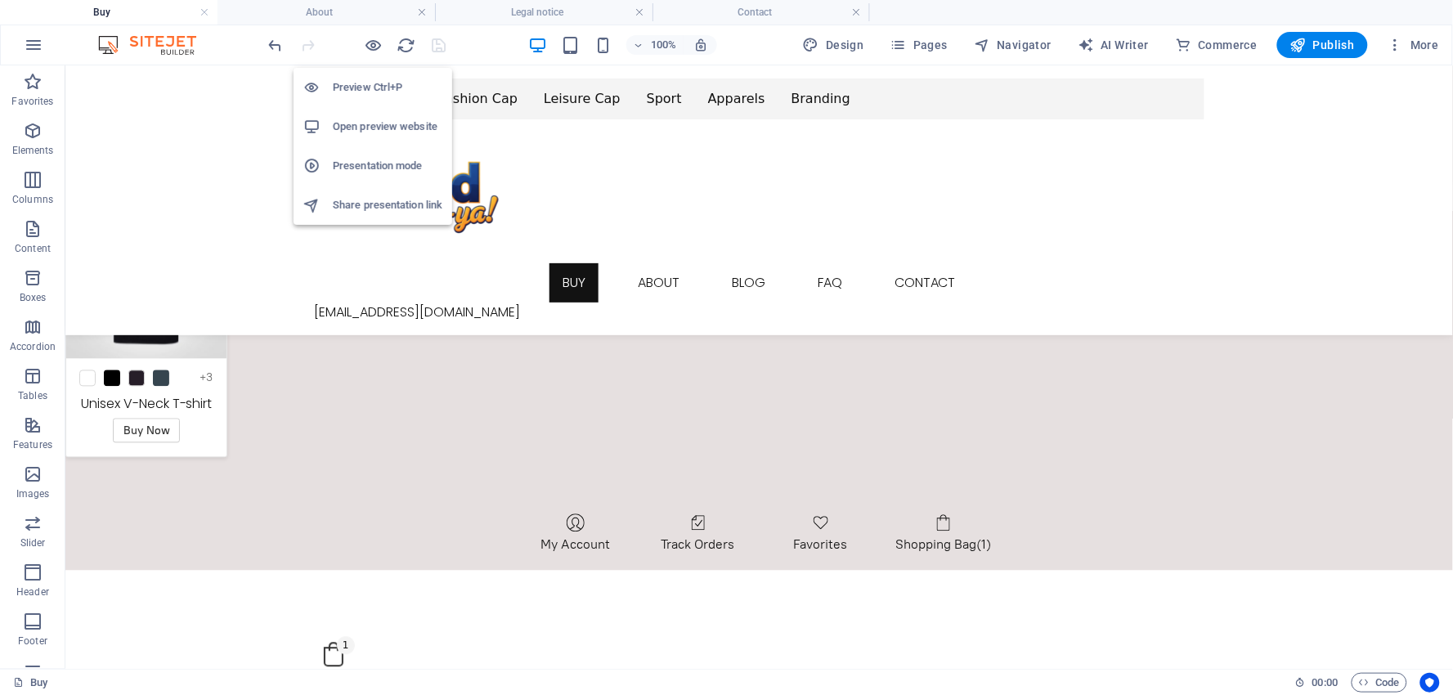
click at [377, 156] on h6 "Presentation mode" at bounding box center [388, 166] width 110 height 20
click at [383, 117] on h6 "Open preview website" at bounding box center [388, 127] width 110 height 20
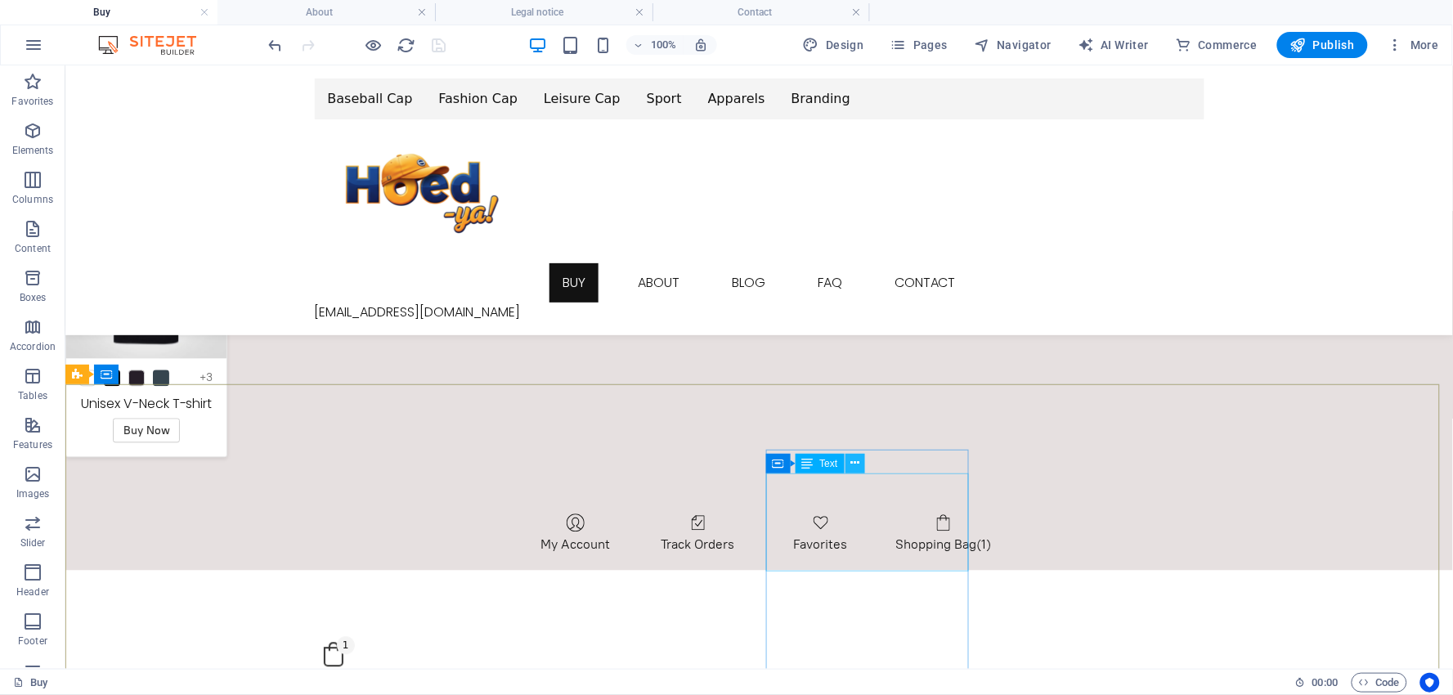
click at [853, 460] on icon at bounding box center [854, 463] width 9 height 17
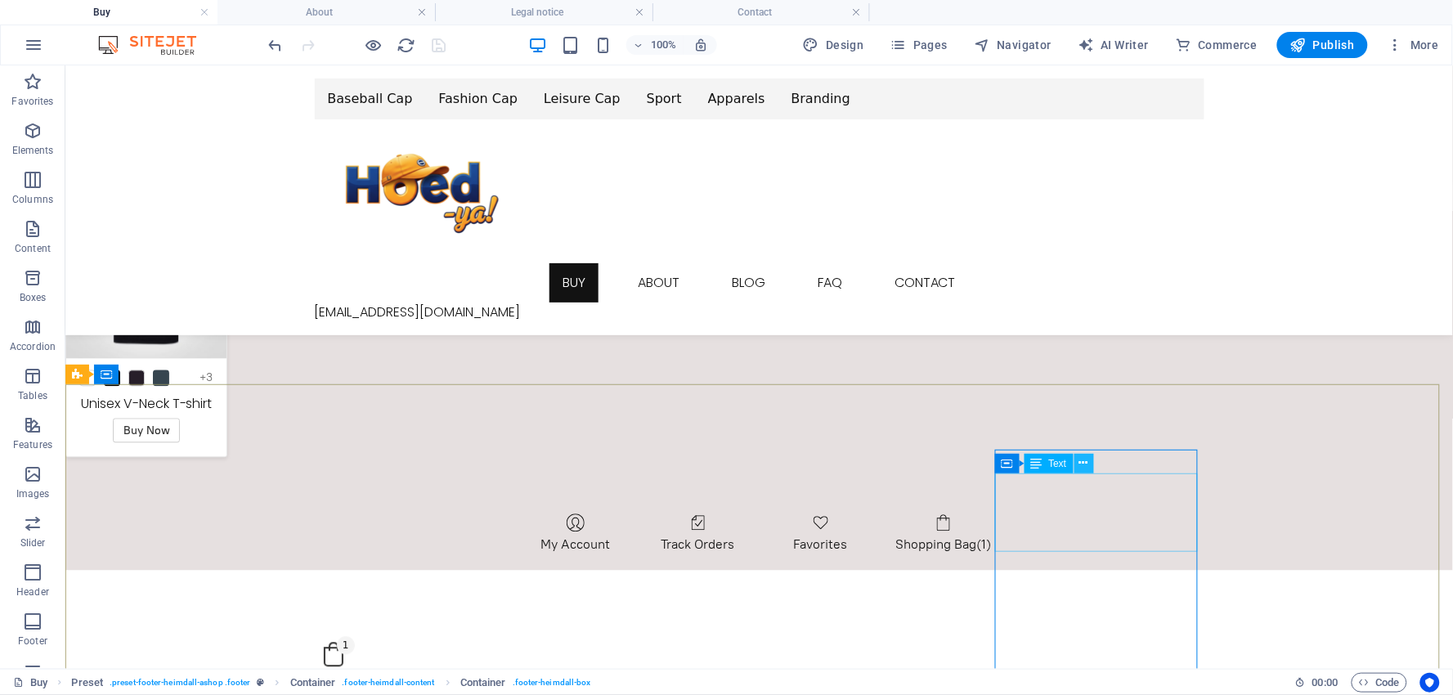
click at [1082, 464] on icon at bounding box center [1083, 463] width 9 height 17
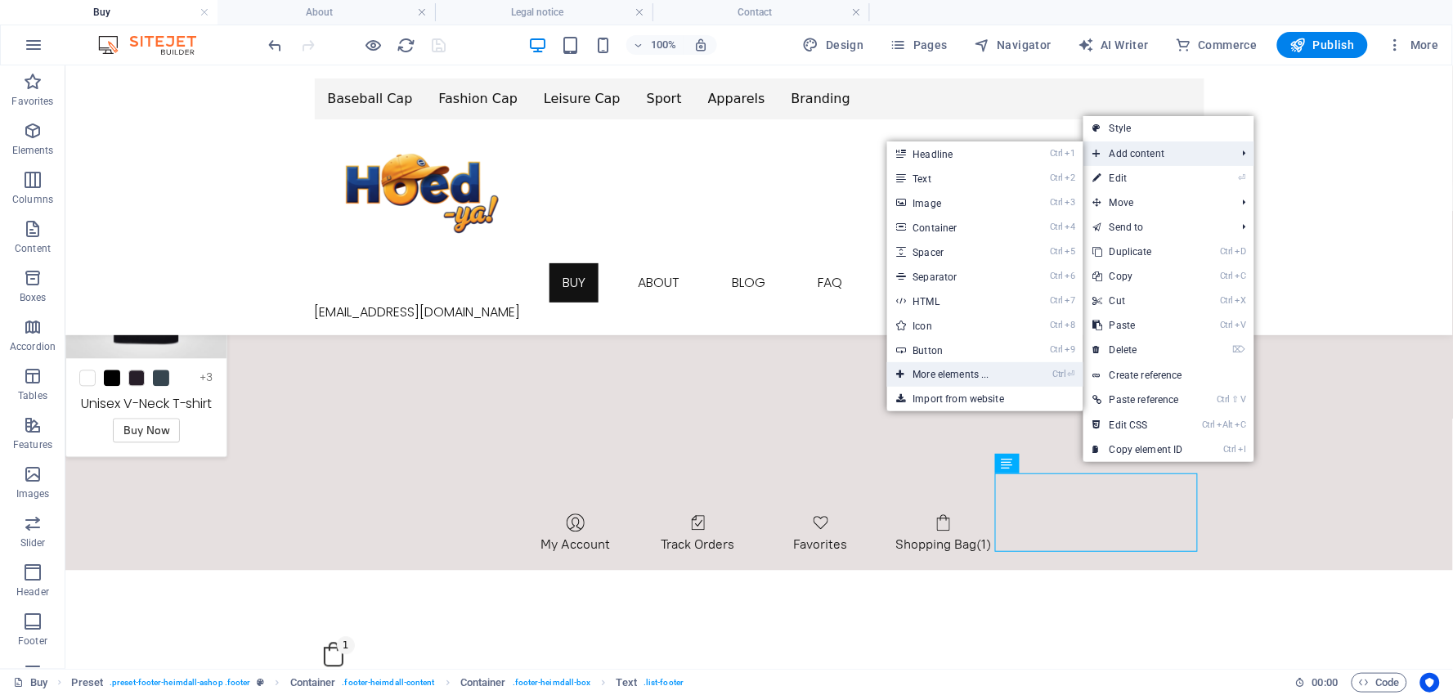
click at [939, 371] on link "Ctrl ⏎ More elements ..." at bounding box center [954, 374] width 135 height 25
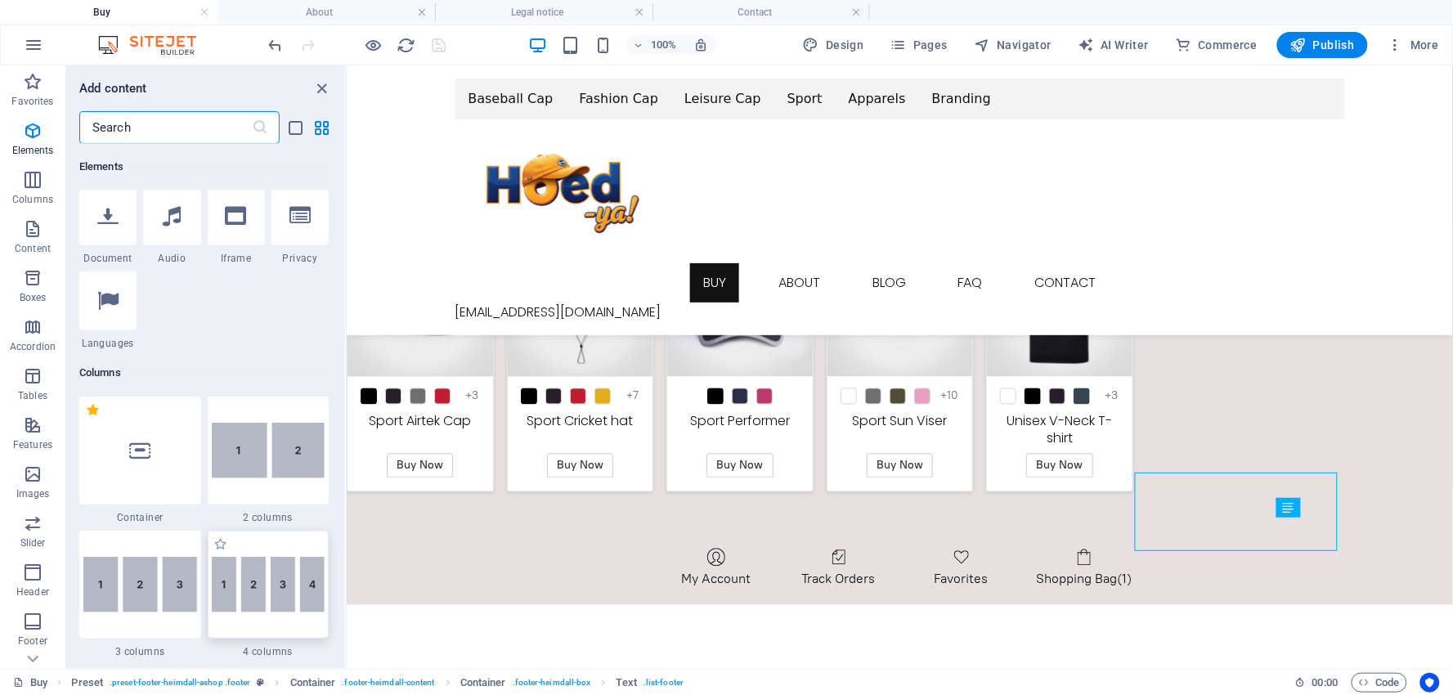
scroll to position [628, 0]
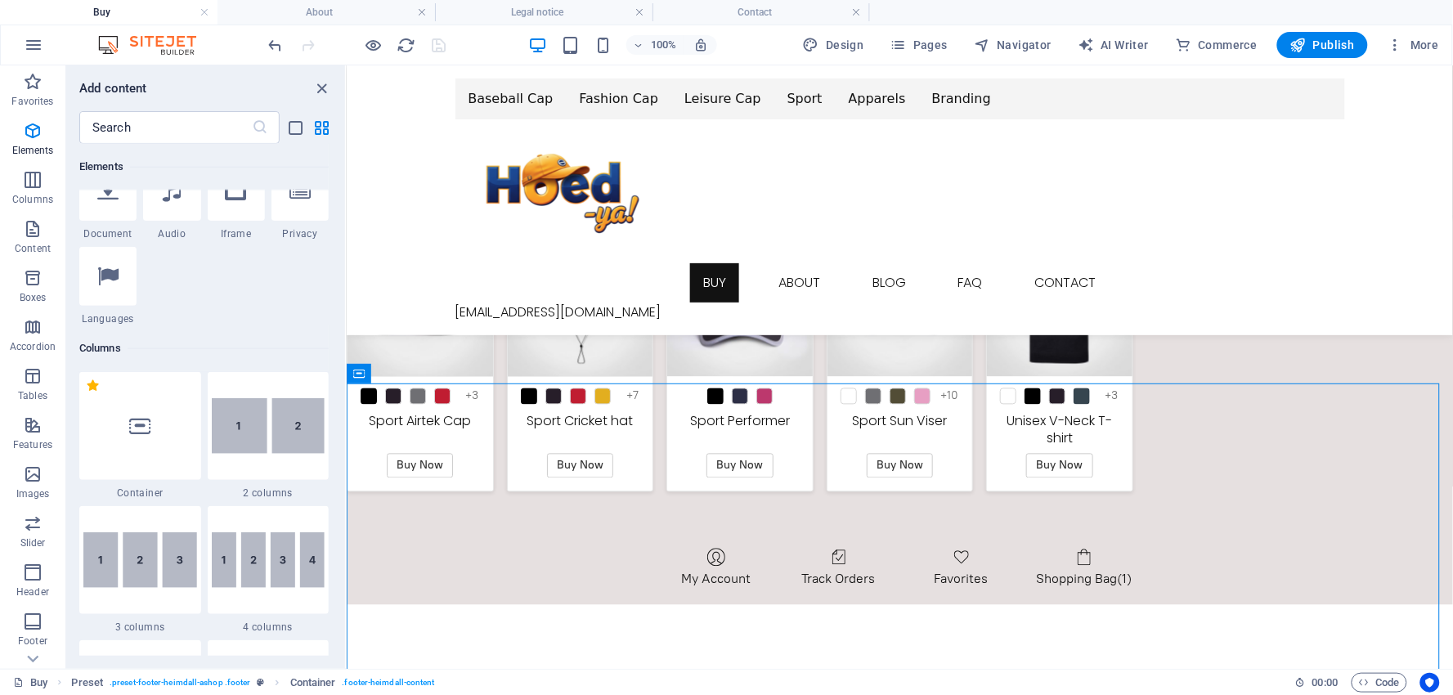
click at [44, 9] on h4 "Buy" at bounding box center [108, 12] width 217 height 18
click at [0, 0] on icon "button" at bounding box center [0, 0] width 0 height 0
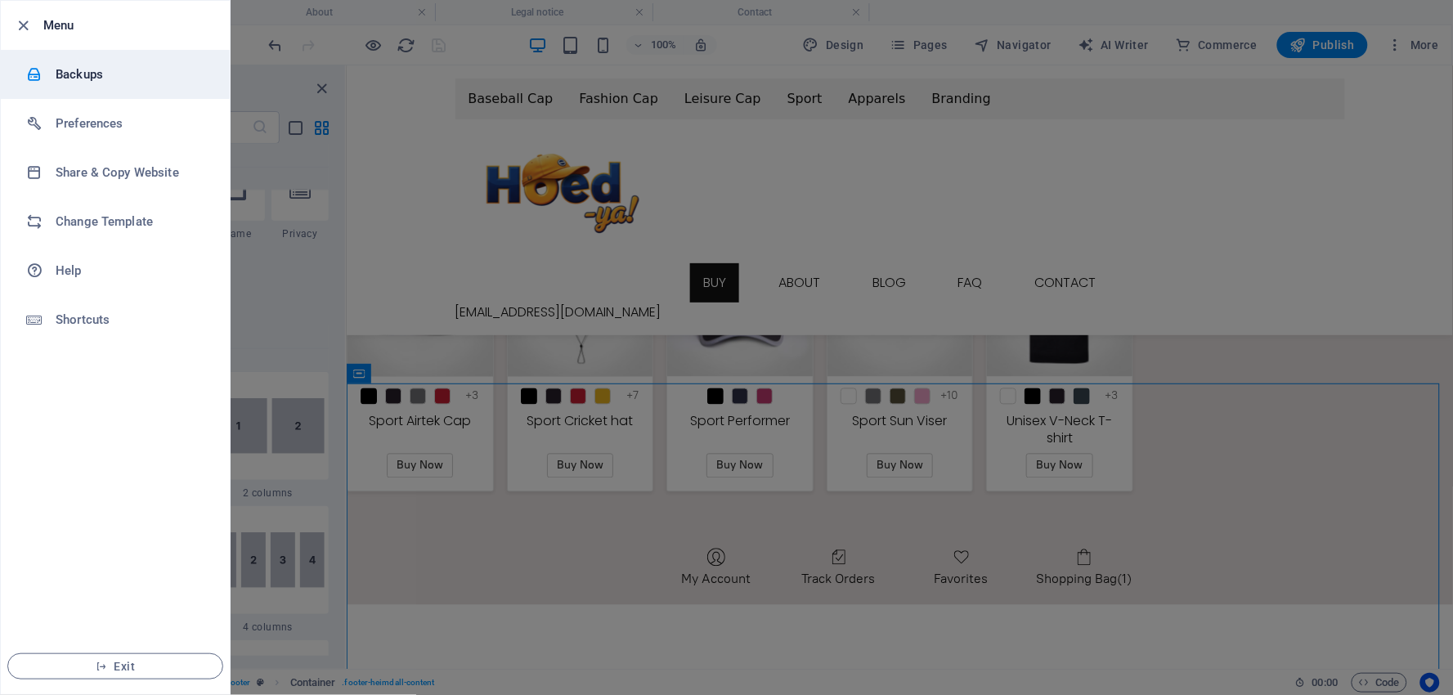
click at [82, 61] on li "Backups" at bounding box center [115, 74] width 229 height 49
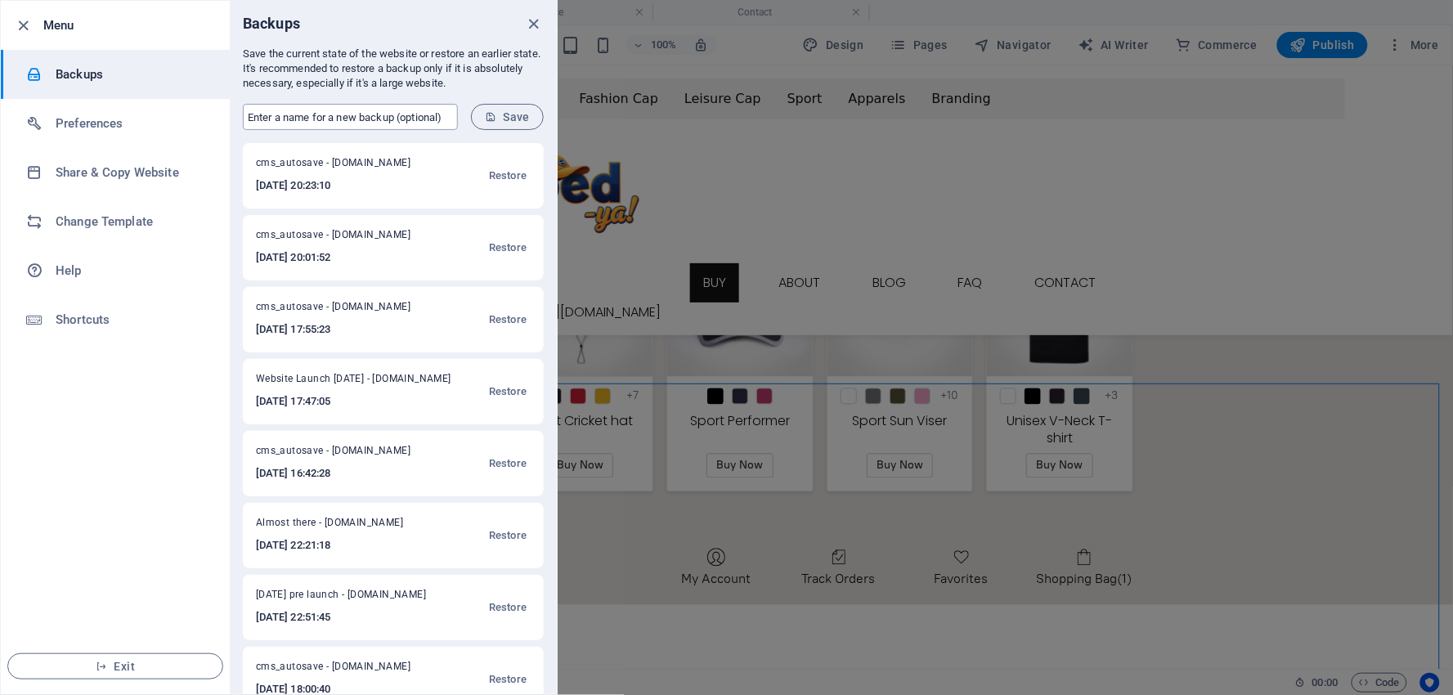
click at [283, 119] on input "text" at bounding box center [350, 117] width 215 height 26
type input "1st day after launch corrections"
click at [504, 117] on span "Save" at bounding box center [507, 116] width 45 height 13
click at [532, 20] on icon "close" at bounding box center [534, 24] width 19 height 19
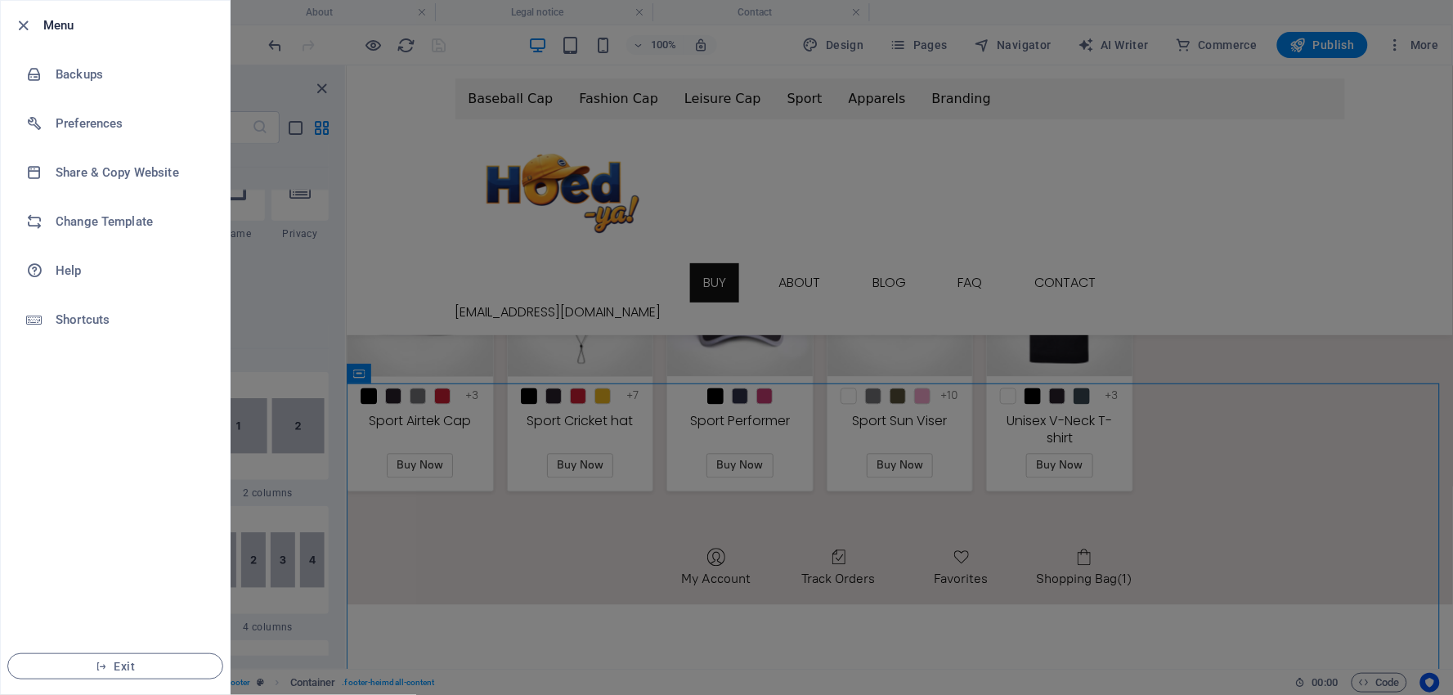
click at [1194, 276] on div at bounding box center [726, 347] width 1453 height 695
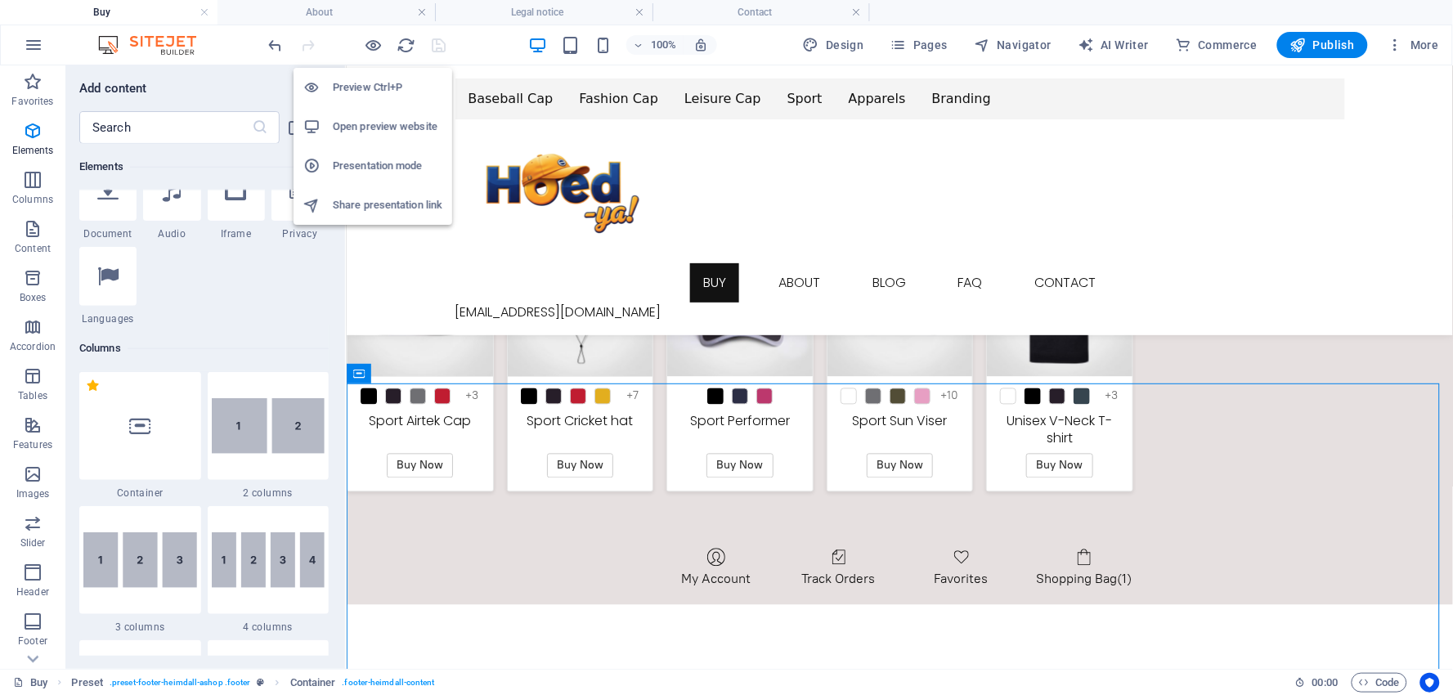
click at [370, 159] on h6 "Presentation mode" at bounding box center [388, 166] width 110 height 20
click at [1018, 37] on span "Navigator" at bounding box center [1013, 45] width 78 height 16
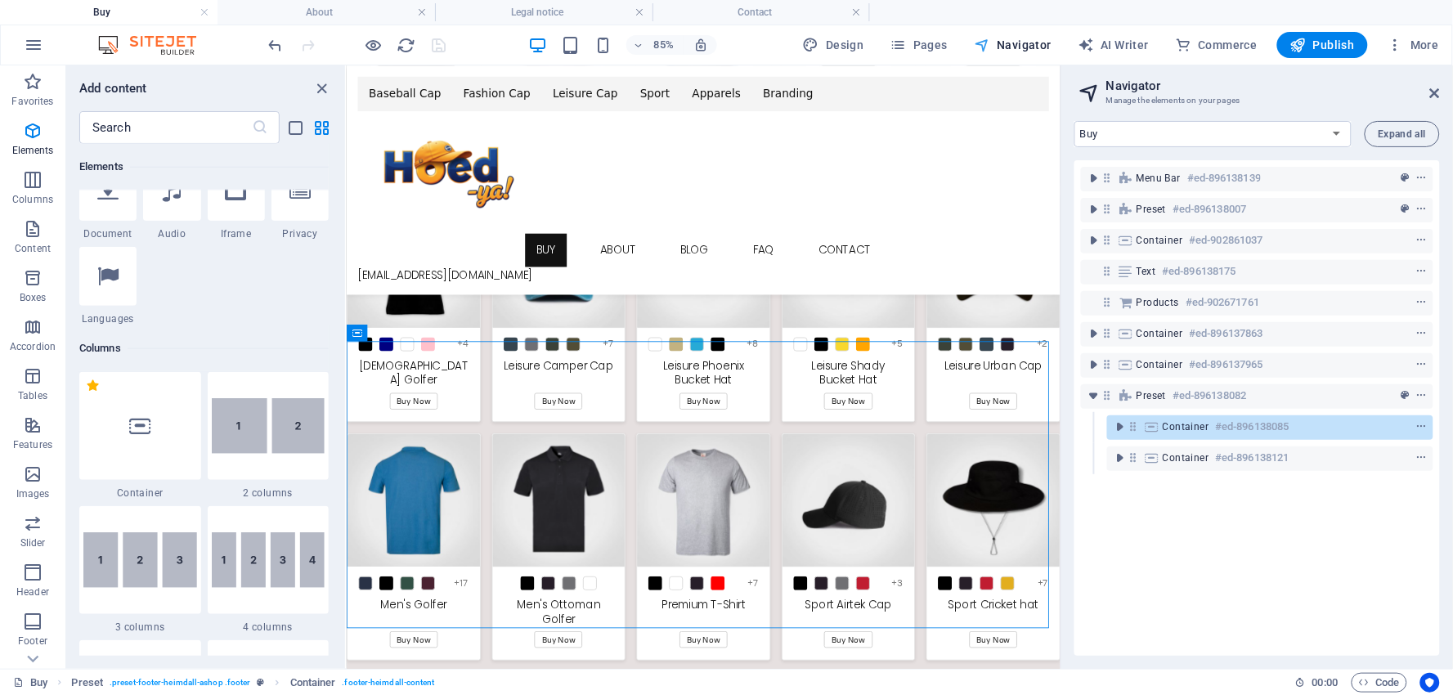
scroll to position [5096, 0]
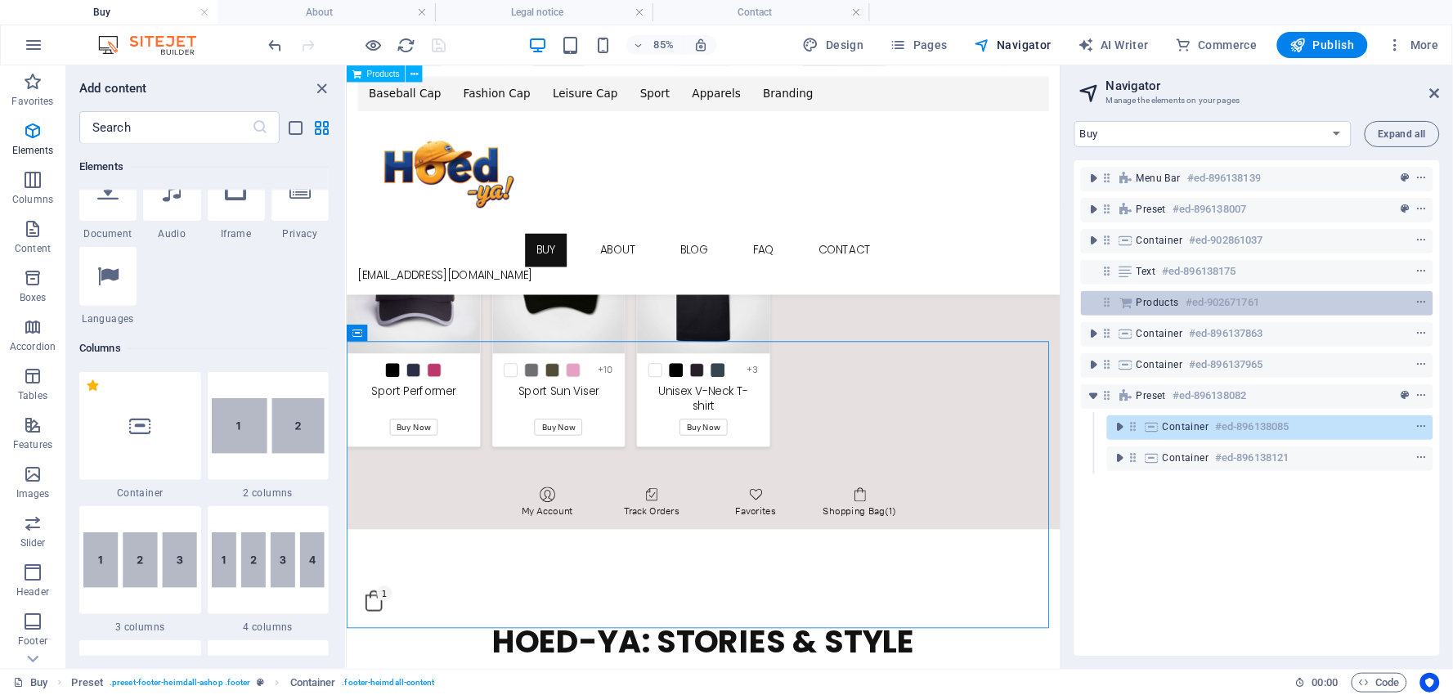
click at [1150, 300] on span "Products" at bounding box center [1157, 302] width 43 height 13
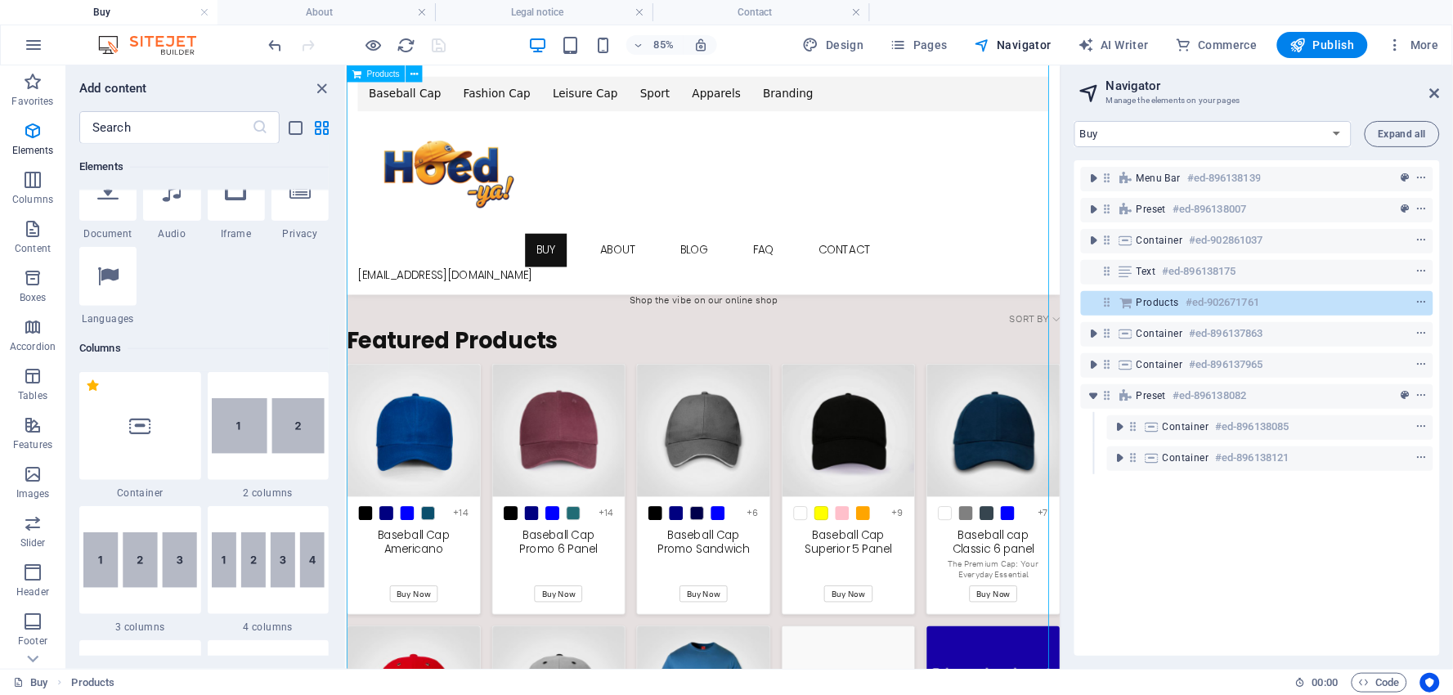
scroll to position [3230, 0]
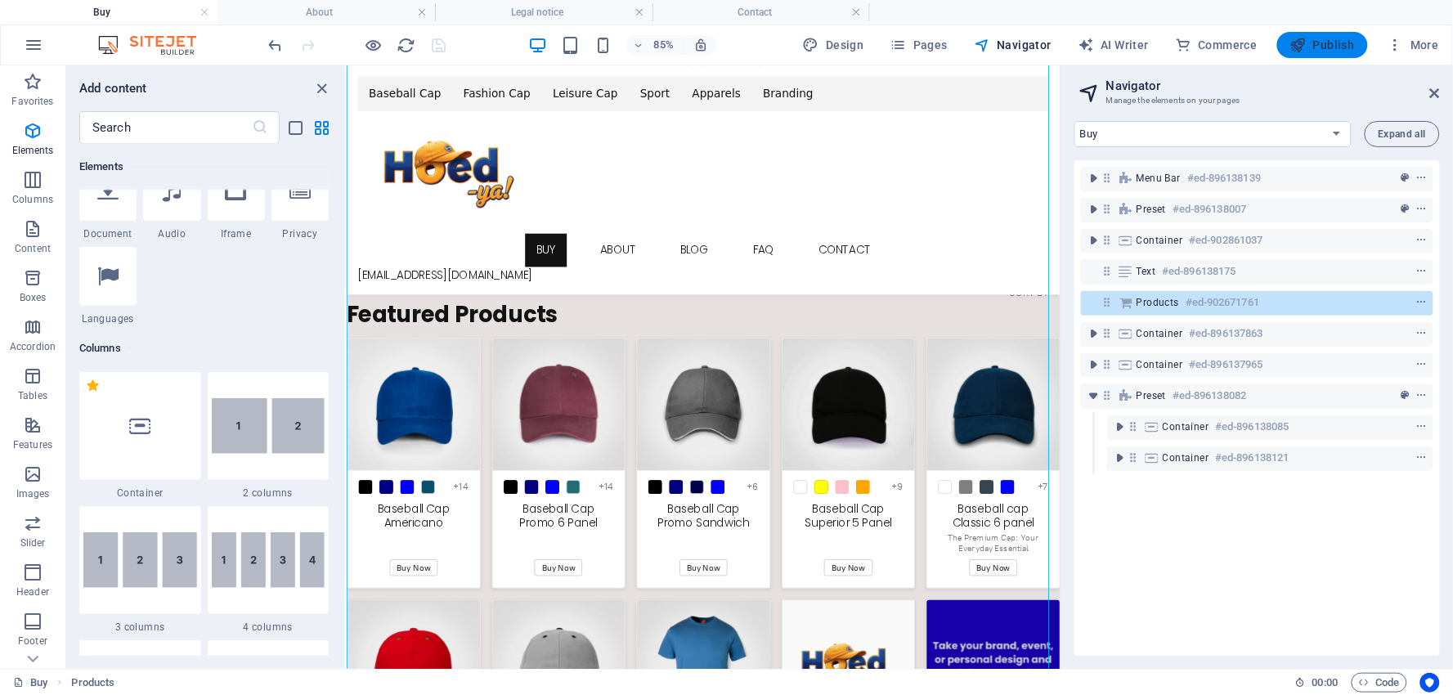
click at [1328, 44] on span "Publish" at bounding box center [1322, 45] width 65 height 16
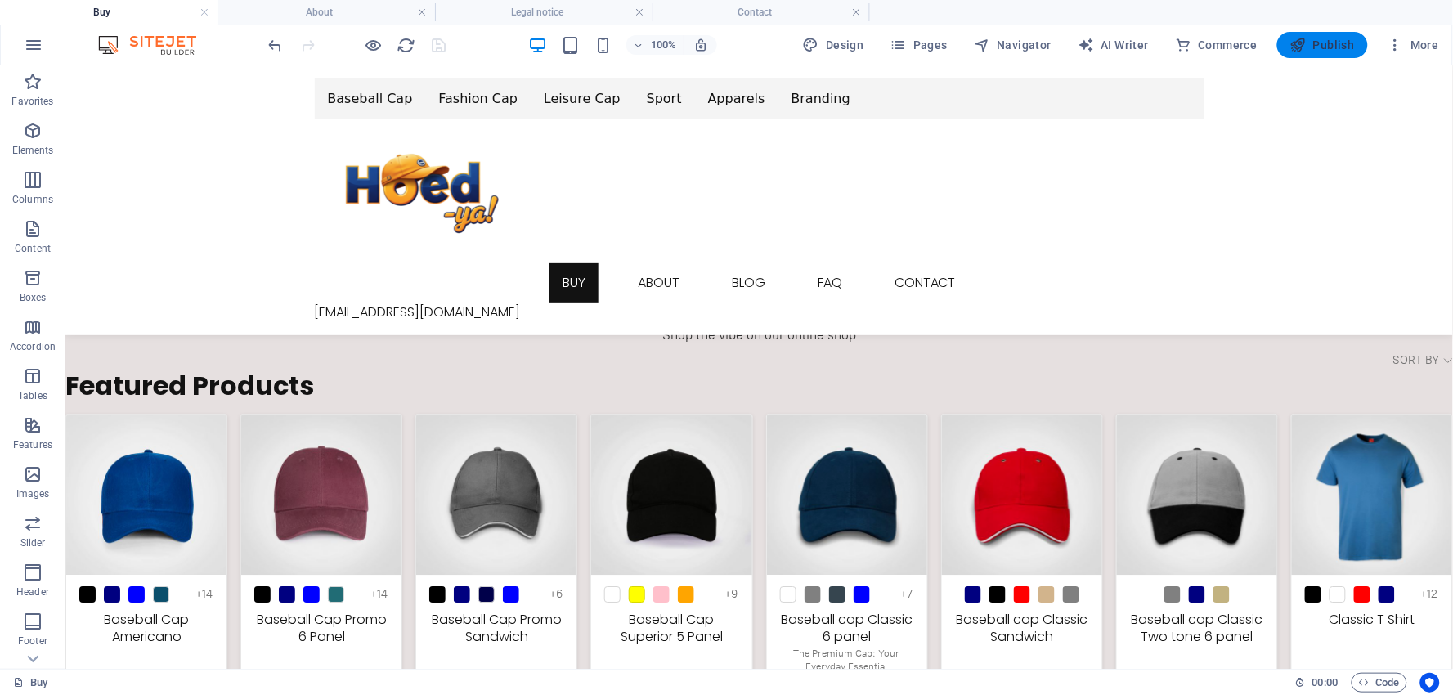
scroll to position [3584, 0]
